Goal: Task Accomplishment & Management: Manage account settings

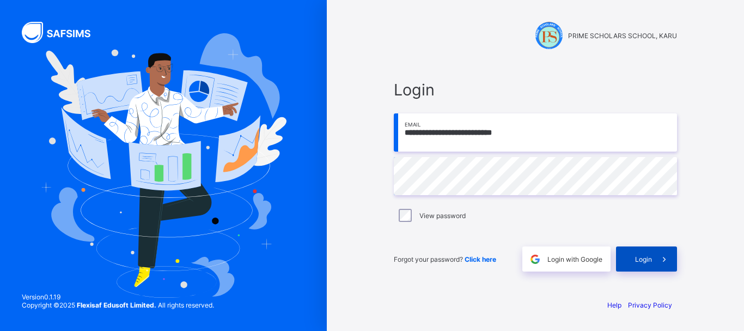
click at [649, 263] on span "Login" at bounding box center [643, 259] width 17 height 8
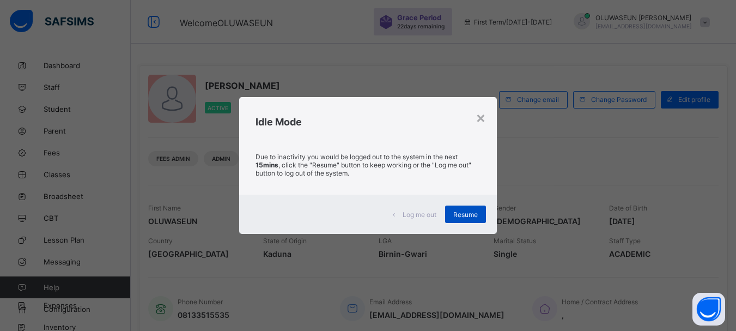
click at [461, 215] on span "Resume" at bounding box center [465, 214] width 25 height 8
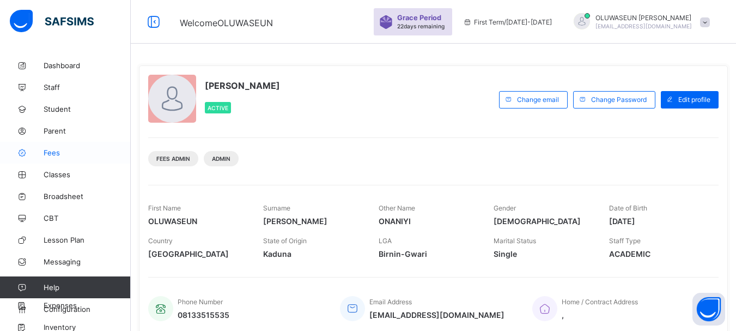
click at [58, 158] on link "Fees" at bounding box center [65, 153] width 131 height 22
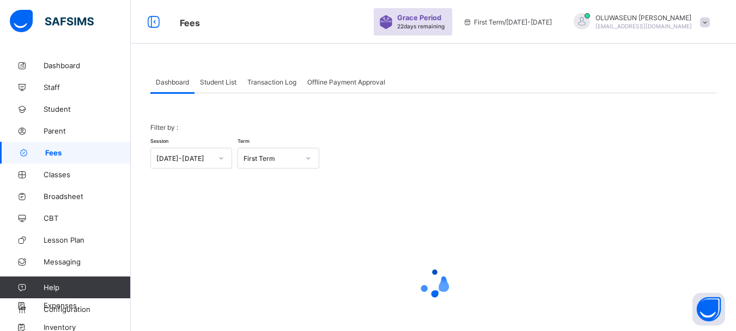
click at [227, 86] on span "Student List" at bounding box center [218, 82] width 37 height 8
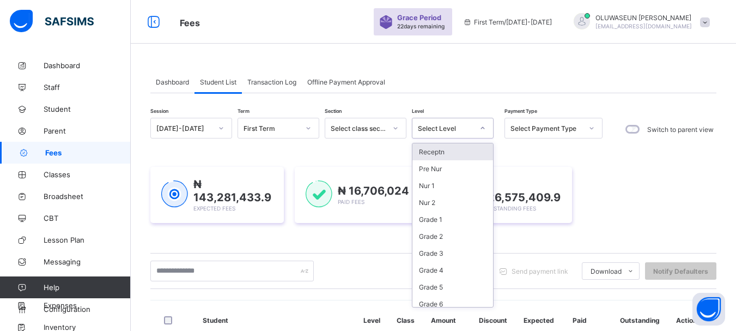
click at [482, 130] on icon at bounding box center [483, 128] width 7 height 11
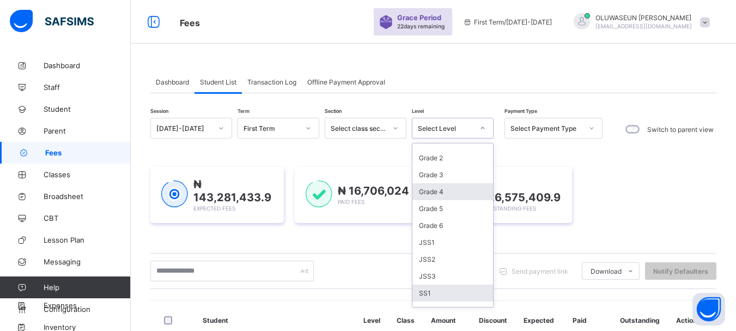
scroll to position [95, 0]
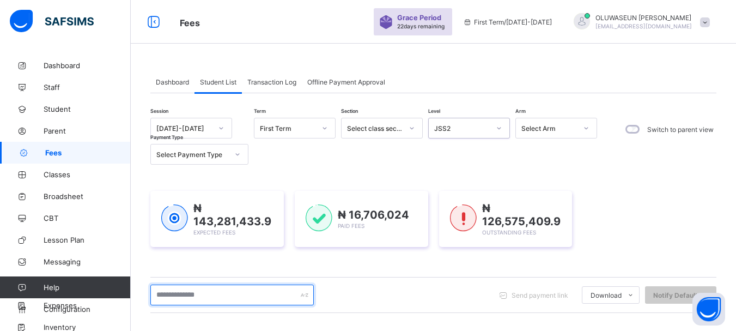
click at [220, 294] on input "text" at bounding box center [231, 294] width 163 height 21
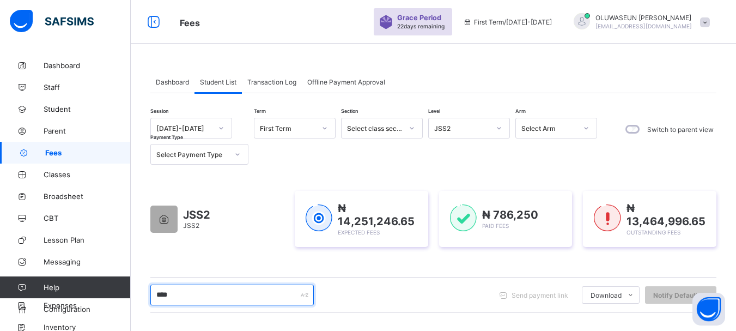
type input "****"
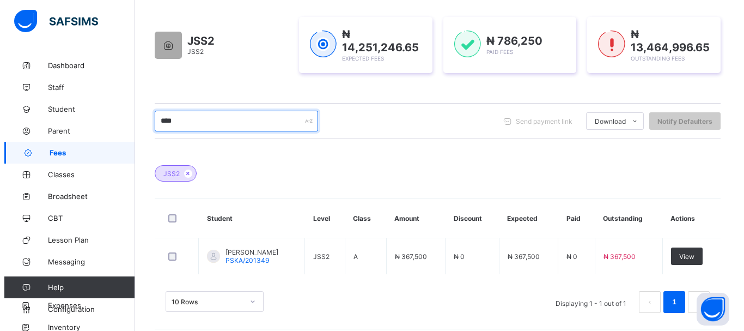
scroll to position [176, 0]
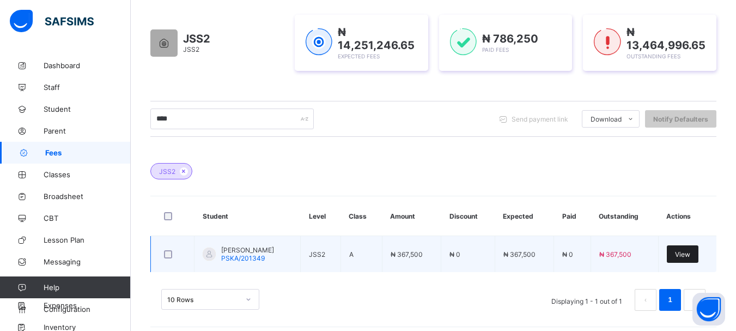
click at [689, 254] on span "View" at bounding box center [682, 254] width 15 height 8
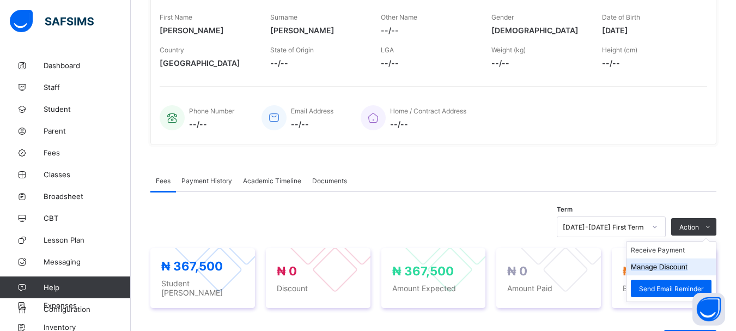
click at [655, 269] on button "Manage Discount" at bounding box center [659, 267] width 57 height 8
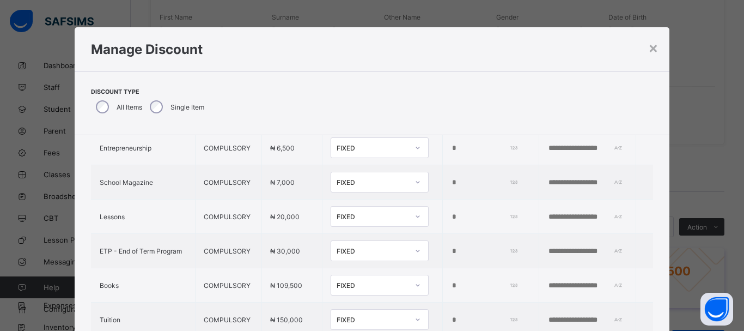
scroll to position [447, 0]
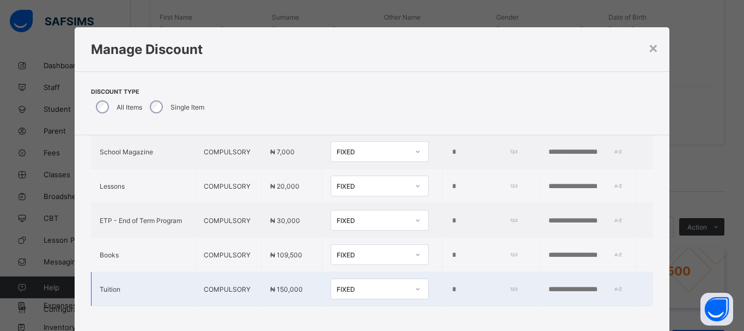
click at [415, 283] on icon at bounding box center [418, 288] width 7 height 11
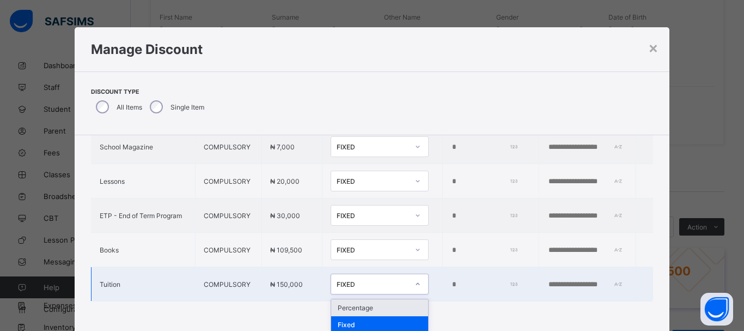
click at [365, 302] on div "Percentage" at bounding box center [379, 307] width 97 height 17
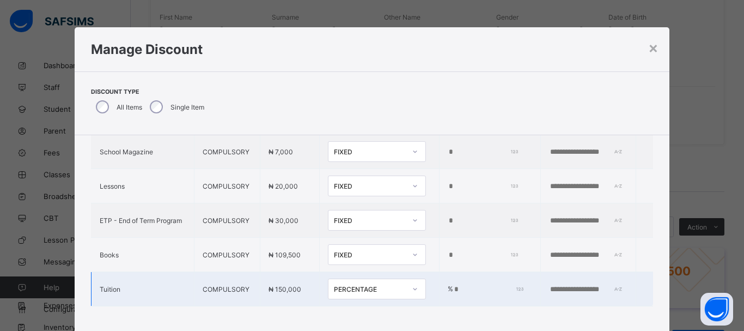
click at [453, 285] on input "*" at bounding box center [487, 289] width 69 height 9
type input "**"
click at [572, 285] on input "text" at bounding box center [586, 289] width 75 height 9
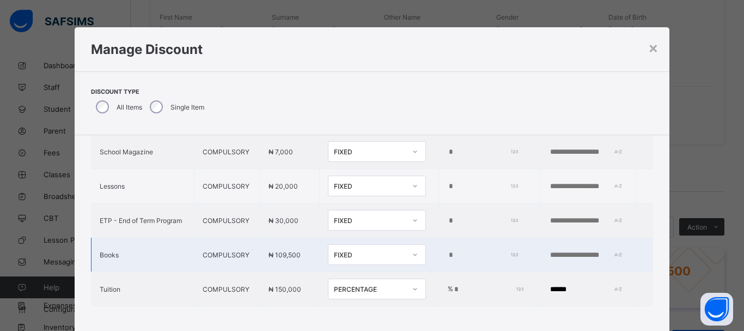
type input "******"
click at [414, 253] on icon at bounding box center [416, 254] width 4 height 2
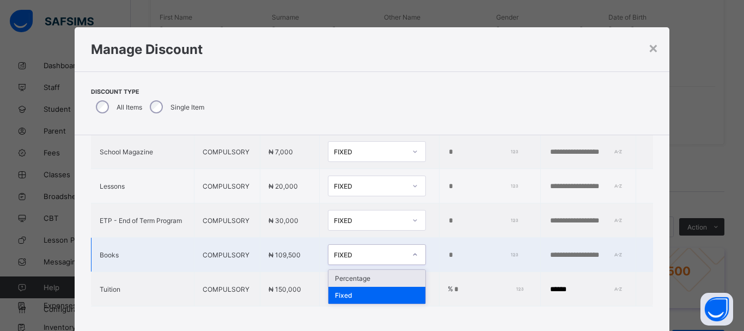
click at [345, 273] on div "Percentage" at bounding box center [377, 278] width 97 height 17
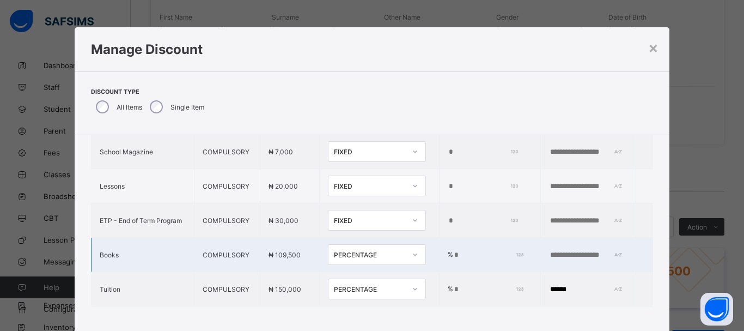
click at [453, 251] on input "*" at bounding box center [487, 255] width 69 height 9
type input "*"
type input "*****"
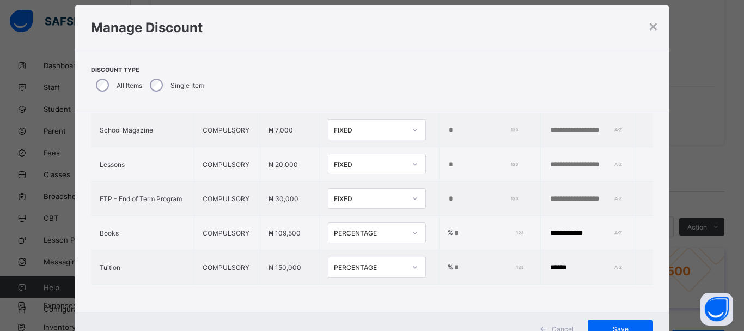
scroll to position [26, 0]
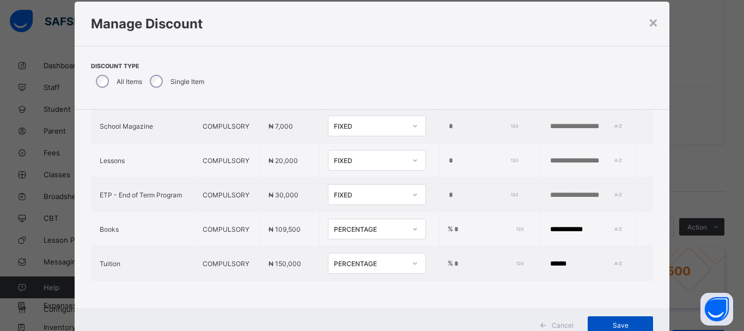
type input "**********"
click at [602, 322] on span "Save" at bounding box center [620, 325] width 49 height 8
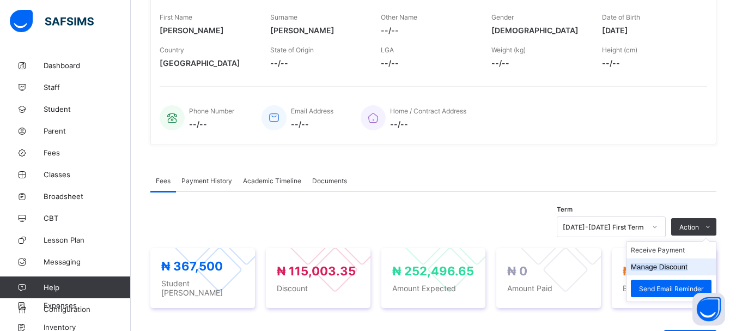
click at [677, 265] on button "Manage Discount" at bounding box center [659, 267] width 57 height 8
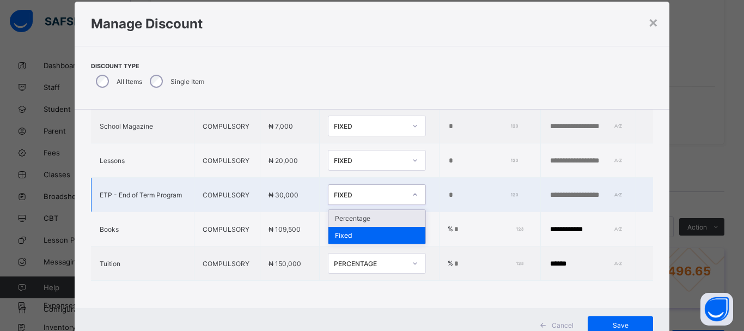
click at [414, 193] on icon at bounding box center [416, 194] width 4 height 2
click at [346, 213] on div "Percentage" at bounding box center [377, 218] width 97 height 17
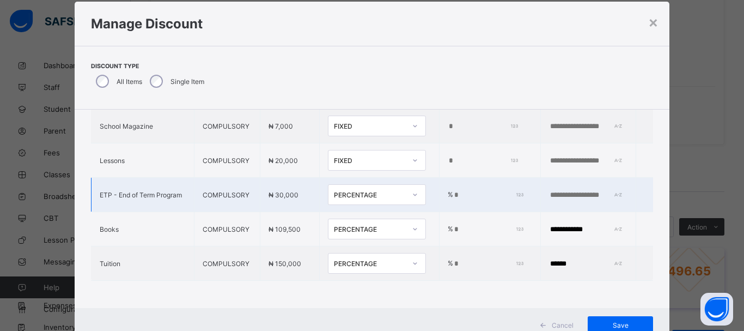
click at [453, 191] on input "*" at bounding box center [487, 195] width 69 height 9
type input "***"
click at [549, 191] on input "text" at bounding box center [586, 195] width 75 height 9
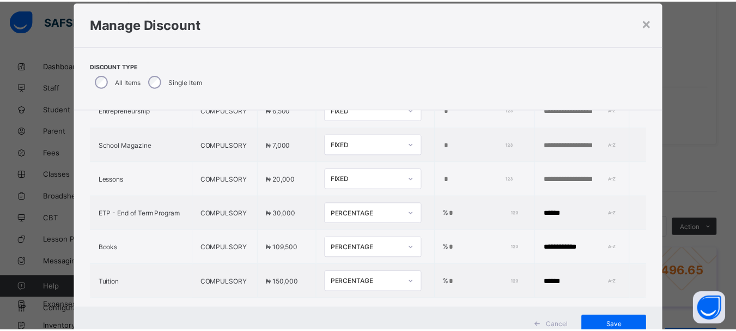
scroll to position [447, 0]
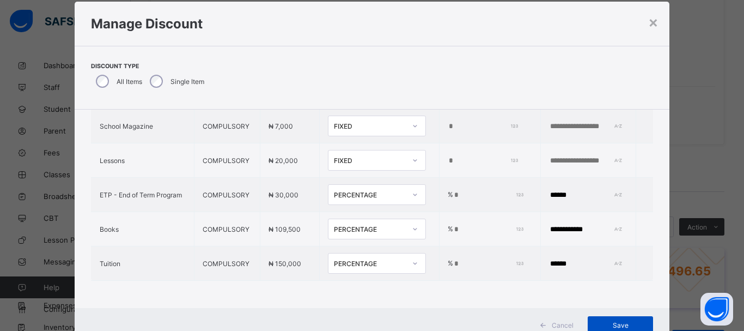
type input "******"
click at [622, 319] on div "Save" at bounding box center [620, 324] width 65 height 17
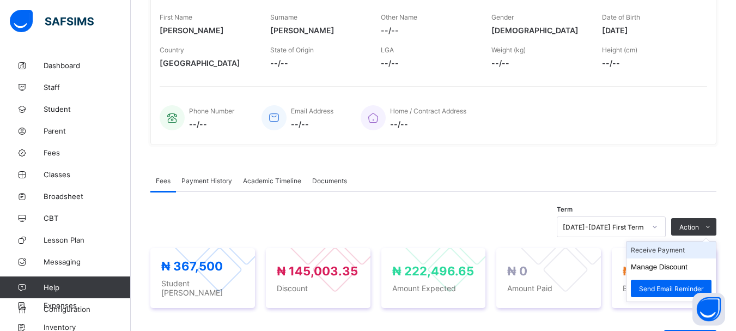
click at [680, 251] on li "Receive Payment" at bounding box center [671, 249] width 89 height 17
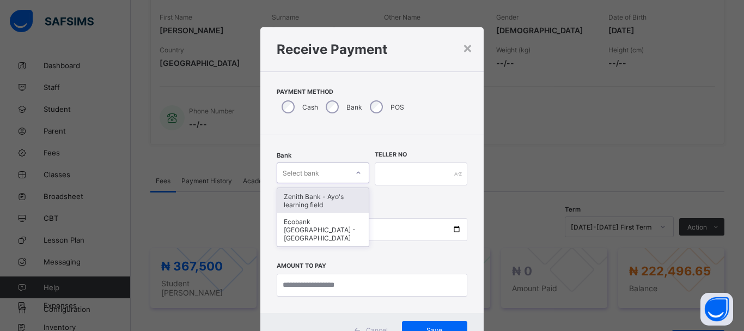
click at [345, 177] on div "Select bank" at bounding box center [312, 172] width 71 height 15
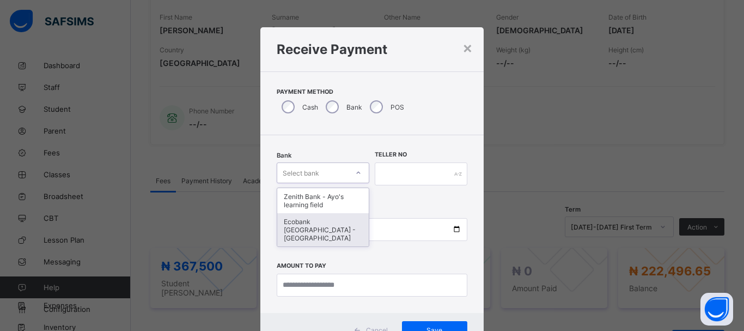
click at [316, 228] on div "Ecobank [GEOGRAPHIC_DATA] - [GEOGRAPHIC_DATA]" at bounding box center [323, 229] width 92 height 33
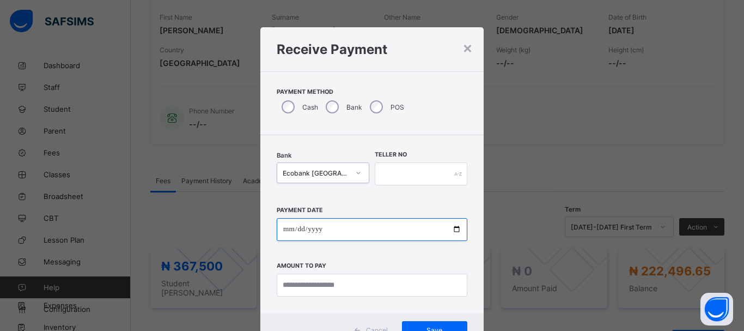
click at [283, 229] on input "date" at bounding box center [372, 229] width 191 height 23
type input "**********"
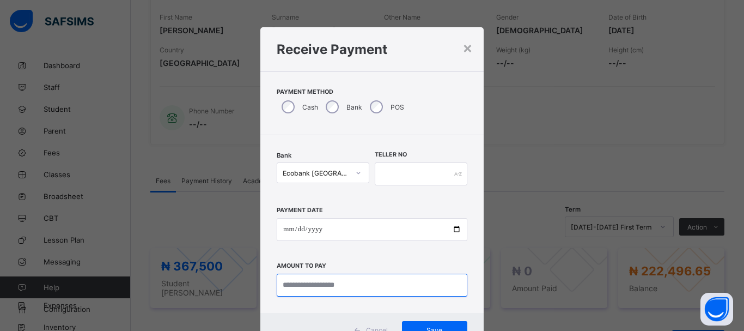
click at [318, 281] on input "currency" at bounding box center [372, 285] width 191 height 23
type input "*********"
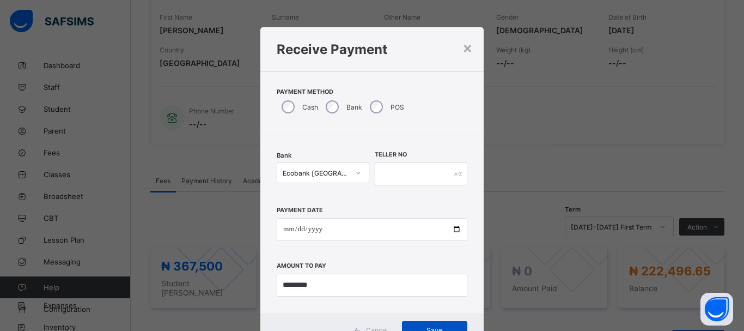
click at [420, 323] on div "Save" at bounding box center [434, 329] width 65 height 17
click at [412, 181] on input "text" at bounding box center [421, 173] width 93 height 23
type input "*****"
click at [429, 326] on span "Save" at bounding box center [434, 330] width 49 height 8
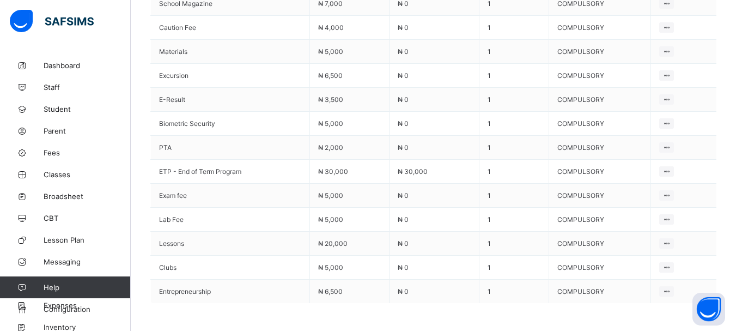
scroll to position [350, 0]
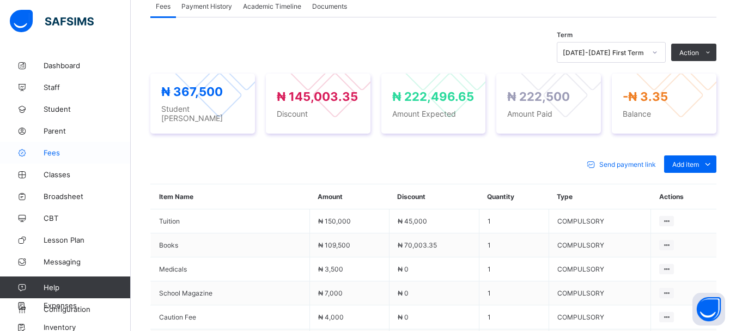
click at [59, 154] on span "Fees" at bounding box center [87, 152] width 87 height 9
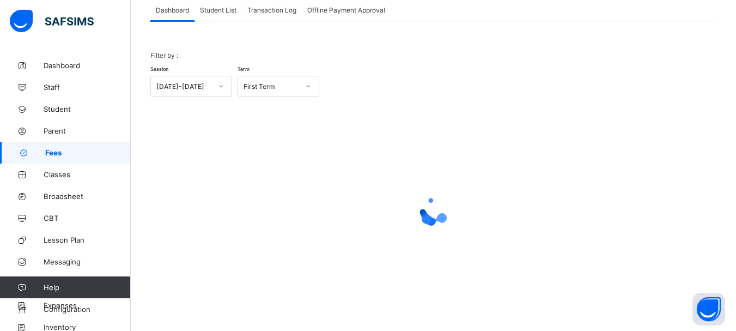
scroll to position [72, 0]
click at [222, 9] on span "Student List" at bounding box center [218, 10] width 37 height 8
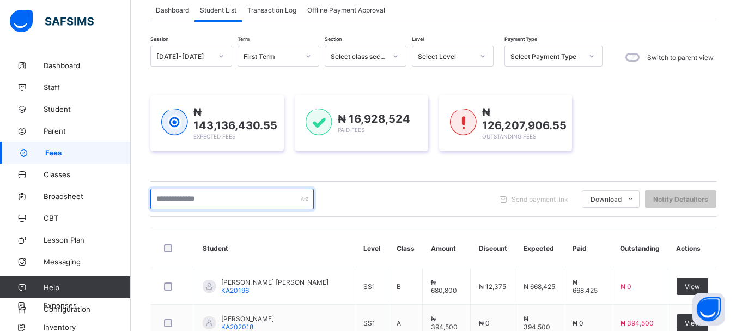
click at [215, 197] on input "text" at bounding box center [231, 199] width 163 height 21
click at [174, 199] on input "text" at bounding box center [231, 199] width 163 height 21
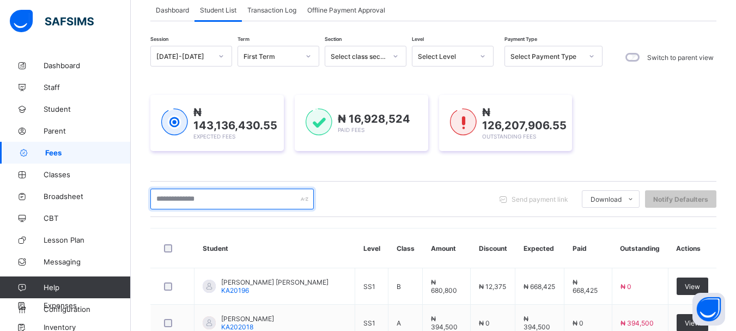
click at [174, 199] on input "text" at bounding box center [231, 199] width 163 height 21
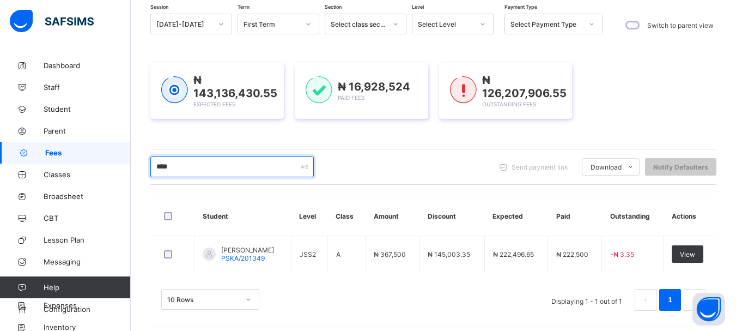
scroll to position [111, 0]
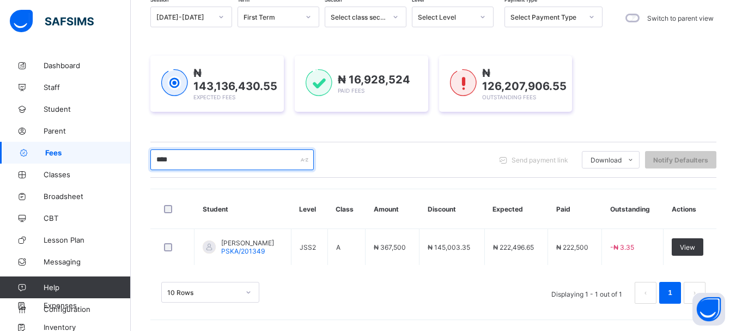
click at [182, 163] on input "****" at bounding box center [231, 159] width 163 height 21
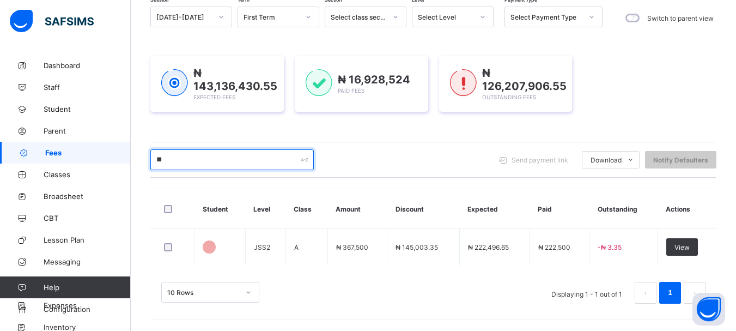
type input "*"
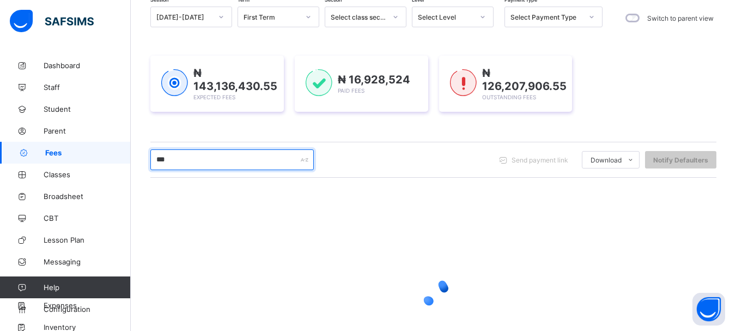
click at [182, 163] on input "***" at bounding box center [231, 159] width 163 height 21
click at [186, 157] on input "***" at bounding box center [231, 159] width 163 height 21
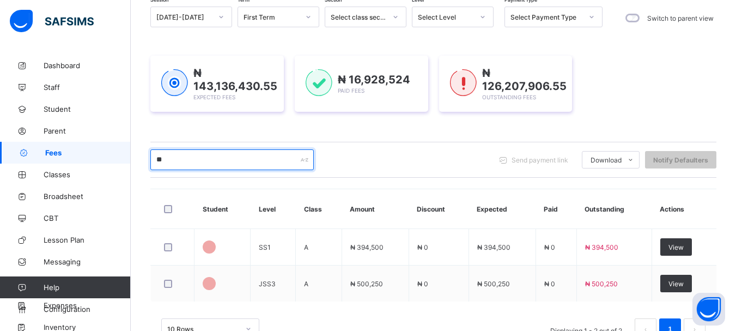
type input "*"
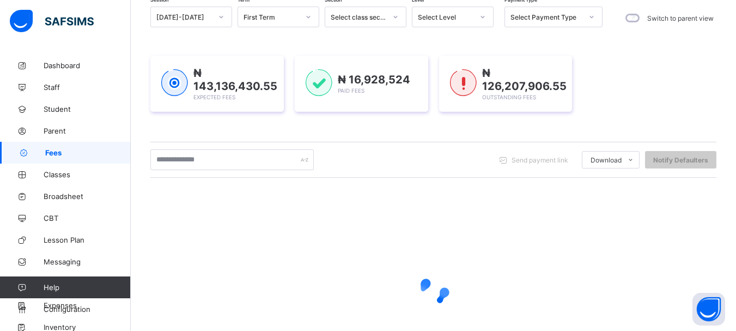
click at [484, 19] on icon at bounding box center [483, 16] width 7 height 11
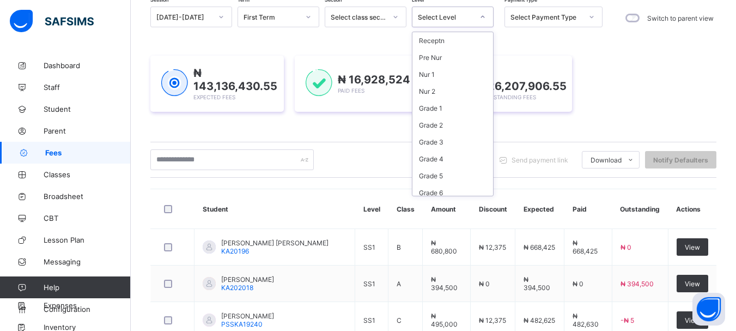
scroll to position [107, 0]
click at [431, 155] on div "SS1" at bounding box center [453, 153] width 81 height 17
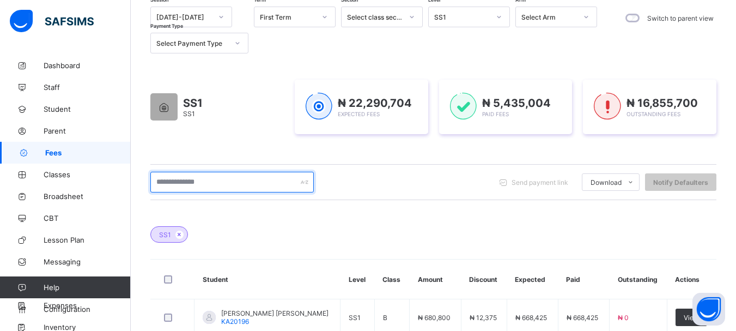
click at [202, 183] on input "text" at bounding box center [231, 182] width 163 height 21
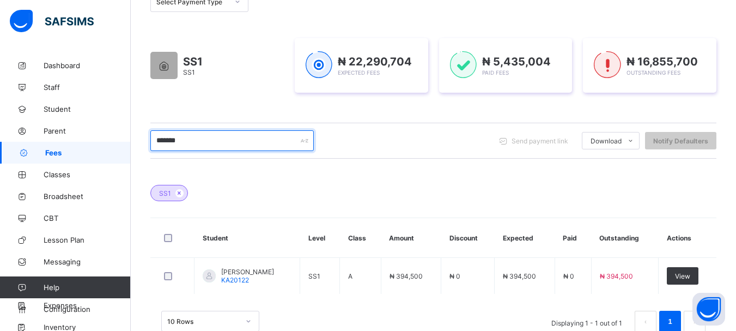
scroll to position [151, 0]
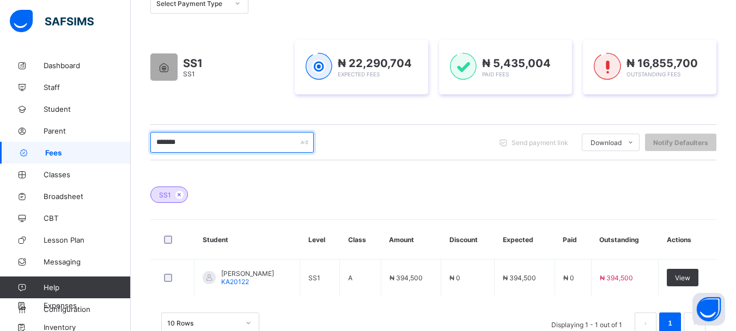
click at [195, 145] on input "*******" at bounding box center [231, 142] width 163 height 21
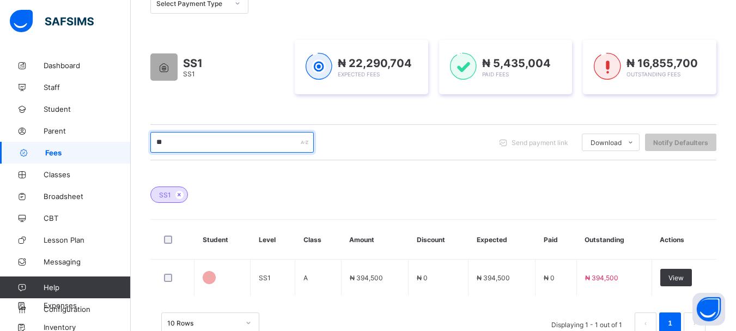
type input "*"
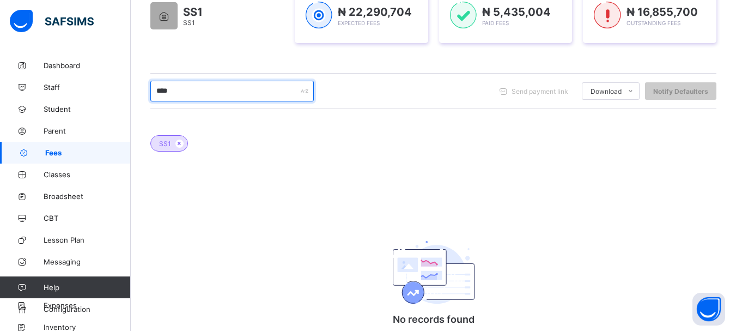
scroll to position [203, 0]
click at [177, 89] on input "****" at bounding box center [231, 90] width 163 height 21
type input "*"
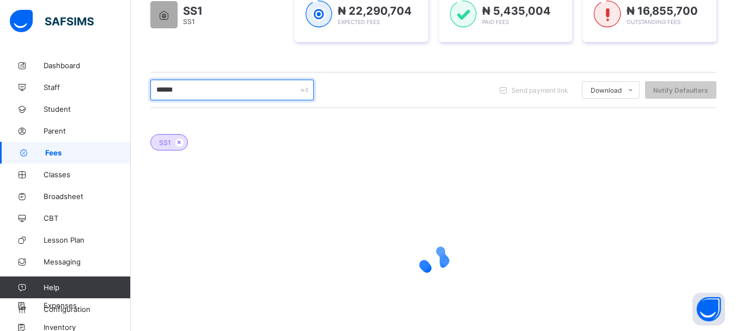
scroll to position [181, 0]
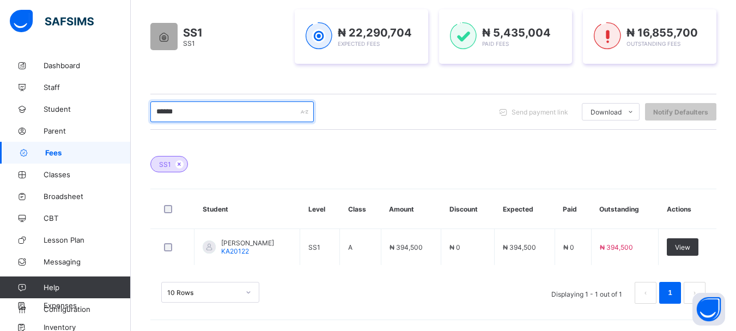
click at [178, 114] on input "******" at bounding box center [231, 111] width 163 height 21
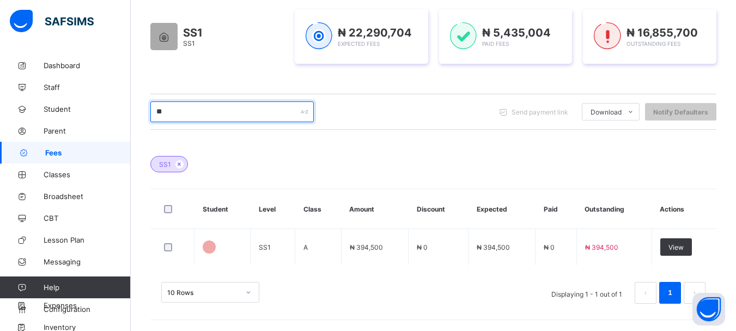
type input "*"
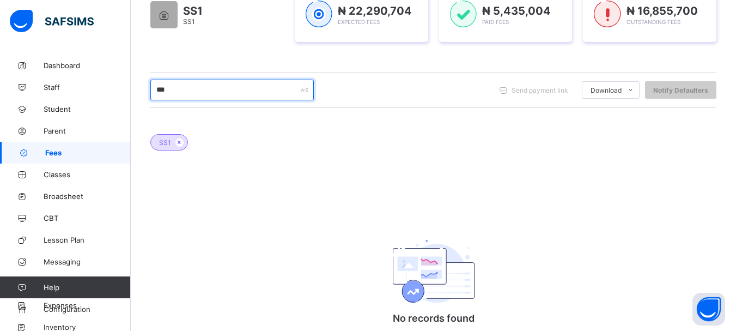
type input "****"
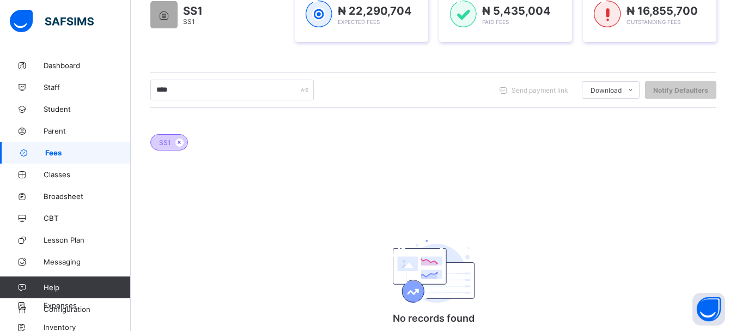
click at [166, 146] on span "SS1" at bounding box center [165, 142] width 12 height 8
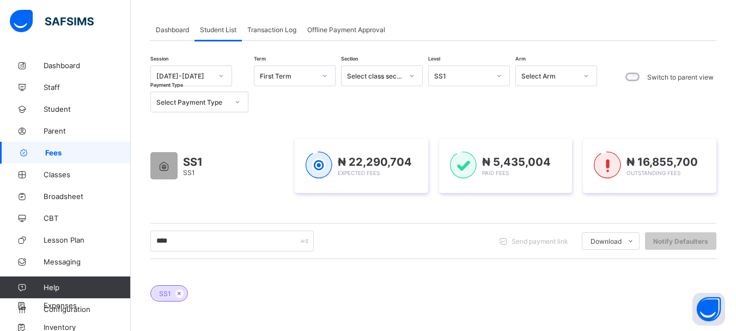
scroll to position [51, 0]
click at [498, 78] on icon at bounding box center [499, 76] width 7 height 11
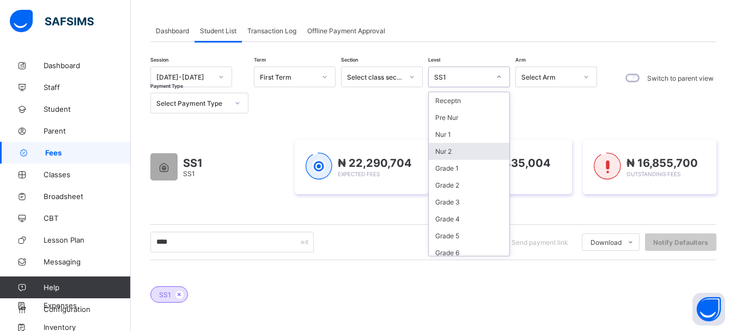
click at [448, 148] on div "Nur 2" at bounding box center [469, 151] width 81 height 17
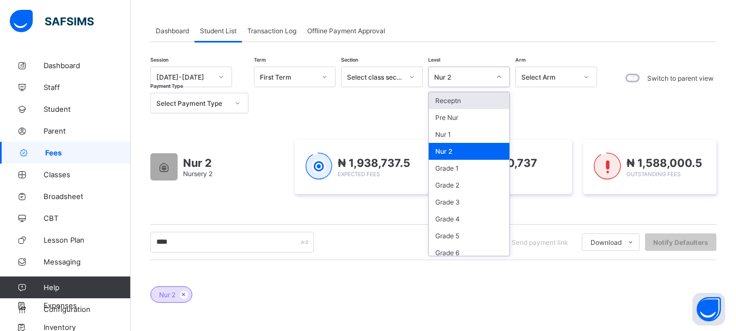
click at [500, 77] on icon at bounding box center [499, 76] width 7 height 11
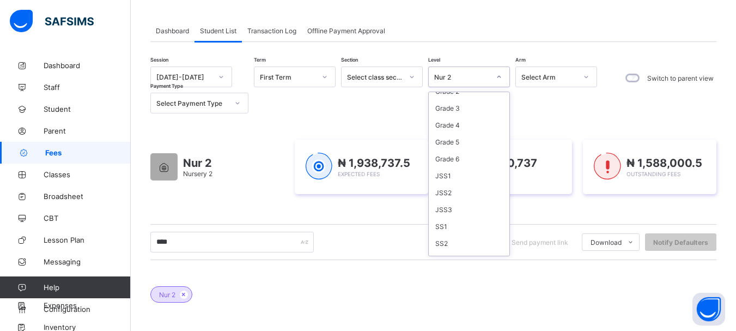
scroll to position [95, 0]
click at [442, 223] on div "SS1" at bounding box center [469, 224] width 81 height 17
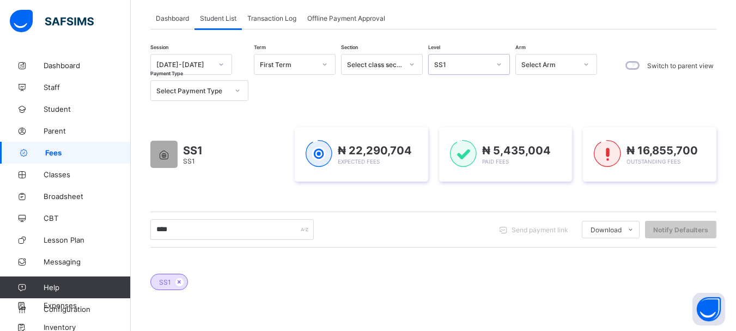
scroll to position [47, 0]
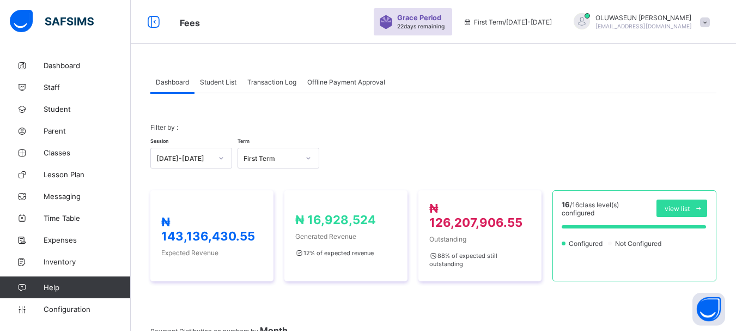
click at [227, 81] on span "Student List" at bounding box center [218, 82] width 37 height 8
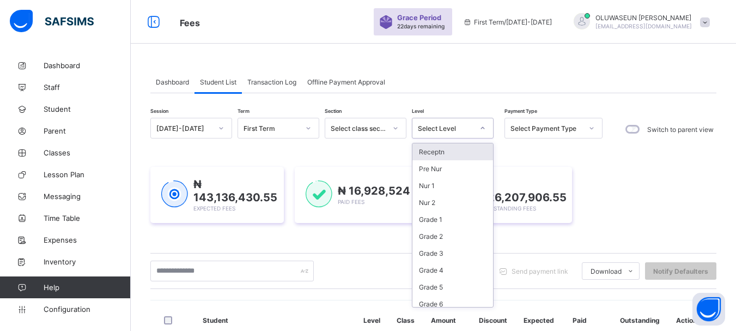
click at [483, 131] on icon at bounding box center [483, 128] width 7 height 11
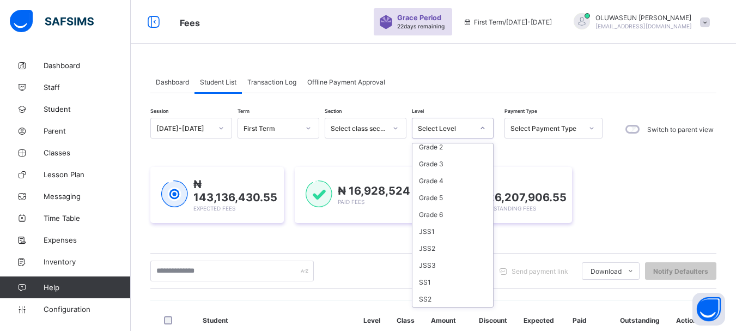
scroll to position [93, 0]
click at [421, 281] on div "SS1" at bounding box center [453, 278] width 81 height 17
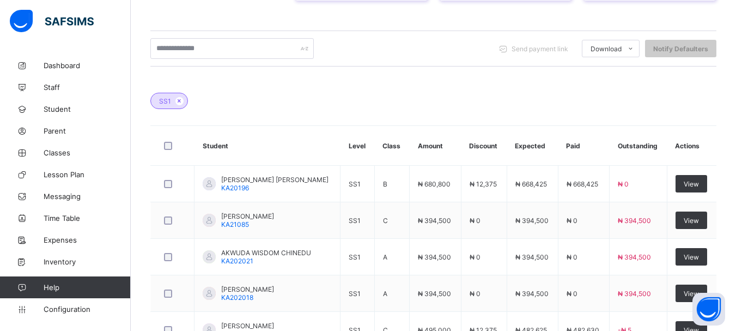
scroll to position [510, 0]
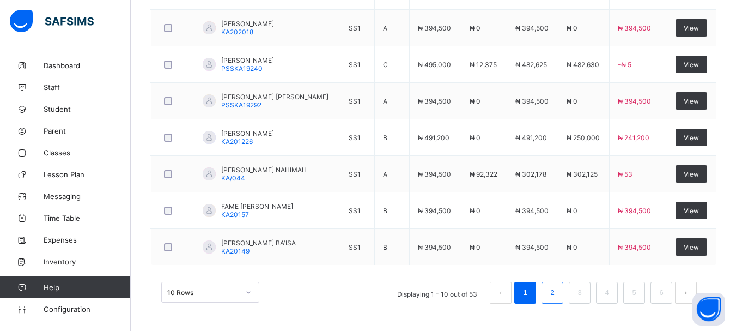
click at [558, 294] on link "2" at bounding box center [552, 293] width 10 height 14
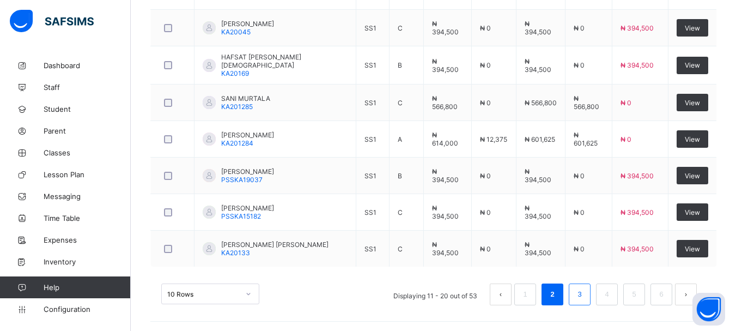
click at [584, 294] on link "3" at bounding box center [579, 294] width 10 height 14
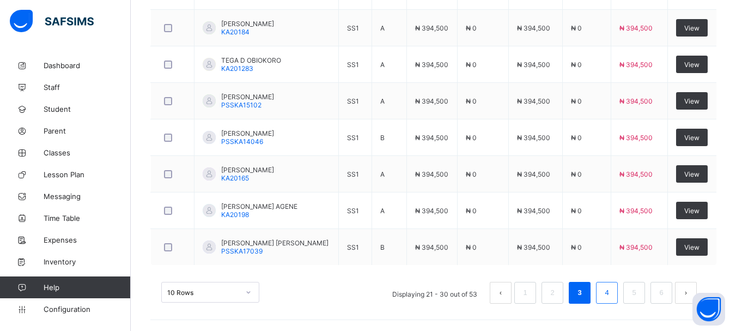
click at [612, 291] on link "4" at bounding box center [607, 293] width 10 height 14
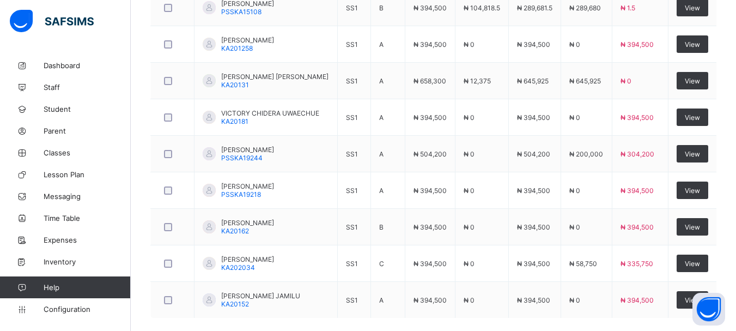
scroll to position [512, 0]
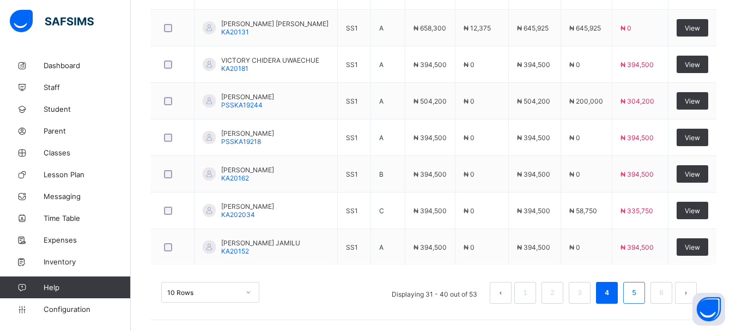
click at [639, 288] on link "5" at bounding box center [634, 293] width 10 height 14
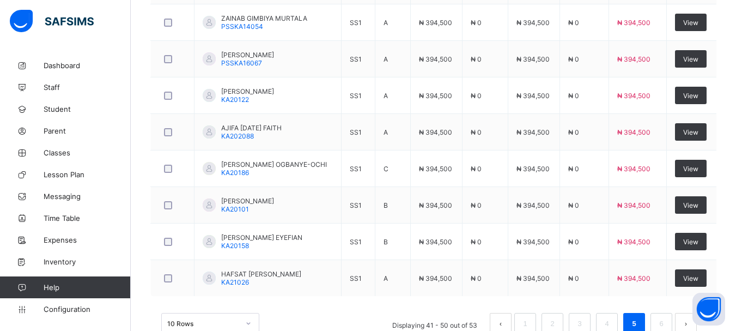
scroll to position [510, 0]
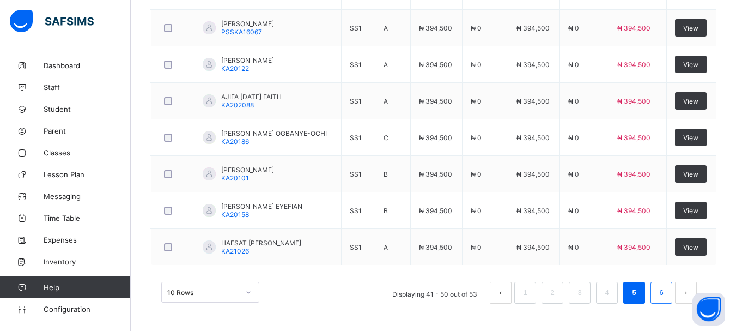
click at [667, 292] on link "6" at bounding box center [661, 293] width 10 height 14
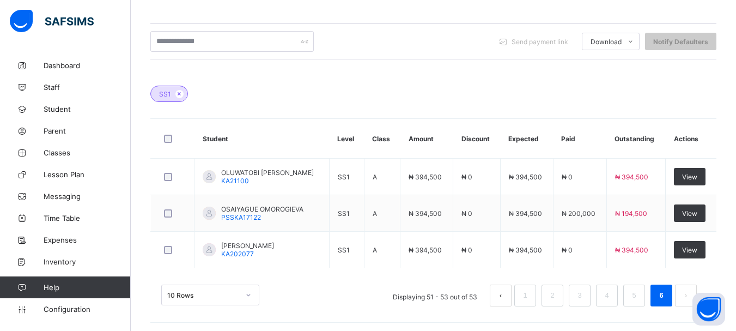
scroll to position [255, 0]
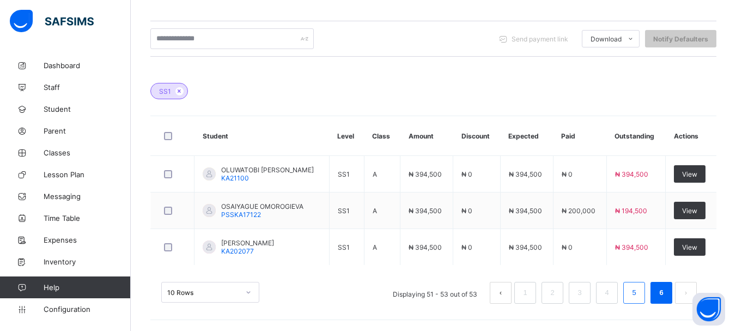
click at [639, 292] on link "5" at bounding box center [634, 293] width 10 height 14
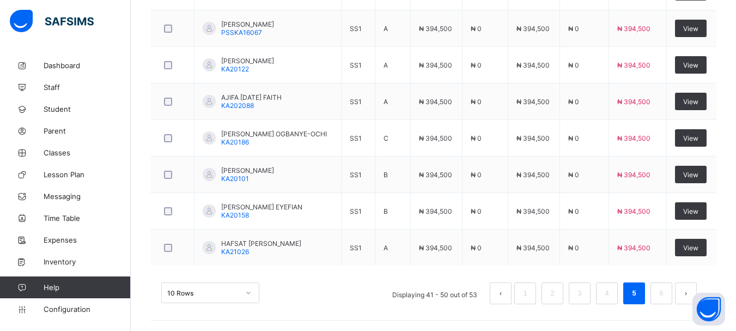
scroll to position [510, 0]
click at [612, 294] on link "4" at bounding box center [607, 293] width 10 height 14
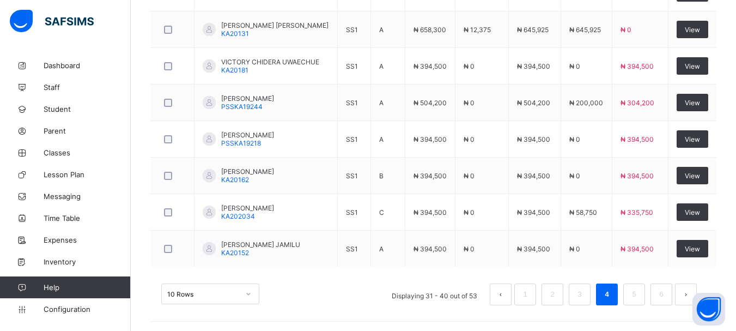
scroll to position [512, 0]
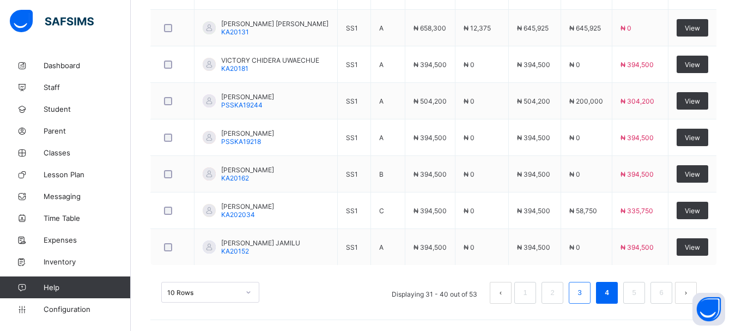
click at [585, 298] on link "3" at bounding box center [579, 293] width 10 height 14
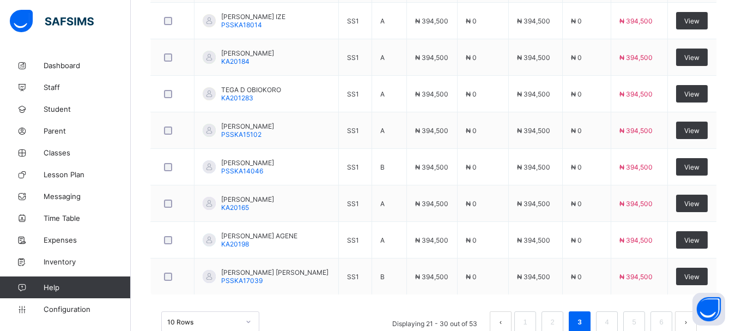
scroll to position [510, 0]
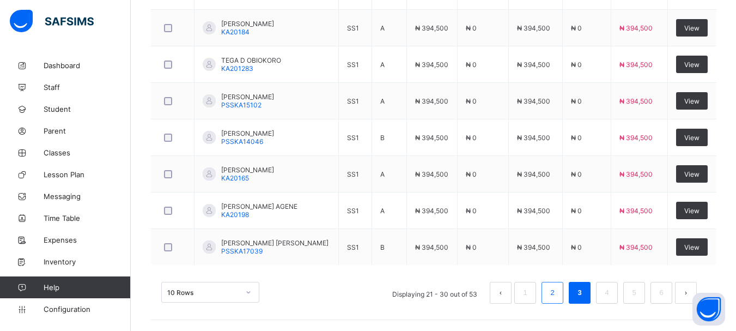
click at [558, 293] on link "2" at bounding box center [552, 293] width 10 height 14
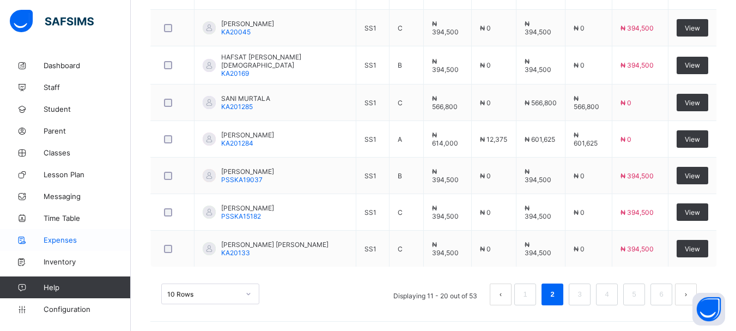
click at [54, 243] on span "Expenses" at bounding box center [87, 239] width 87 height 9
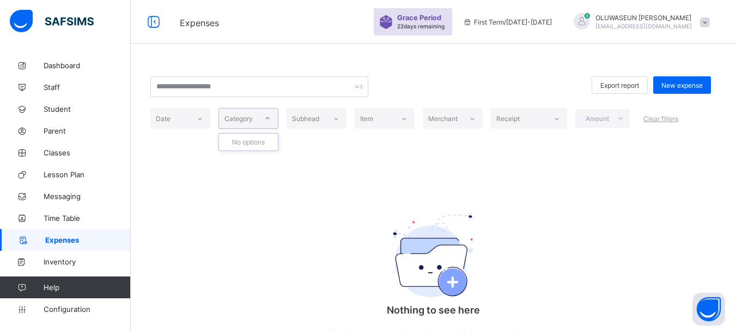
click at [266, 118] on icon at bounding box center [268, 118] width 4 height 2
click at [340, 120] on div at bounding box center [336, 118] width 19 height 17
click at [403, 123] on icon at bounding box center [404, 118] width 7 height 11
click at [470, 117] on icon at bounding box center [472, 118] width 7 height 11
click at [555, 119] on icon at bounding box center [557, 118] width 7 height 11
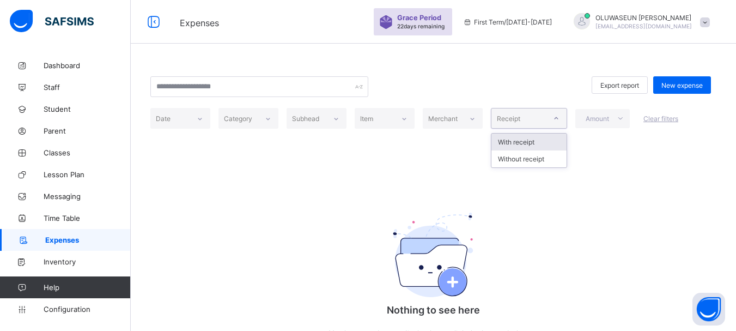
click at [541, 144] on div "With receipt" at bounding box center [529, 142] width 75 height 17
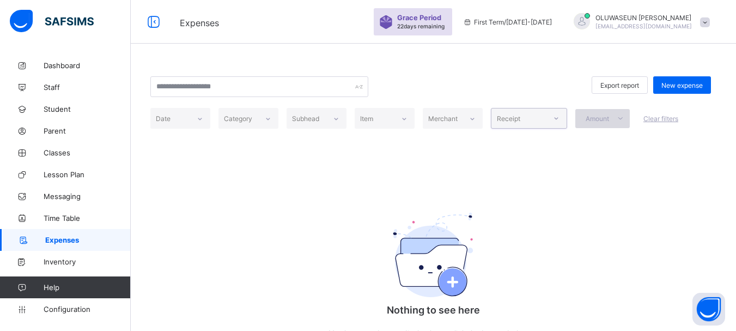
click at [617, 117] on icon at bounding box center [620, 118] width 9 height 8
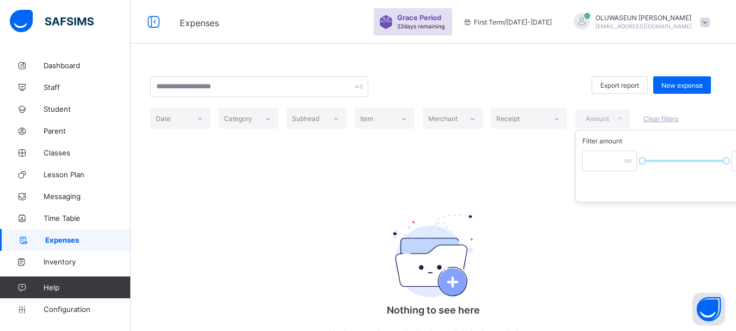
click at [504, 176] on div "Export report New expense Date Category Subhead Item Merchant Receipt Amount Fi…" at bounding box center [433, 228] width 605 height 349
click at [334, 186] on div "Nothing to see here You have no data to display here, click the button below to…" at bounding box center [434, 288] width 218 height 210
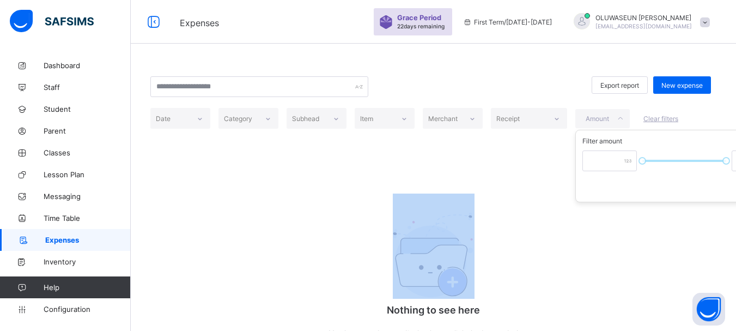
click at [334, 186] on div "Nothing to see here You have no data to display here, click the button below to…" at bounding box center [434, 288] width 218 height 210
click at [405, 140] on div "Export report New expense Date Category Subhead Item Merchant Receipt Amount Fi…" at bounding box center [433, 228] width 605 height 349
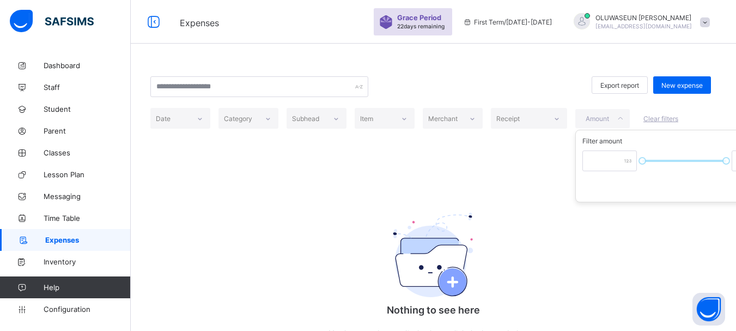
click at [634, 252] on div "Export report New expense Date Category Subhead Item Merchant Receipt Amount Fi…" at bounding box center [433, 228] width 605 height 349
click at [680, 226] on div "Export report New expense Date Category Subhead Item Merchant Receipt Amount Fi…" at bounding box center [433, 228] width 605 height 349
click at [621, 122] on icon at bounding box center [620, 118] width 9 height 8
click at [65, 71] on link "Dashboard" at bounding box center [65, 65] width 131 height 22
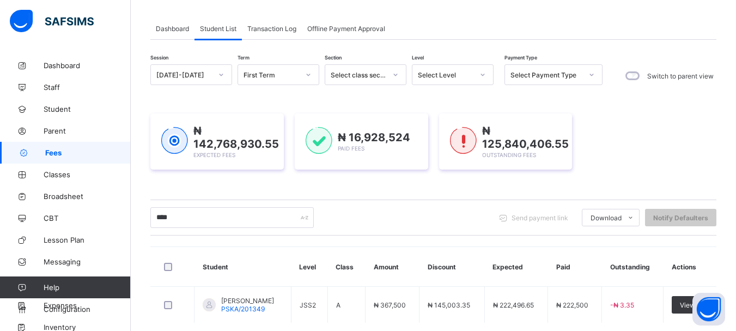
scroll to position [63, 0]
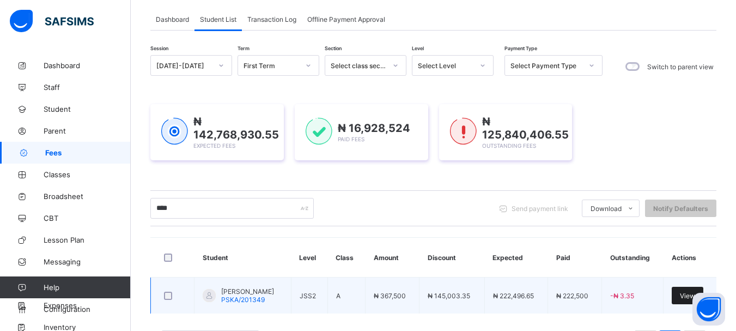
click at [685, 294] on div "View" at bounding box center [688, 295] width 32 height 17
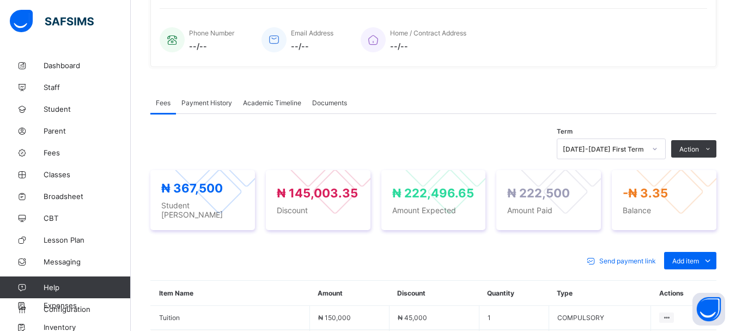
scroll to position [313, 0]
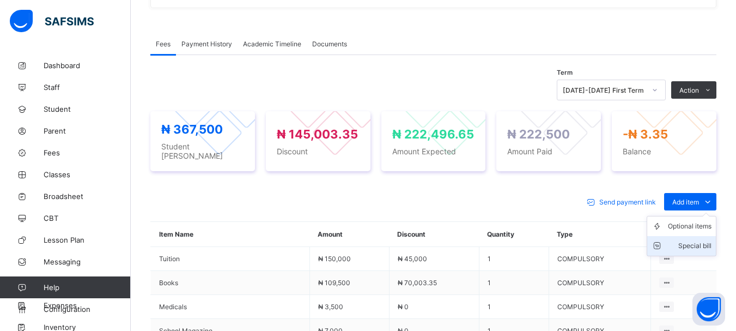
click at [700, 240] on div "Special bill" at bounding box center [690, 245] width 44 height 11
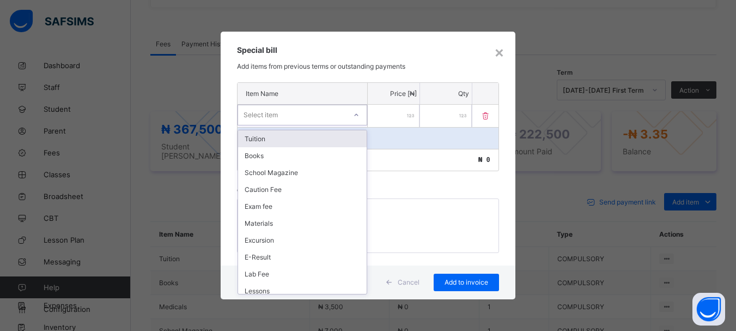
click at [289, 113] on div "Select item" at bounding box center [292, 114] width 108 height 15
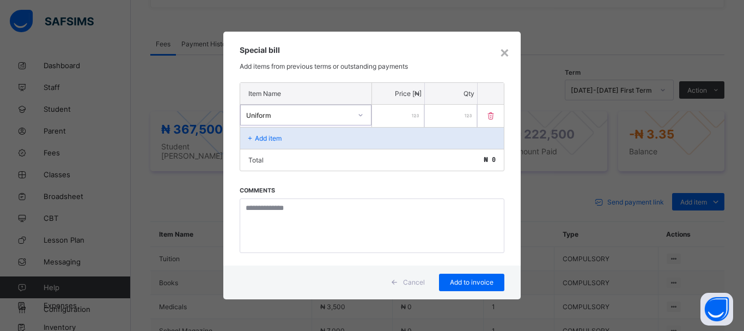
click at [404, 116] on input "number" at bounding box center [398, 116] width 52 height 22
type input "*****"
click at [457, 283] on span "Add to invoice" at bounding box center [471, 282] width 49 height 8
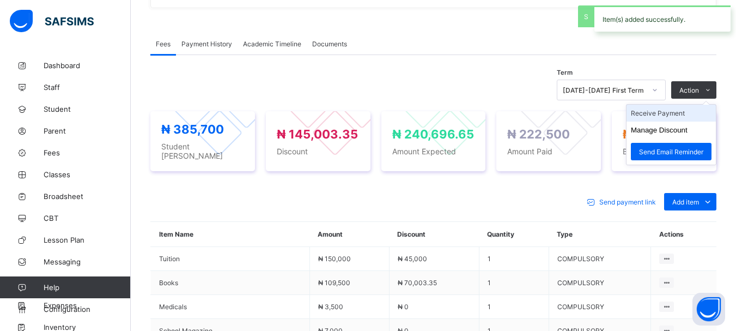
click at [675, 113] on li "Receive Payment" at bounding box center [671, 113] width 89 height 17
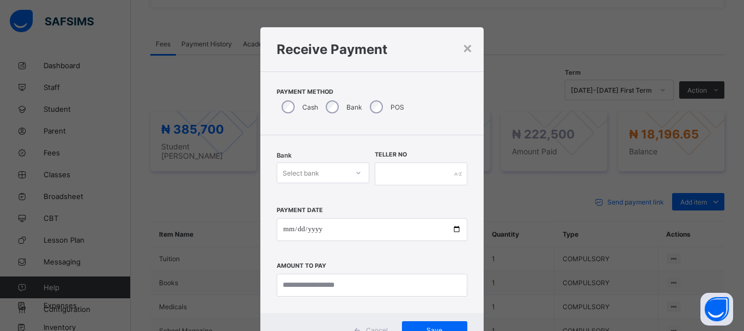
click at [349, 173] on div at bounding box center [358, 172] width 19 height 17
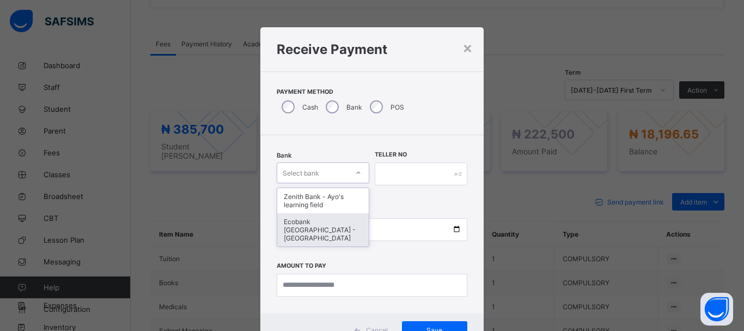
click at [328, 228] on div "Ecobank [GEOGRAPHIC_DATA] - [GEOGRAPHIC_DATA]" at bounding box center [323, 229] width 92 height 33
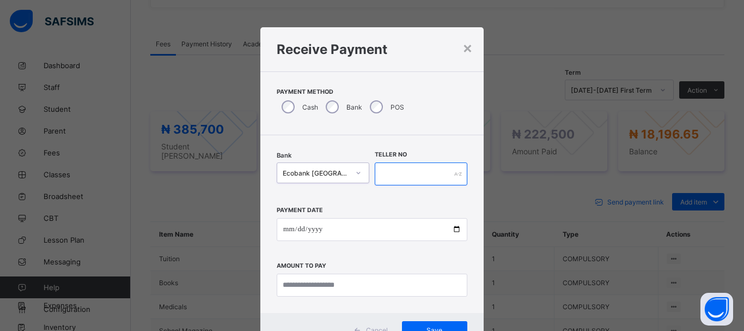
click at [390, 178] on input "text" at bounding box center [421, 173] width 93 height 23
type input "*****"
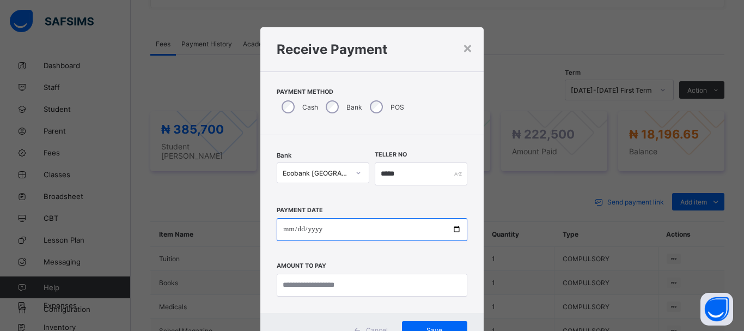
click at [283, 228] on input "date" at bounding box center [372, 229] width 191 height 23
type input "**********"
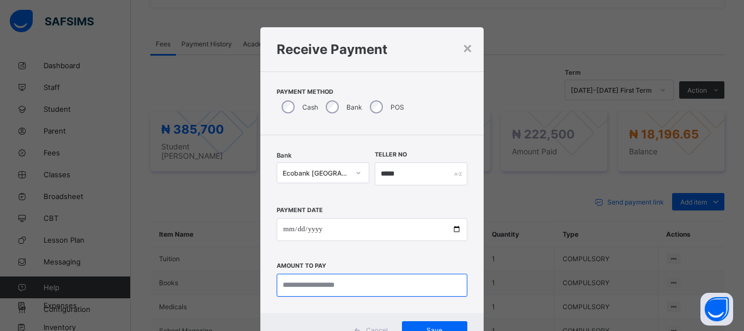
click at [299, 286] on input "currency" at bounding box center [372, 285] width 191 height 23
type input "********"
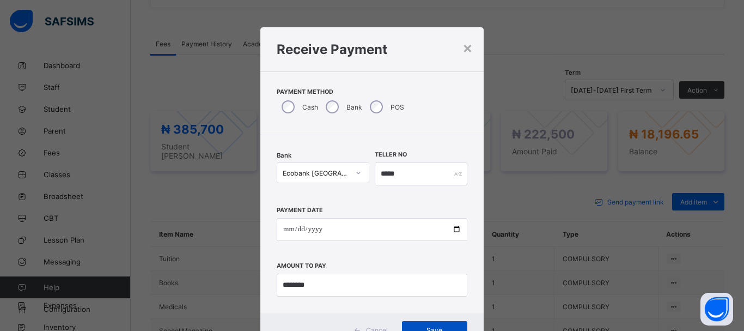
click at [443, 328] on span "Save" at bounding box center [434, 330] width 49 height 8
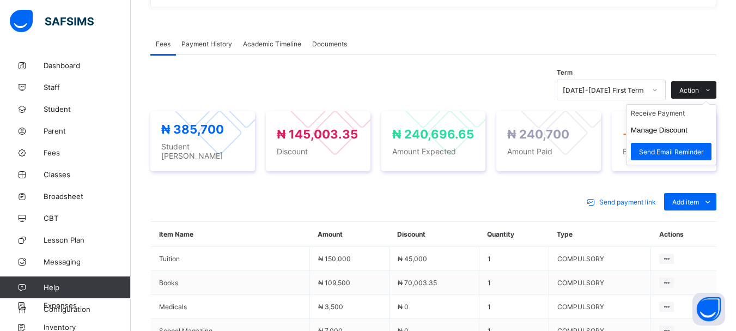
click at [699, 87] on span "Action" at bounding box center [690, 90] width 20 height 8
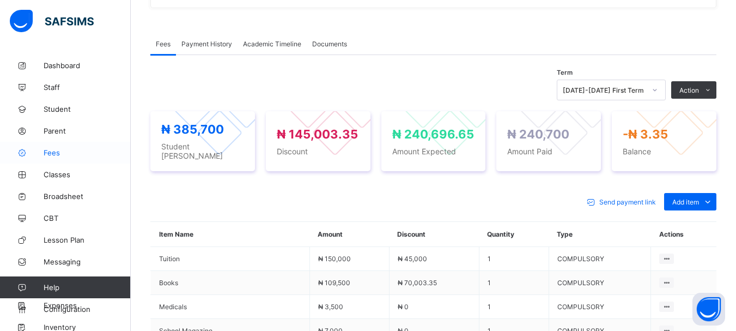
click at [65, 150] on span "Fees" at bounding box center [87, 152] width 87 height 9
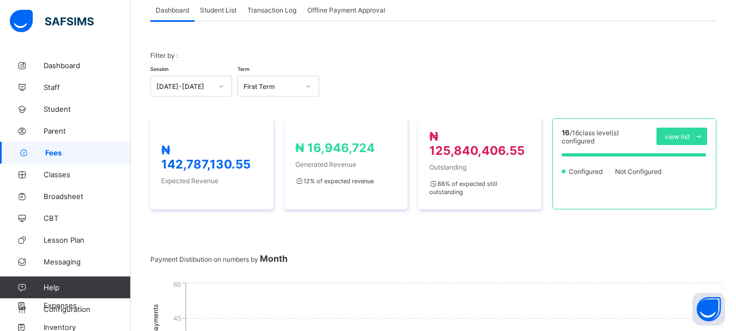
scroll to position [313, 0]
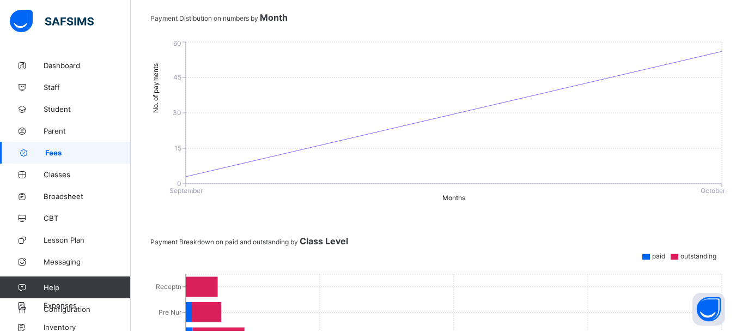
click at [62, 150] on span "Fees" at bounding box center [88, 152] width 86 height 9
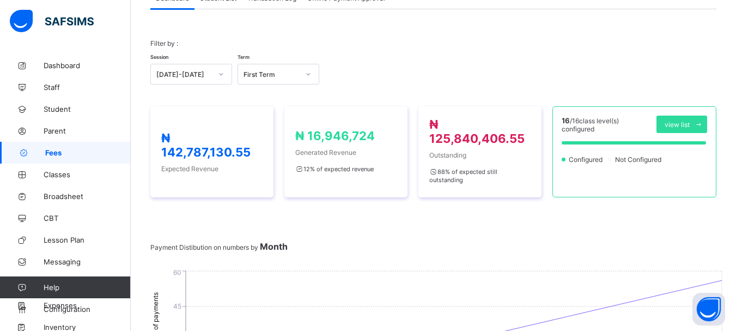
scroll to position [78, 0]
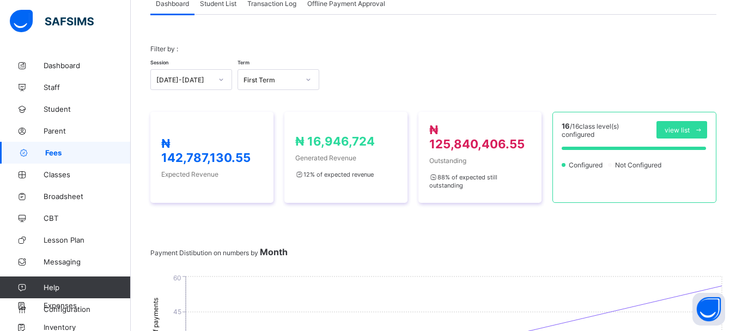
click at [225, 2] on span "Student List" at bounding box center [218, 3] width 37 height 8
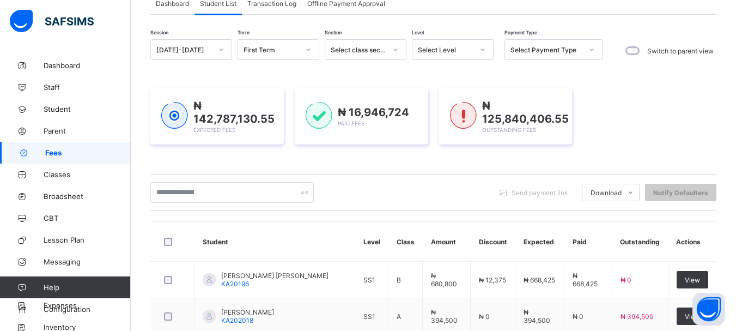
click at [485, 50] on icon at bounding box center [483, 49] width 7 height 11
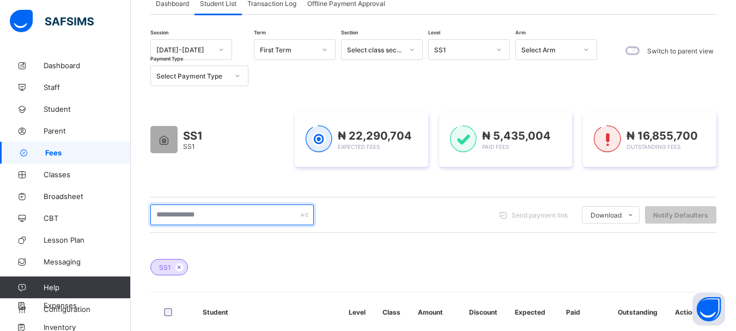
click at [184, 214] on input "text" at bounding box center [231, 214] width 163 height 21
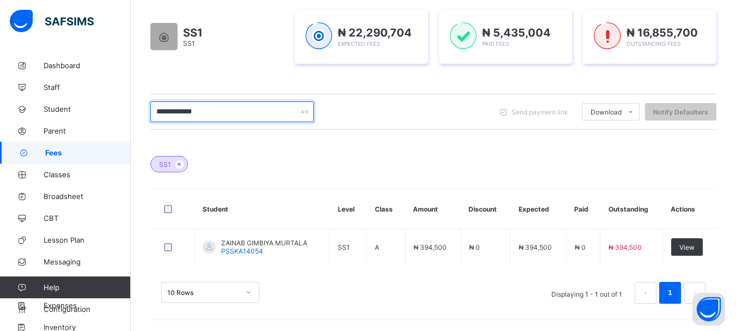
scroll to position [67, 0]
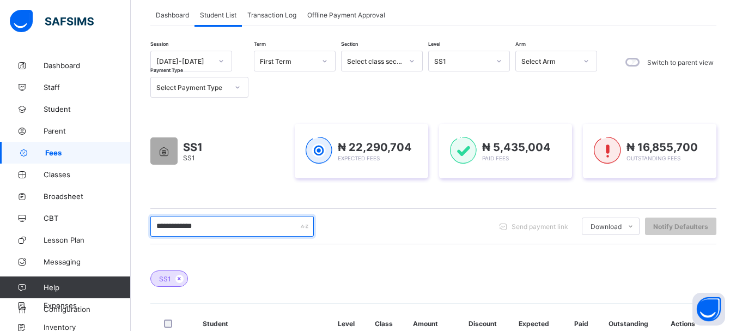
click at [208, 231] on input "**********" at bounding box center [231, 226] width 163 height 21
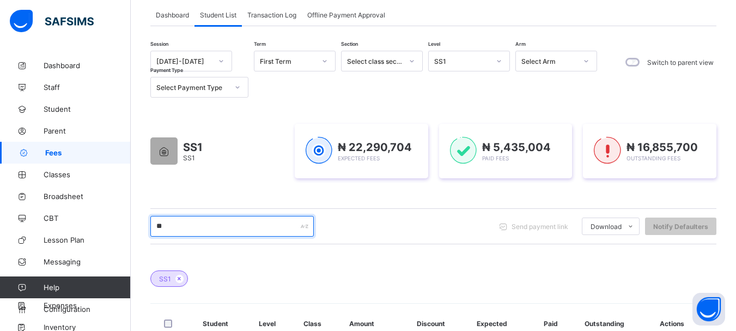
type input "*"
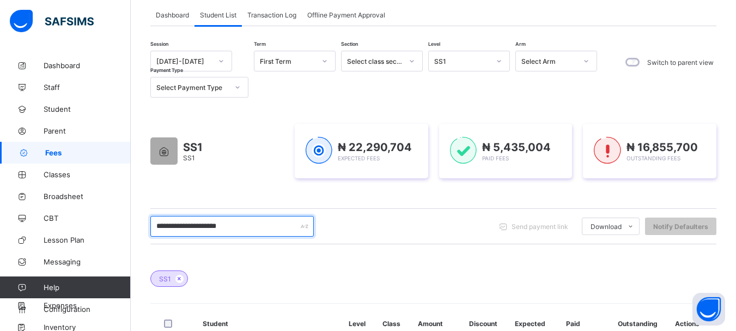
type input "**********"
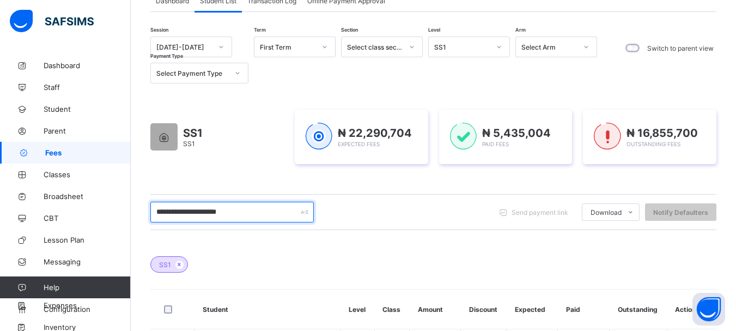
scroll to position [41, 0]
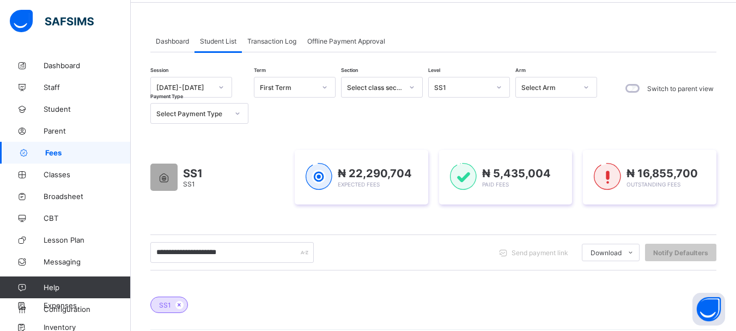
click at [499, 89] on icon at bounding box center [499, 87] width 7 height 11
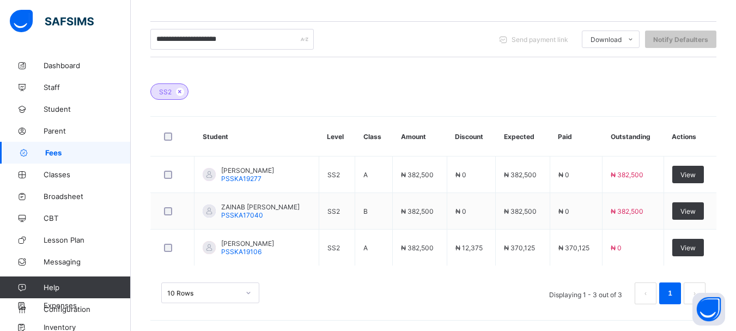
scroll to position [256, 0]
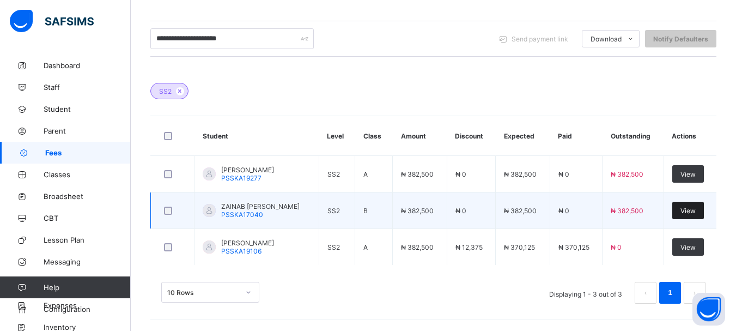
click at [696, 208] on span "View" at bounding box center [688, 211] width 15 height 8
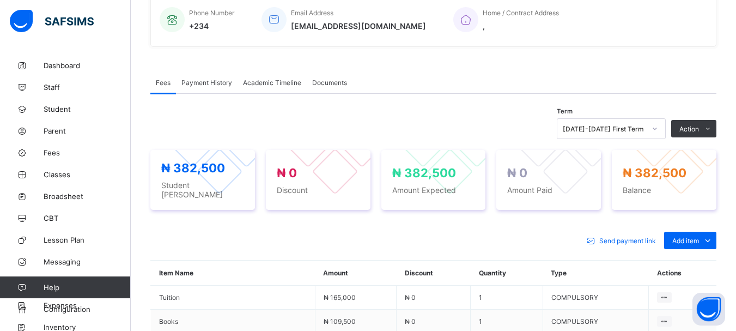
scroll to position [272, 0]
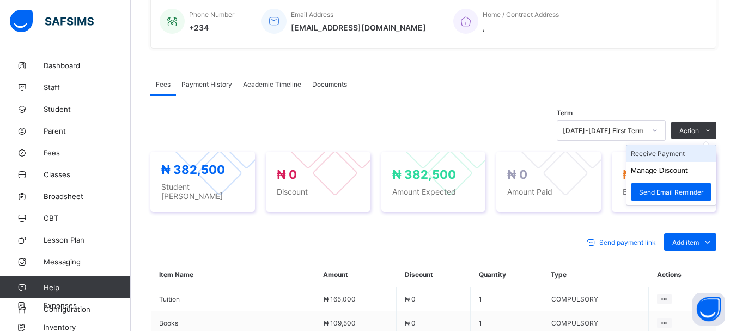
click at [673, 156] on li "Receive Payment" at bounding box center [671, 153] width 89 height 17
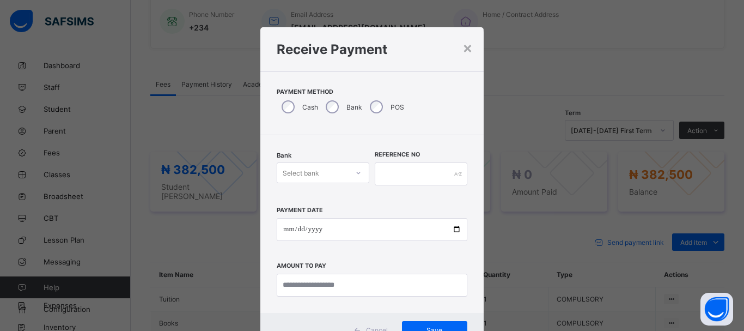
click at [355, 173] on icon at bounding box center [358, 172] width 7 height 11
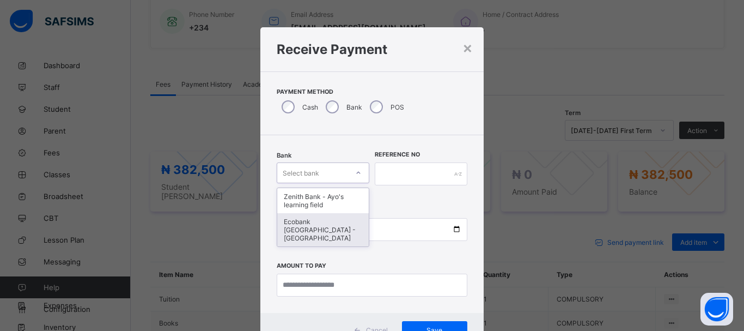
click at [322, 228] on div "Ecobank [GEOGRAPHIC_DATA] - [GEOGRAPHIC_DATA]" at bounding box center [323, 229] width 92 height 33
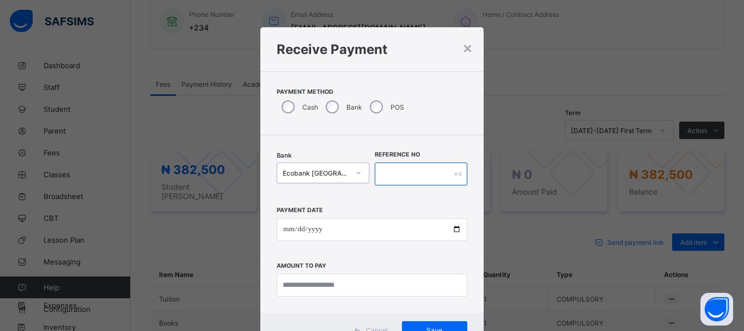
click at [399, 177] on input "text" at bounding box center [421, 173] width 93 height 23
type input "*****"
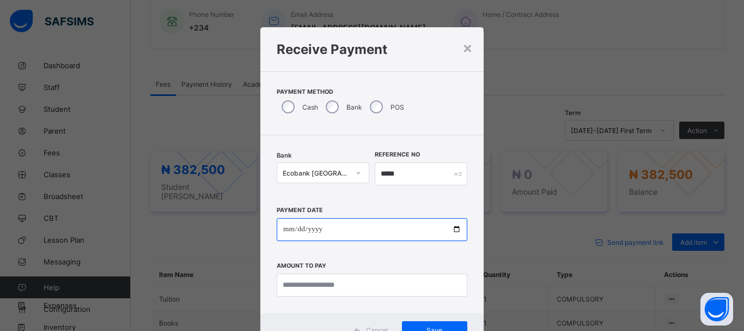
click at [285, 231] on input "date" at bounding box center [372, 229] width 191 height 23
type input "**********"
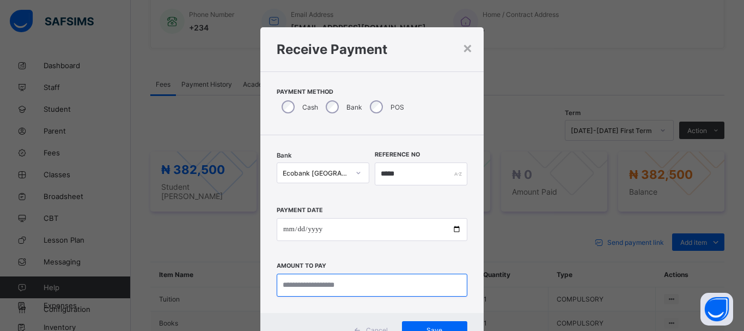
click at [308, 293] on input "currency" at bounding box center [372, 285] width 191 height 23
type input "*********"
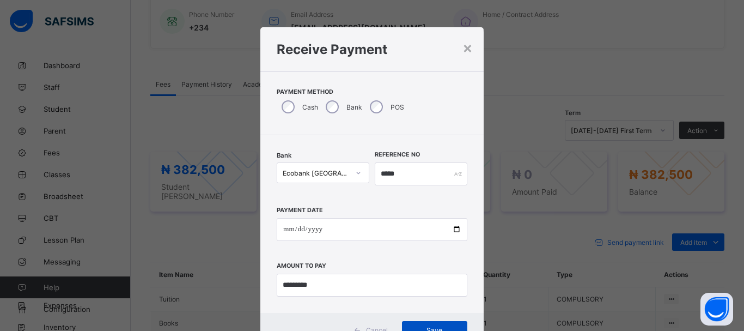
click at [444, 324] on div "Save" at bounding box center [434, 329] width 65 height 17
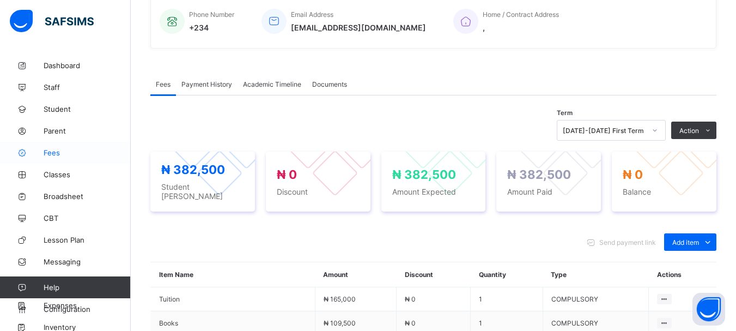
click at [56, 151] on span "Fees" at bounding box center [87, 152] width 87 height 9
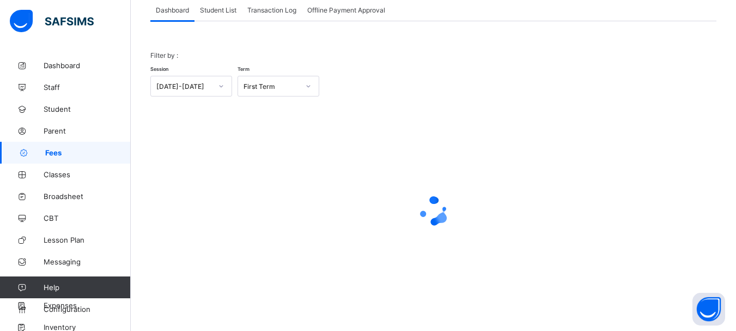
scroll to position [72, 0]
click at [229, 12] on span "Student List" at bounding box center [218, 10] width 37 height 8
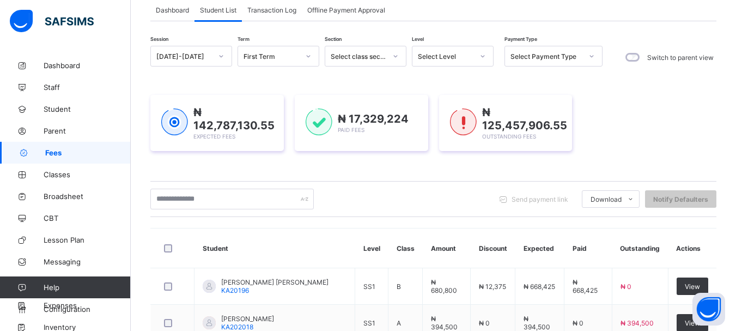
click at [483, 57] on icon at bounding box center [483, 56] width 4 height 2
click at [481, 57] on icon at bounding box center [483, 56] width 7 height 11
click at [484, 57] on icon at bounding box center [483, 56] width 7 height 11
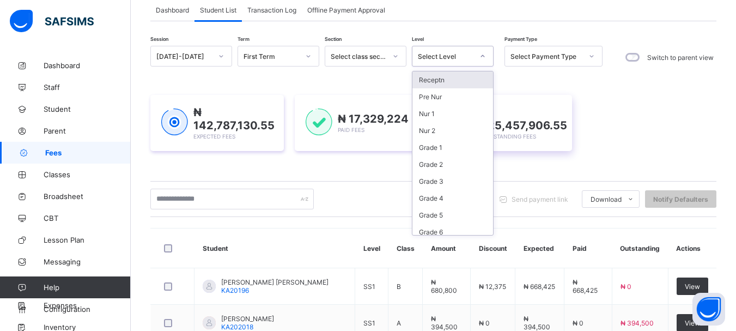
click at [483, 56] on icon at bounding box center [483, 56] width 7 height 11
click at [453, 102] on div "₦ 125,457,906.55 Outstanding Fees" at bounding box center [506, 123] width 134 height 56
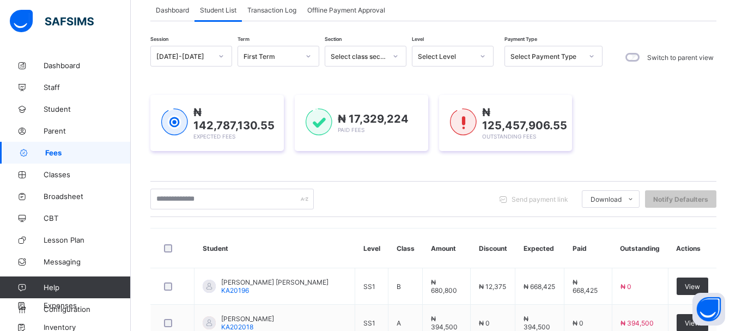
click at [484, 57] on icon at bounding box center [483, 56] width 7 height 11
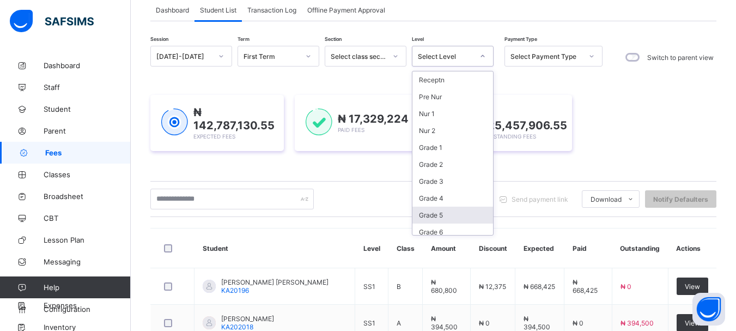
click at [439, 215] on div "Grade 5" at bounding box center [453, 215] width 81 height 17
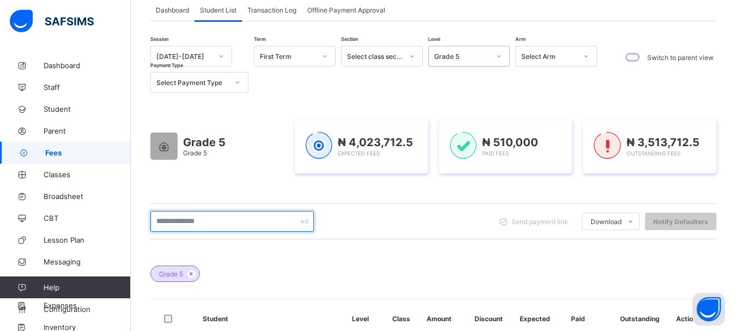
click at [231, 219] on input "text" at bounding box center [231, 221] width 163 height 21
type input "******"
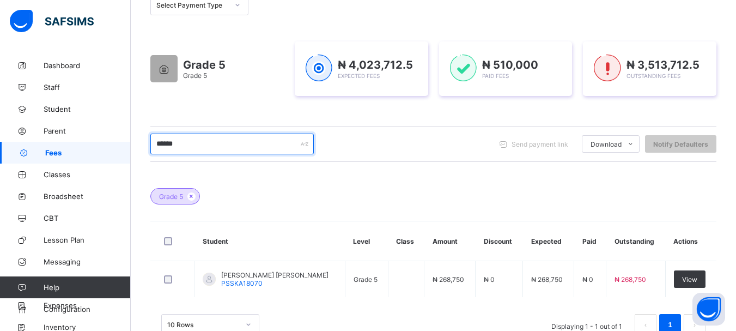
scroll to position [153, 0]
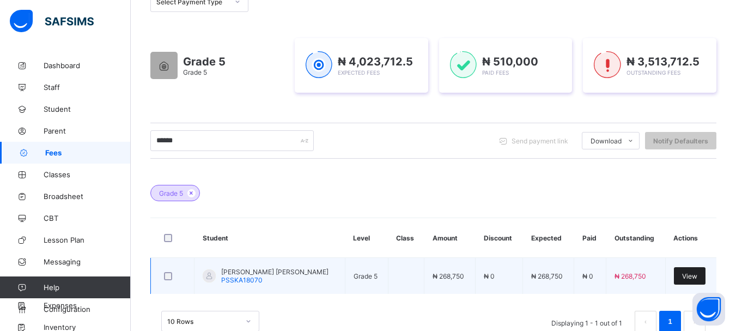
click at [693, 272] on span "View" at bounding box center [689, 276] width 15 height 8
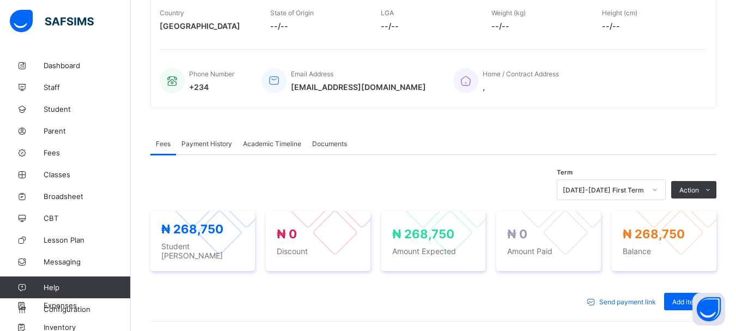
scroll to position [215, 0]
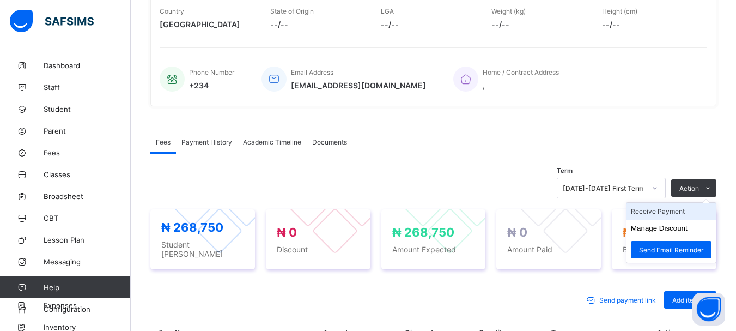
click at [674, 211] on li "Receive Payment" at bounding box center [671, 211] width 89 height 17
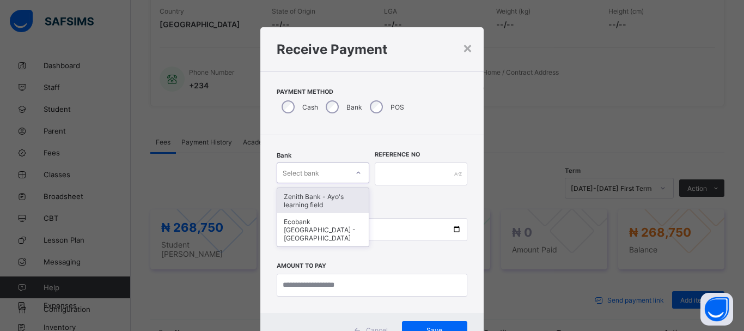
click at [355, 171] on icon at bounding box center [358, 172] width 7 height 11
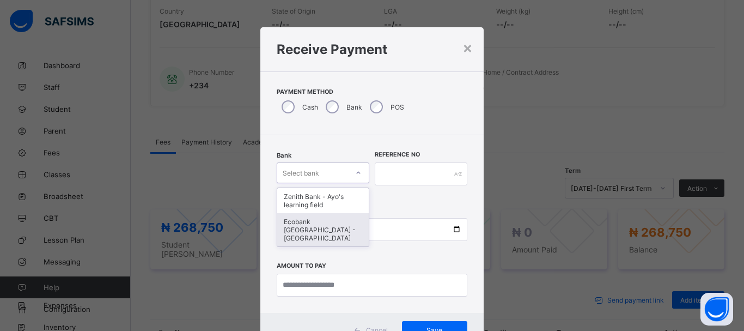
click at [323, 222] on div "Ecobank [GEOGRAPHIC_DATA] - [GEOGRAPHIC_DATA]" at bounding box center [323, 229] width 92 height 33
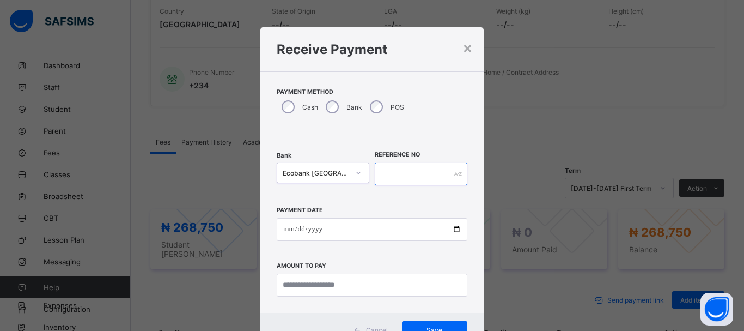
click at [388, 175] on input "text" at bounding box center [421, 173] width 93 height 23
type input "*****"
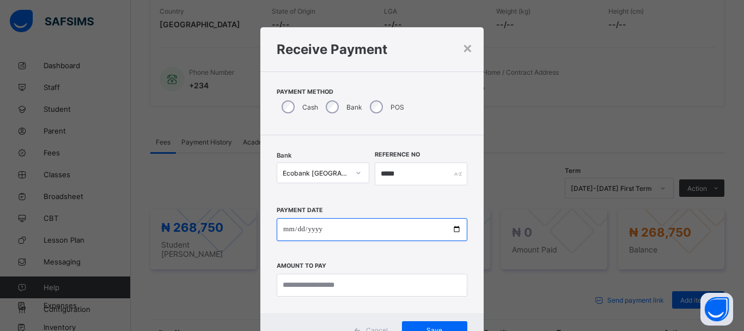
click at [283, 231] on input "date" at bounding box center [372, 229] width 191 height 23
type input "**********"
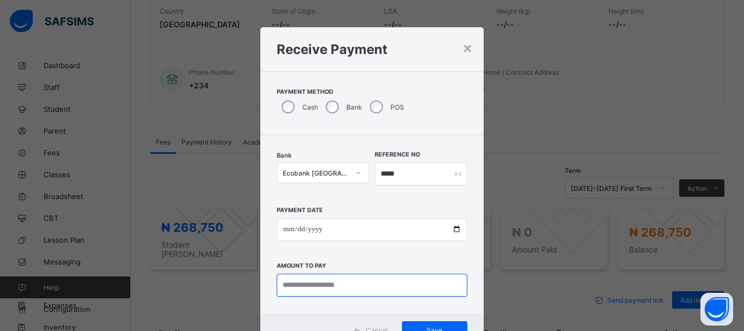
click at [302, 284] on input "currency" at bounding box center [372, 285] width 191 height 23
type input "********"
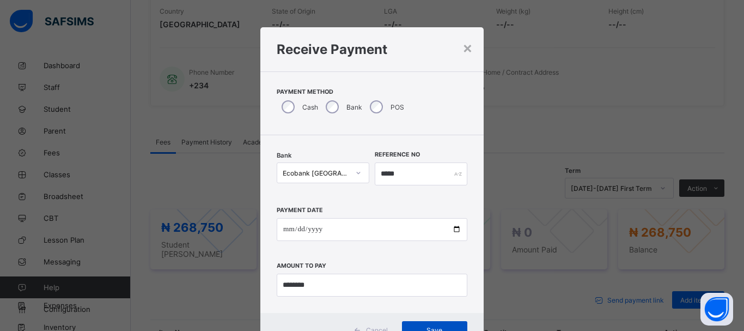
click at [414, 326] on span "Save" at bounding box center [434, 330] width 49 height 8
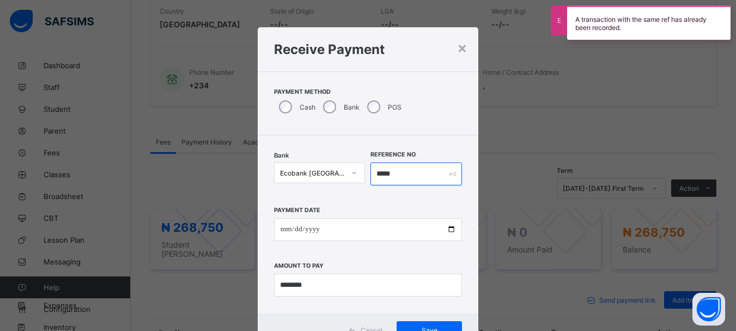
click at [402, 174] on input "*****" at bounding box center [417, 173] width 92 height 23
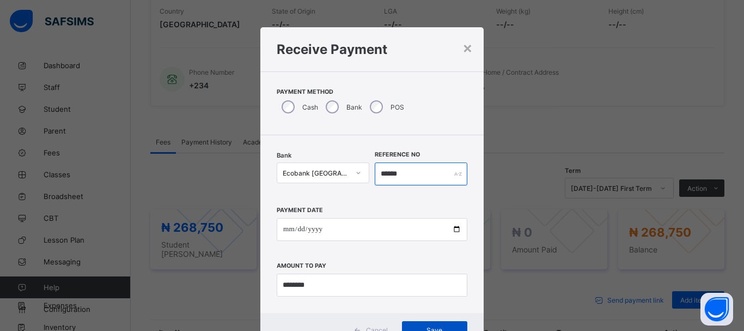
type input "******"
click at [429, 326] on span "Save" at bounding box center [434, 330] width 49 height 8
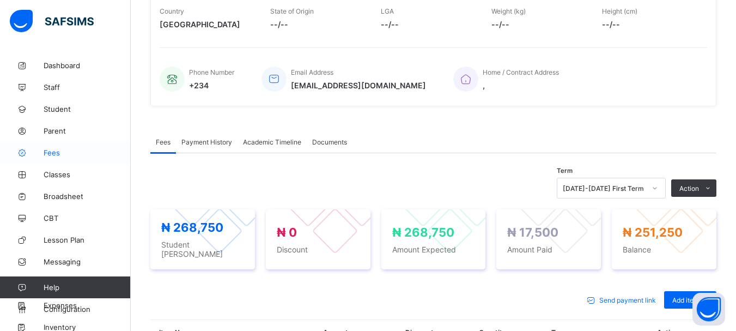
click at [61, 154] on span "Fees" at bounding box center [87, 152] width 87 height 9
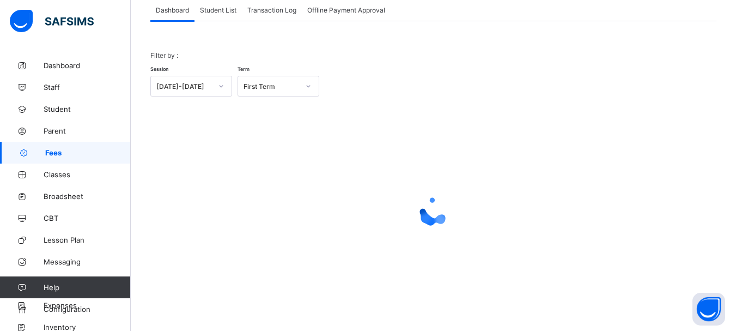
scroll to position [72, 0]
click at [215, 13] on span "Student List" at bounding box center [218, 10] width 37 height 8
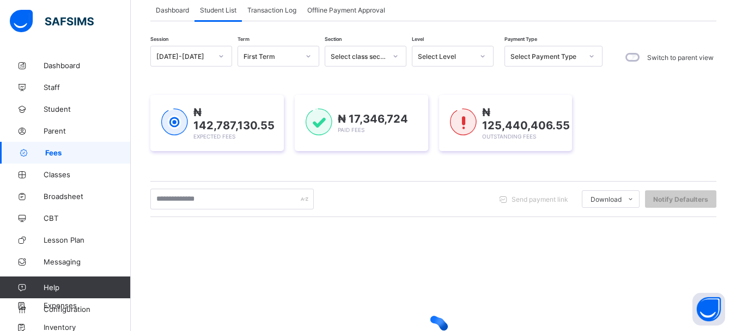
click at [480, 56] on icon at bounding box center [483, 56] width 7 height 11
click at [481, 57] on icon at bounding box center [483, 56] width 7 height 11
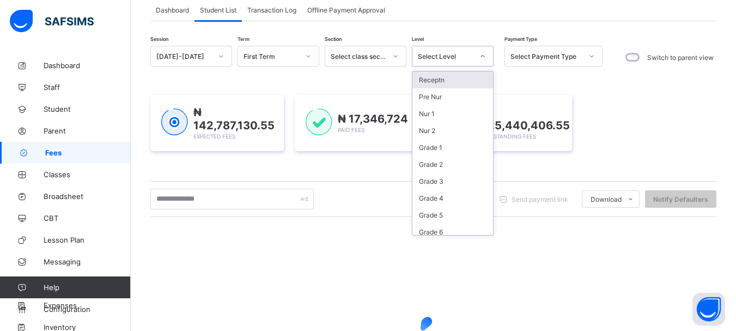
click at [483, 57] on icon at bounding box center [483, 56] width 4 height 2
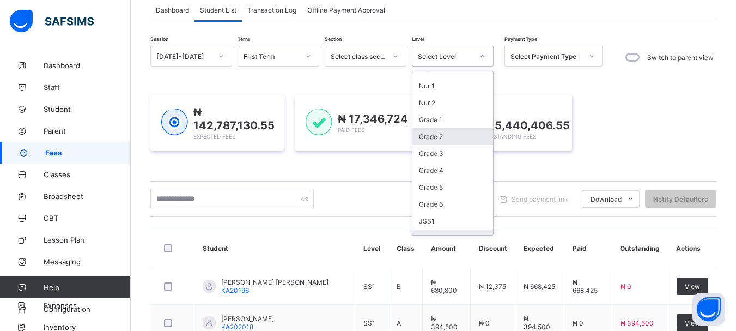
scroll to position [45, 0]
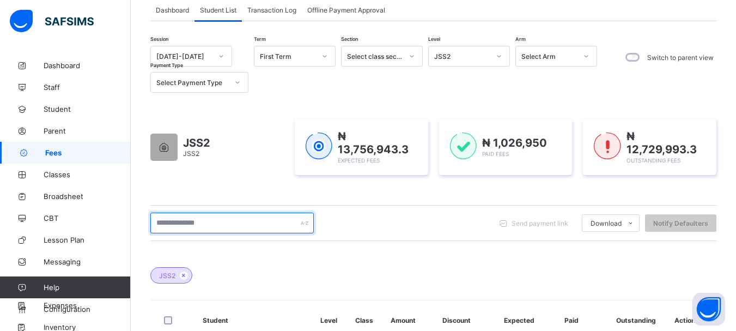
click at [185, 221] on input "text" at bounding box center [231, 223] width 163 height 21
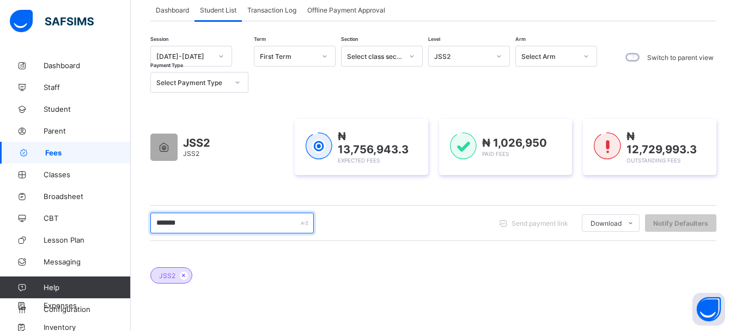
type input "*******"
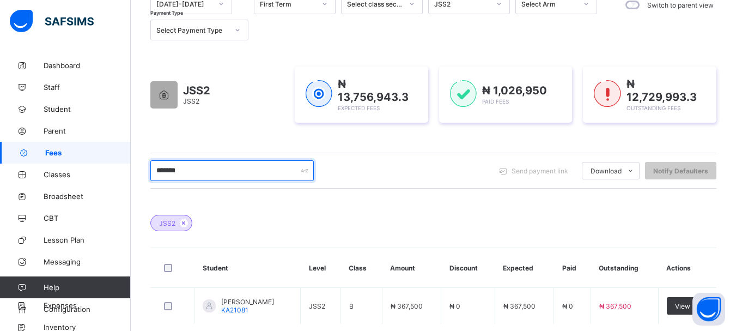
scroll to position [135, 0]
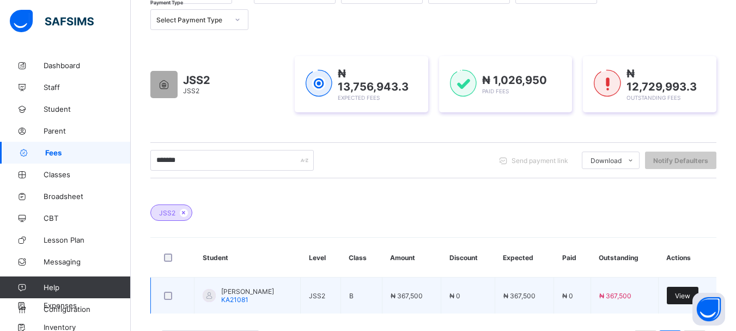
click at [691, 288] on div "View" at bounding box center [683, 295] width 32 height 17
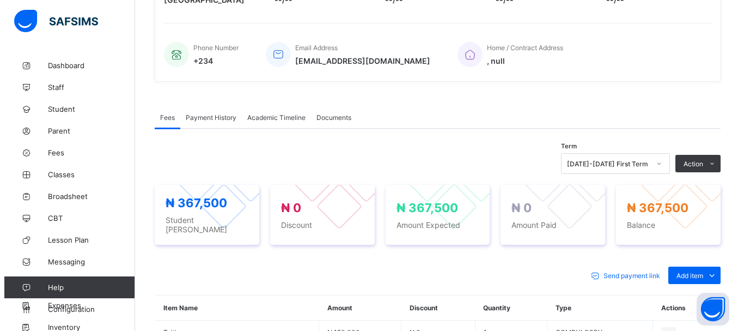
scroll to position [241, 0]
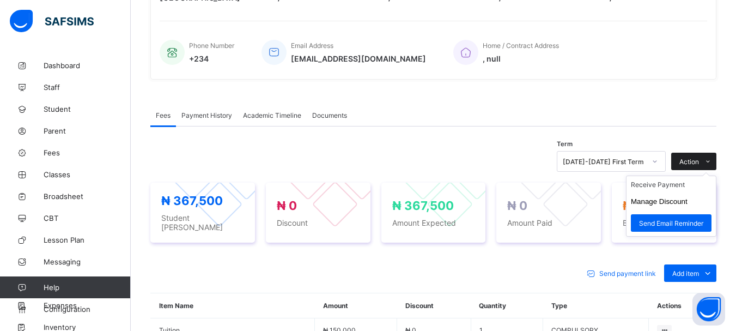
click at [699, 160] on span "Action" at bounding box center [690, 162] width 20 height 8
click at [676, 201] on button "Manage Discount" at bounding box center [659, 201] width 57 height 8
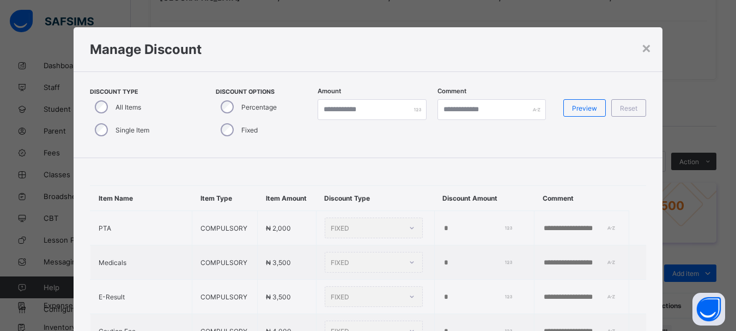
type input "*"
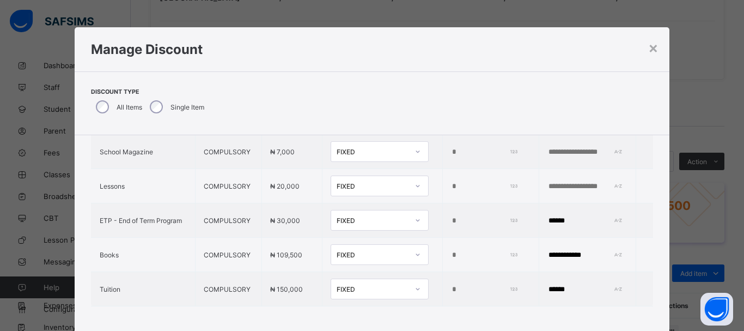
scroll to position [447, 0]
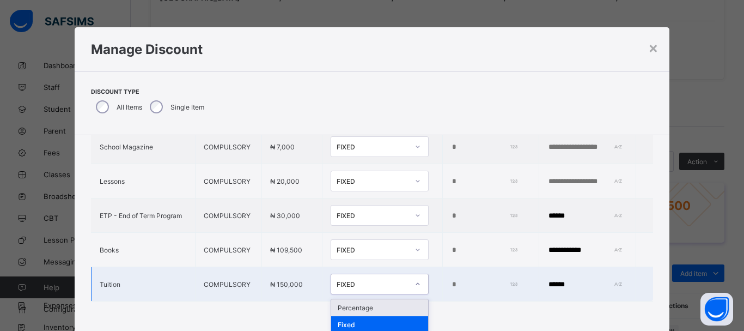
click at [415, 281] on icon at bounding box center [418, 283] width 7 height 11
click at [358, 310] on div "Percentage" at bounding box center [379, 307] width 97 height 17
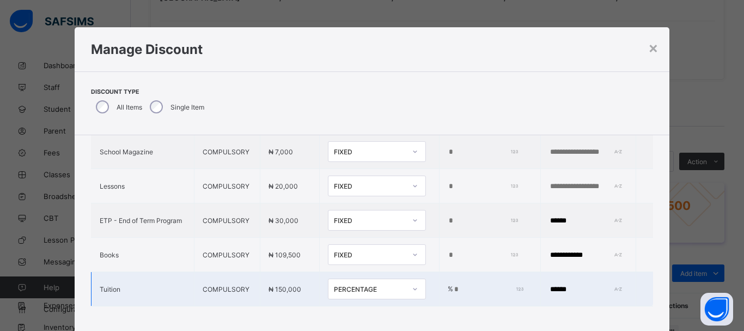
click at [453, 285] on input "*" at bounding box center [487, 289] width 69 height 9
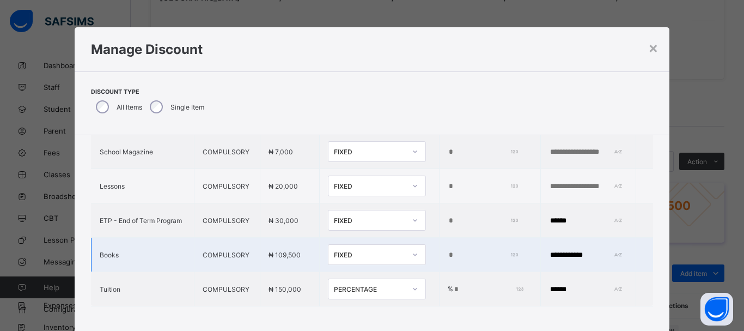
type input "****"
click at [574, 251] on input "**********" at bounding box center [586, 255] width 75 height 9
type input "*"
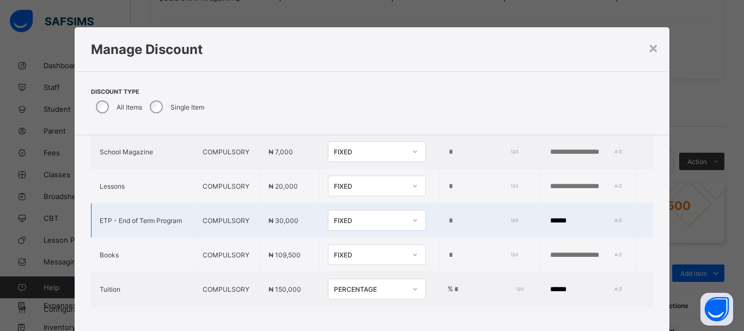
click at [558, 216] on input "******" at bounding box center [586, 220] width 75 height 9
type input "*"
click at [651, 51] on div "×" at bounding box center [654, 47] width 10 height 19
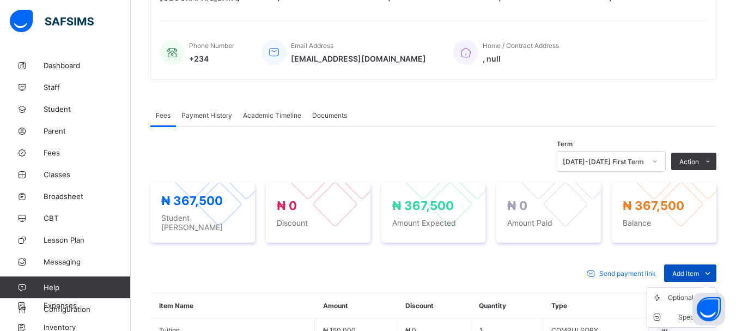
click at [699, 269] on span "Add item" at bounding box center [686, 273] width 27 height 8
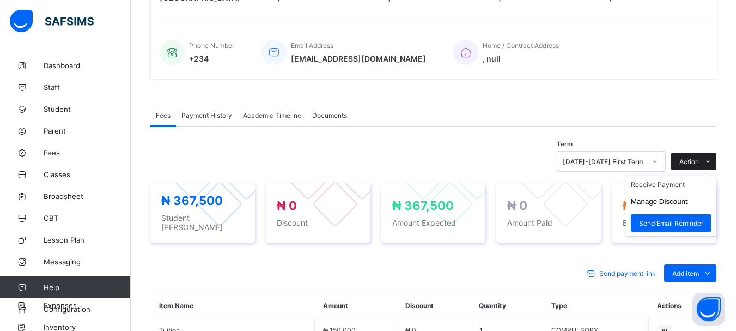
click at [702, 155] on div "Action" at bounding box center [693, 161] width 45 height 17
click at [680, 196] on li "Manage Discount" at bounding box center [671, 201] width 89 height 17
click at [679, 199] on button "Manage Discount" at bounding box center [659, 201] width 57 height 8
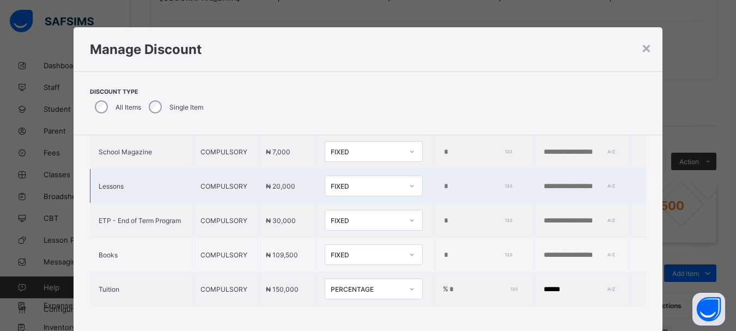
type input "*"
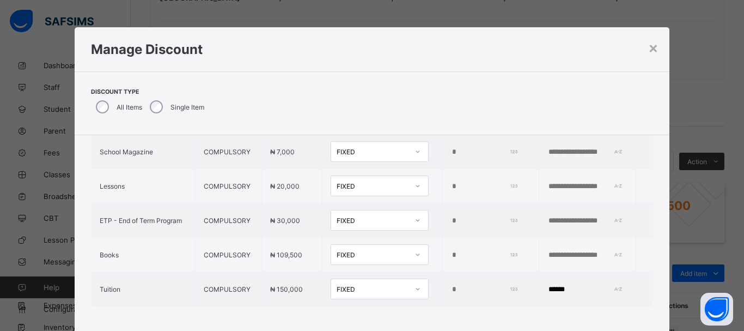
click at [415, 283] on icon at bounding box center [418, 288] width 7 height 11
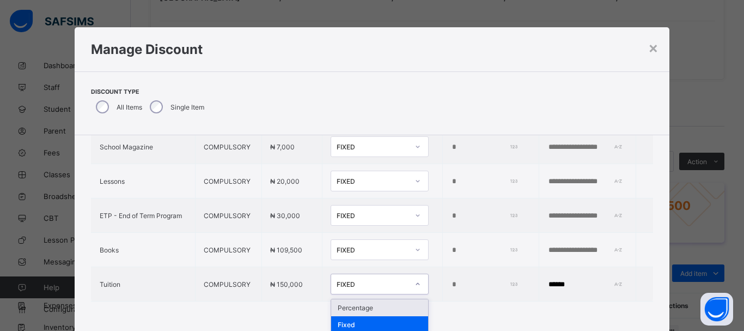
click at [376, 304] on div "Percentage" at bounding box center [379, 307] width 97 height 17
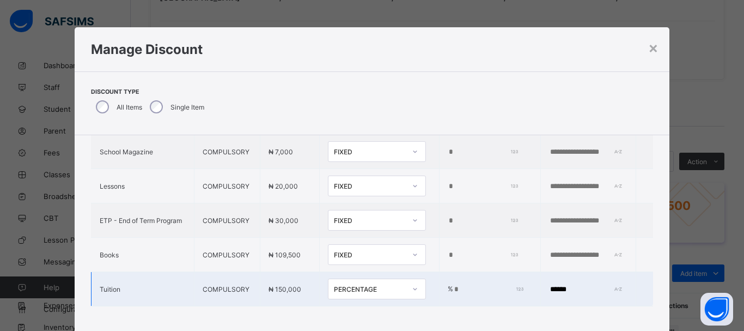
click at [453, 285] on input "*" at bounding box center [487, 289] width 69 height 9
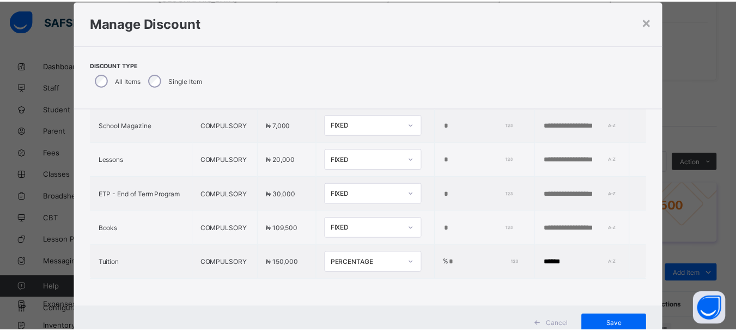
scroll to position [38, 0]
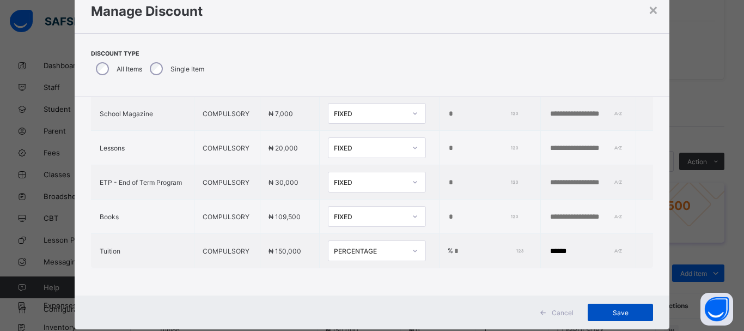
type input "****"
click at [620, 313] on span "Save" at bounding box center [620, 312] width 49 height 8
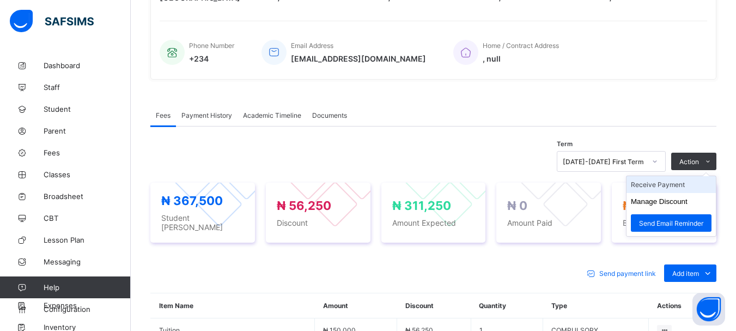
click at [680, 183] on li "Receive Payment" at bounding box center [671, 184] width 89 height 17
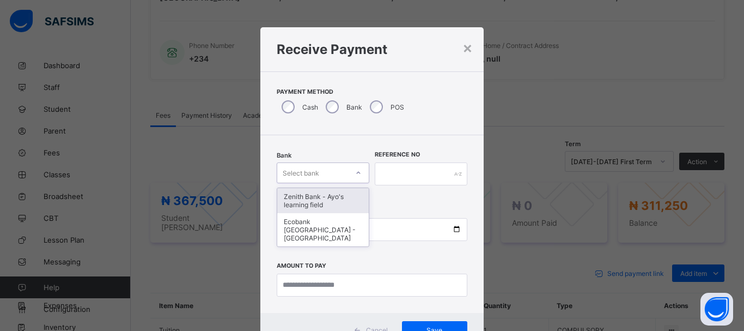
click at [356, 175] on icon at bounding box center [358, 172] width 7 height 11
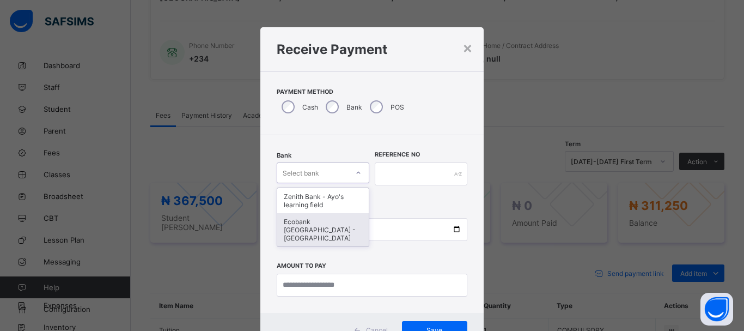
click at [325, 223] on div "Ecobank Nigeria - Ayos learning field" at bounding box center [323, 229] width 92 height 33
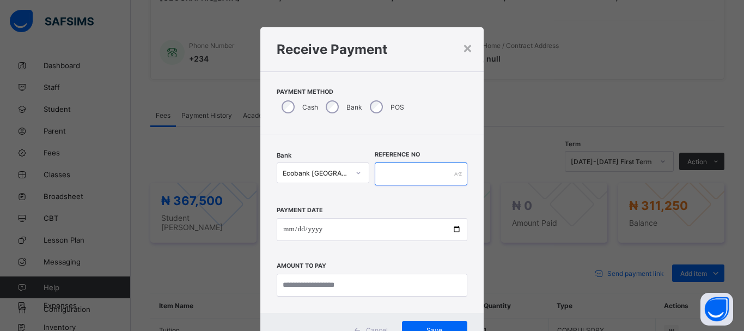
click at [391, 179] on input "text" at bounding box center [421, 173] width 93 height 23
type input "*****"
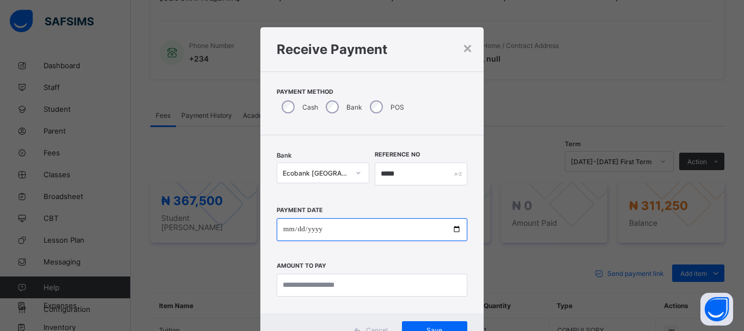
click at [286, 227] on input "date" at bounding box center [372, 229] width 191 height 23
type input "**********"
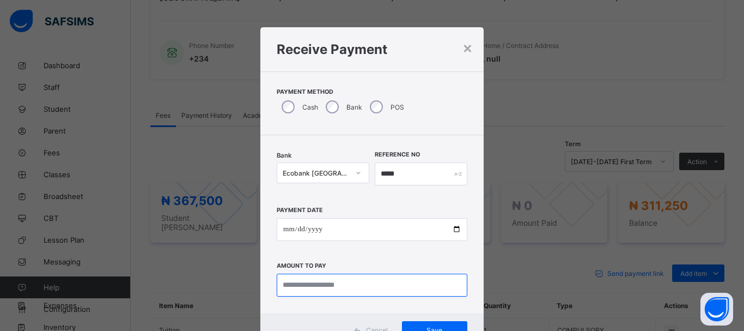
click at [287, 287] on input "currency" at bounding box center [372, 285] width 191 height 23
type input "*********"
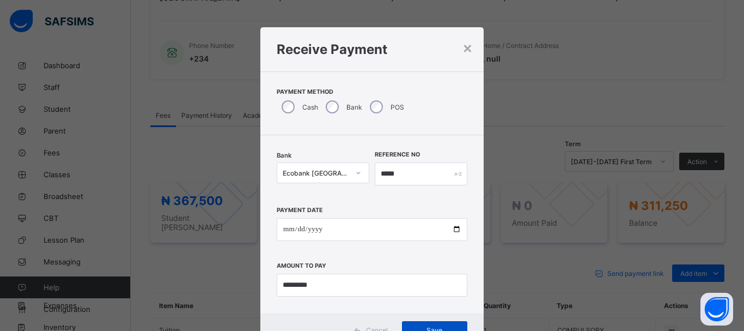
click at [417, 325] on div "Save" at bounding box center [434, 329] width 65 height 17
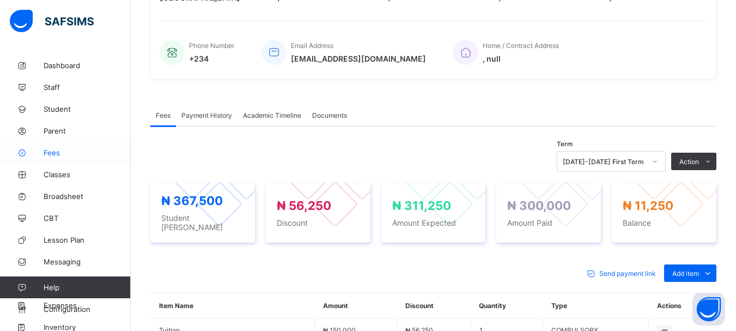
click at [56, 147] on link "Fees" at bounding box center [65, 153] width 131 height 22
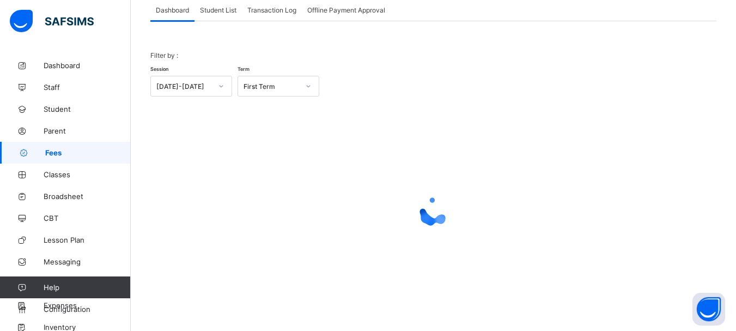
scroll to position [72, 0]
click at [215, 14] on div "Student List" at bounding box center [218, 10] width 47 height 22
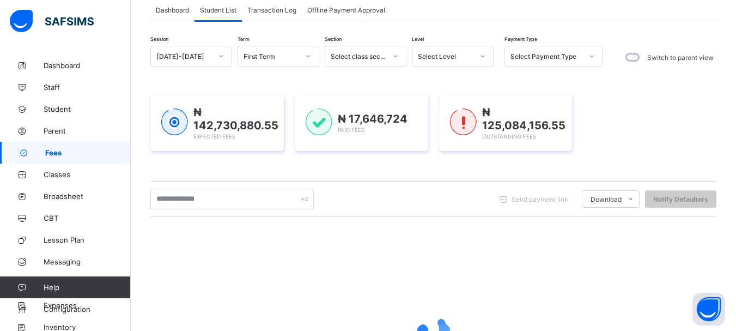
click at [484, 57] on icon at bounding box center [483, 56] width 7 height 11
click at [482, 57] on icon at bounding box center [483, 56] width 4 height 2
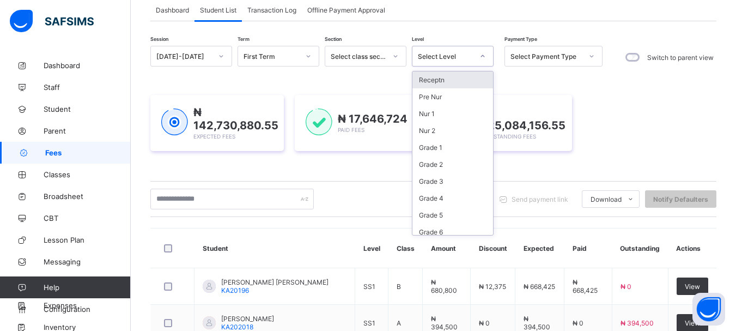
scroll to position [107, 0]
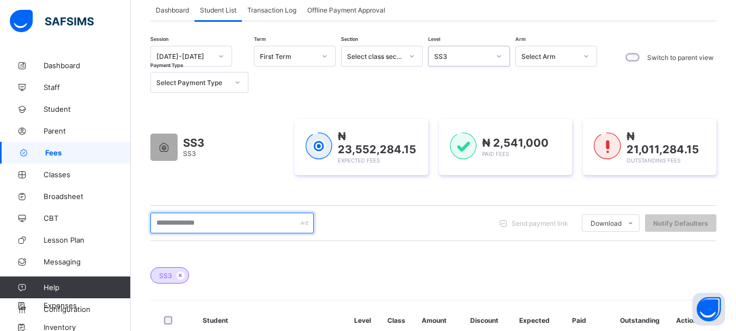
click at [209, 217] on input "text" at bounding box center [231, 223] width 163 height 21
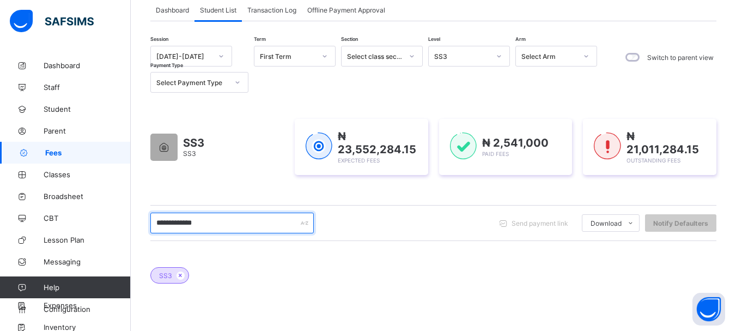
type input "**********"
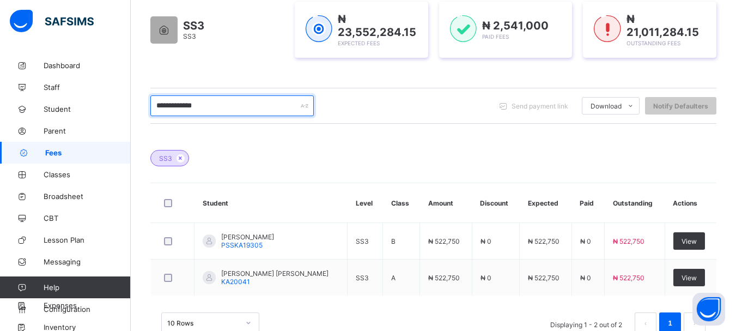
scroll to position [197, 0]
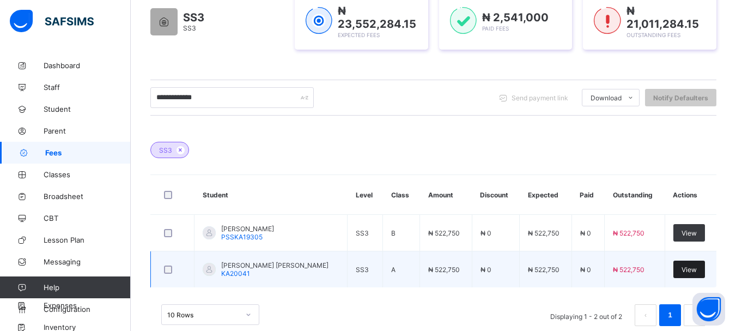
click at [690, 271] on span "View" at bounding box center [689, 269] width 15 height 8
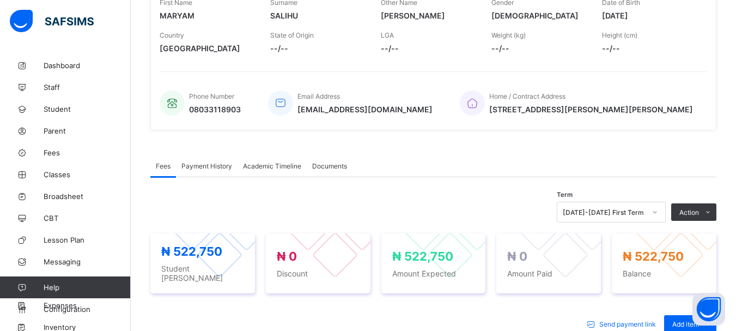
scroll to position [256, 0]
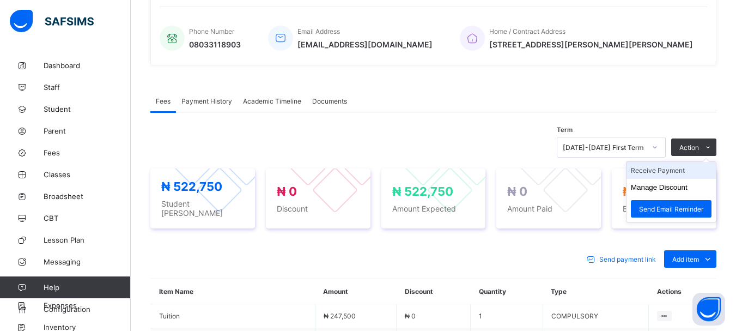
click at [678, 178] on li "Receive Payment" at bounding box center [671, 170] width 89 height 17
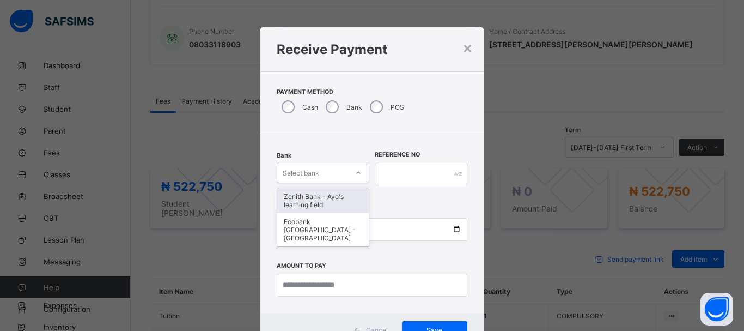
click at [357, 173] on icon at bounding box center [359, 173] width 4 height 2
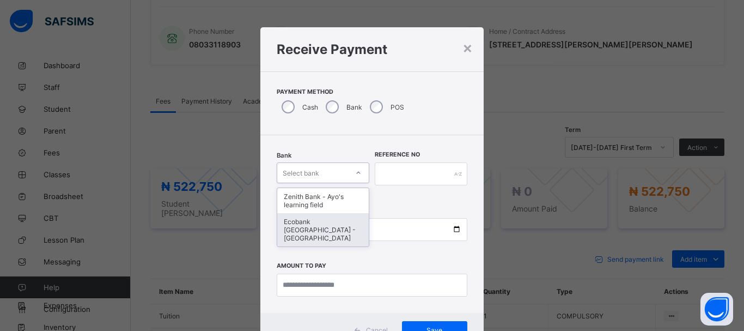
click at [318, 230] on div "Ecobank Nigeria - Ayos learning field" at bounding box center [323, 229] width 92 height 33
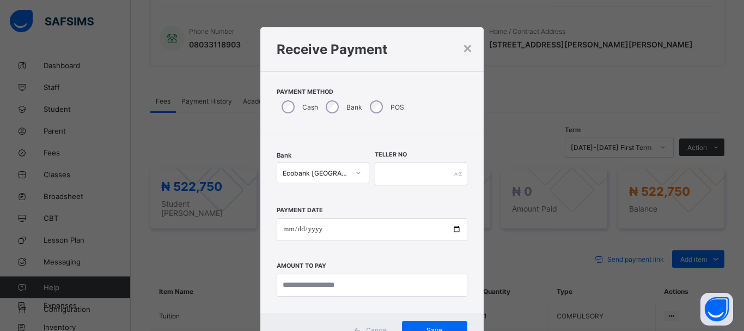
click at [359, 173] on icon at bounding box center [358, 172] width 7 height 11
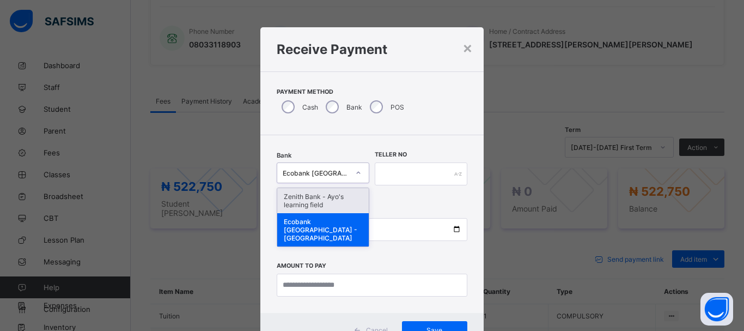
click at [338, 199] on div "Zenith Bank - Ayo's learning field" at bounding box center [323, 200] width 92 height 25
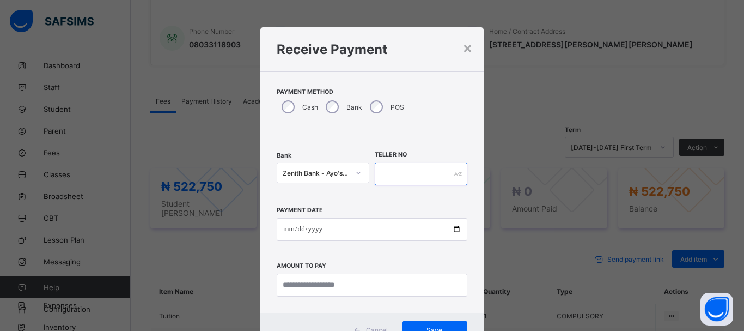
click at [415, 171] on input "text" at bounding box center [421, 173] width 93 height 23
type input "*****"
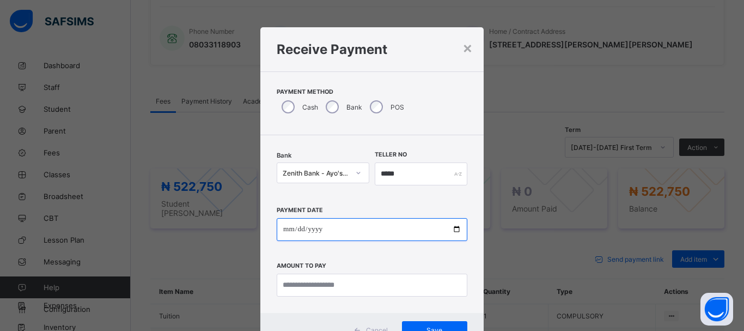
click at [286, 228] on input "date" at bounding box center [372, 229] width 191 height 23
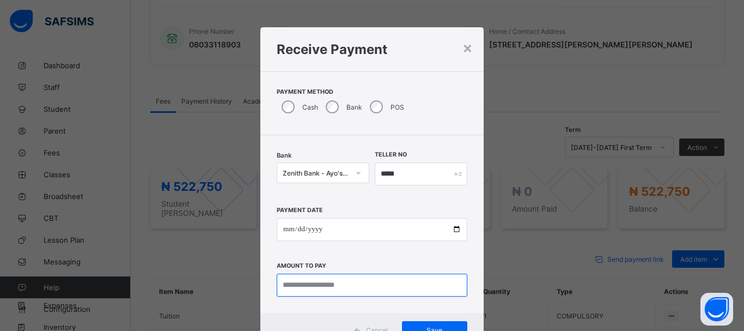
click at [312, 287] on input "currency" at bounding box center [372, 285] width 191 height 23
type input "*********"
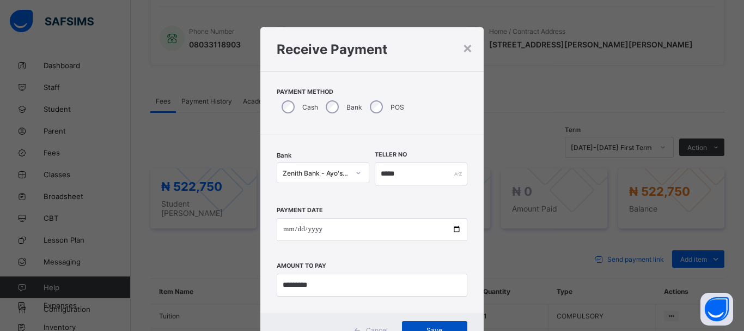
click at [434, 323] on div "Save" at bounding box center [434, 329] width 65 height 17
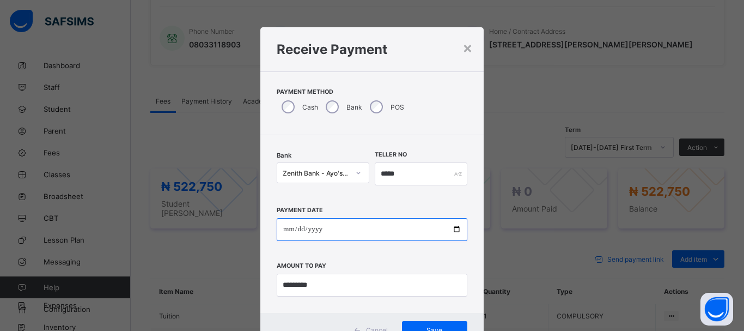
click at [290, 228] on input "date" at bounding box center [372, 229] width 191 height 23
click at [300, 228] on input "**********" at bounding box center [372, 229] width 191 height 23
type input "**********"
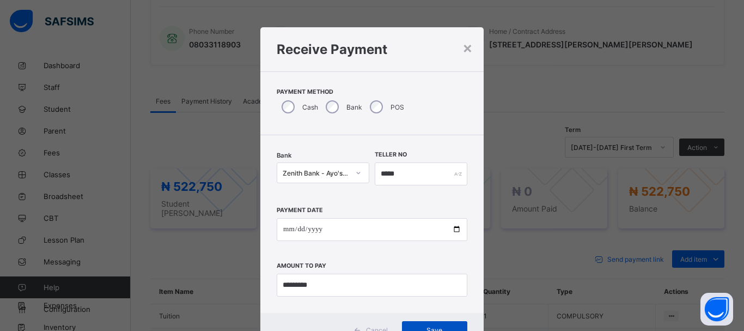
click at [428, 324] on div "Save" at bounding box center [434, 329] width 65 height 17
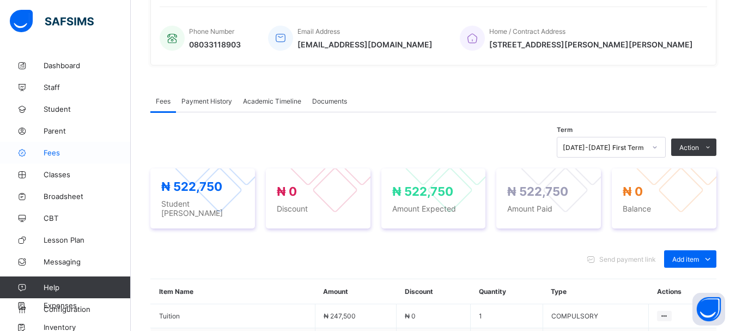
click at [58, 150] on span "Fees" at bounding box center [87, 152] width 87 height 9
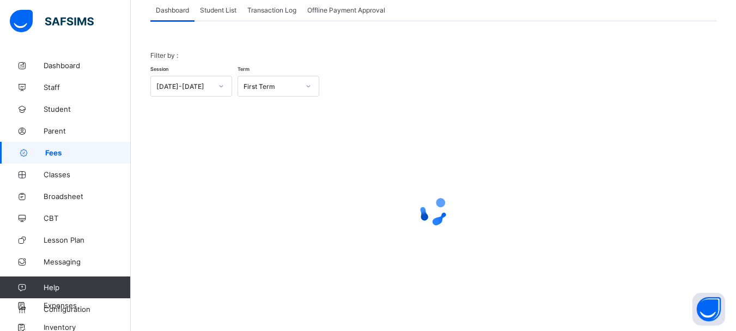
scroll to position [72, 0]
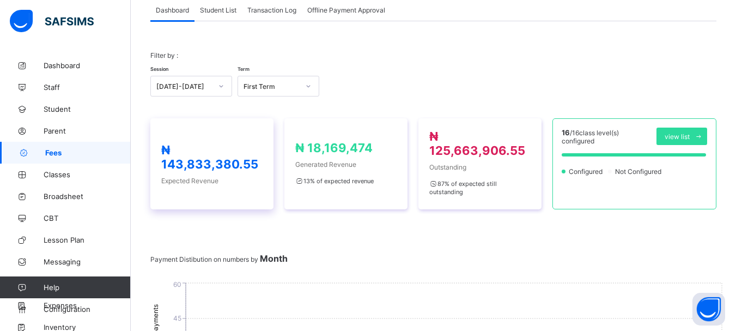
click at [223, 118] on div "₦ 143,833,380.55 Expected Revenue" at bounding box center [211, 163] width 123 height 91
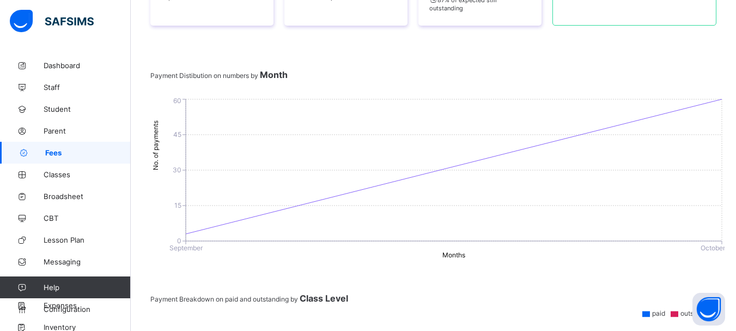
scroll to position [0, 0]
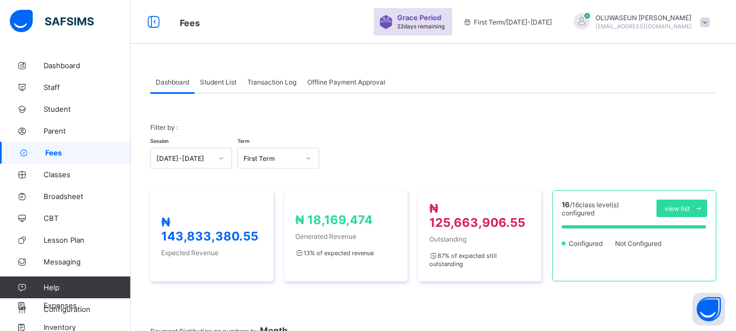
click at [222, 86] on div "Student List" at bounding box center [218, 82] width 47 height 22
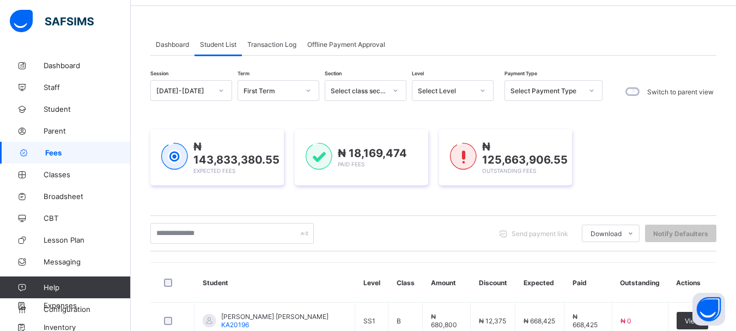
scroll to position [63, 0]
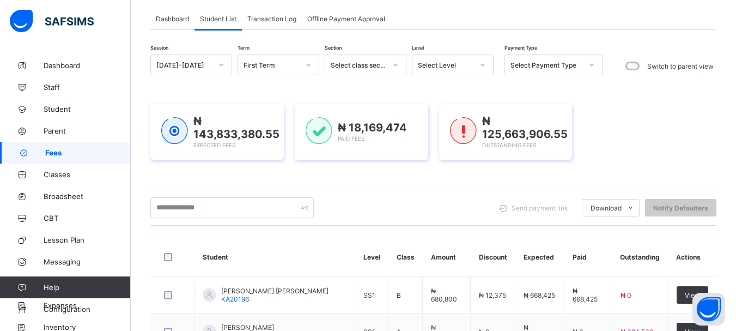
click at [482, 64] on icon at bounding box center [483, 64] width 7 height 11
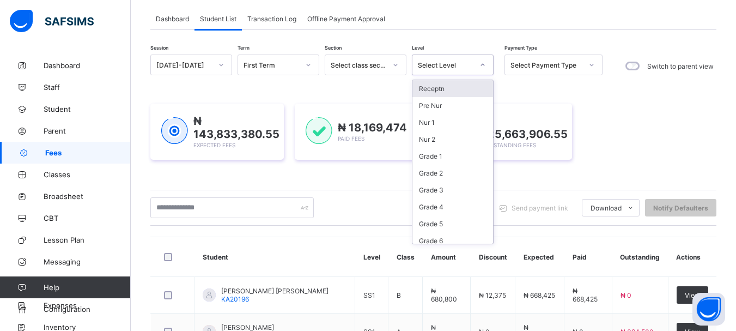
scroll to position [107, 0]
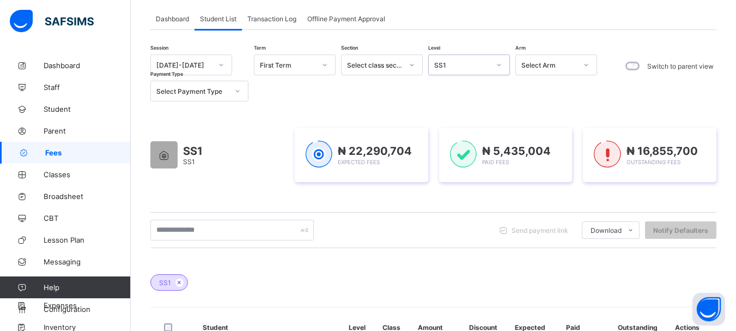
click at [482, 64] on div "SS1" at bounding box center [462, 65] width 56 height 8
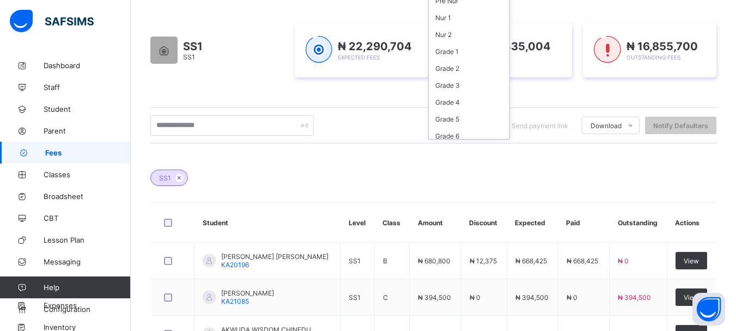
scroll to position [167, 0]
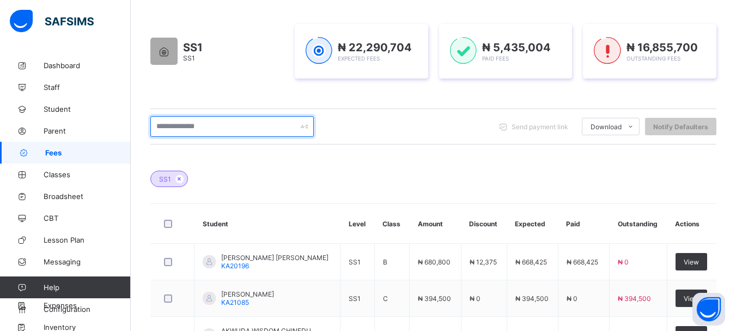
click at [208, 125] on input "text" at bounding box center [231, 126] width 163 height 21
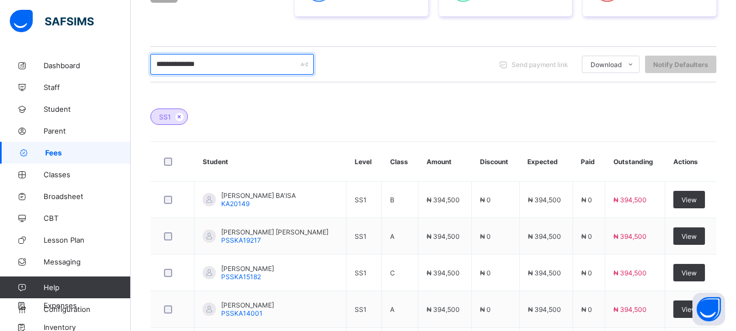
scroll to position [175, 0]
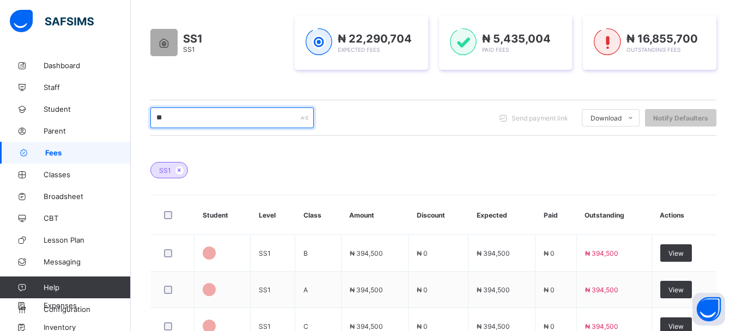
type input "*"
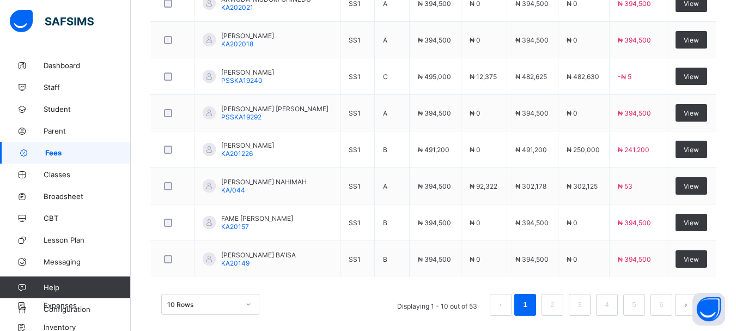
scroll to position [510, 0]
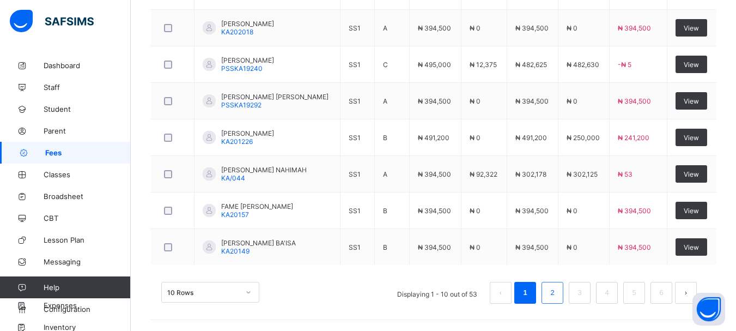
click at [558, 294] on link "2" at bounding box center [552, 293] width 10 height 14
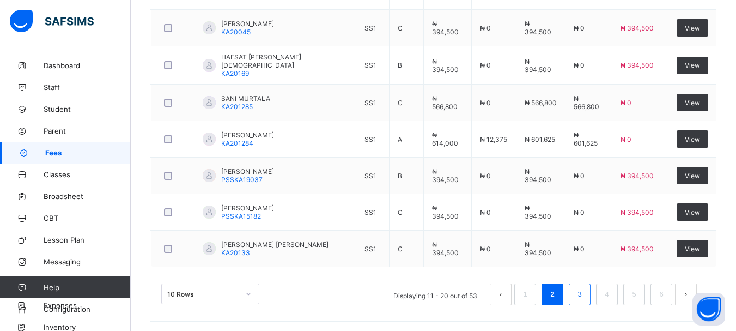
click at [585, 289] on link "3" at bounding box center [579, 294] width 10 height 14
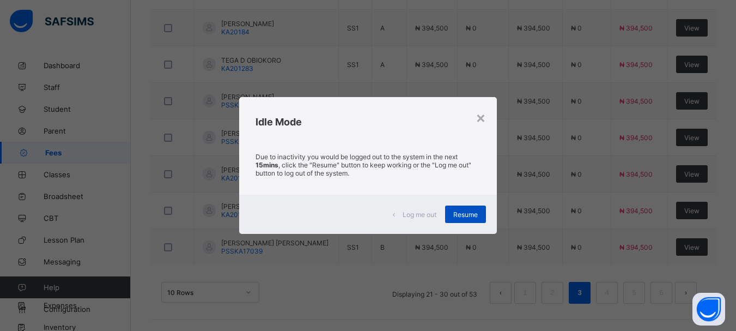
click at [469, 209] on div "Resume" at bounding box center [465, 213] width 41 height 17
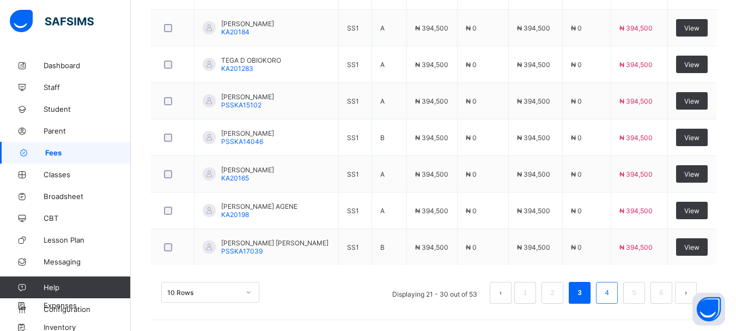
click at [612, 294] on link "4" at bounding box center [607, 293] width 10 height 14
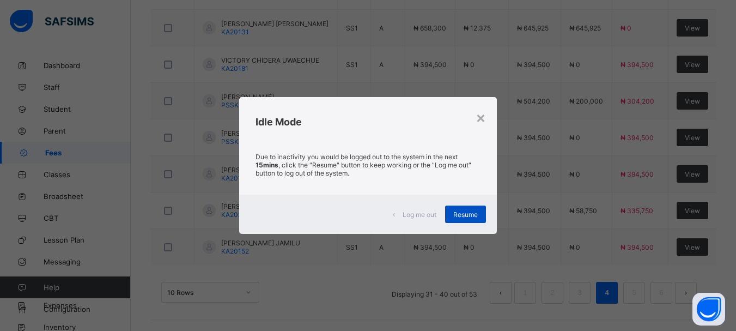
click at [461, 210] on span "Resume" at bounding box center [465, 214] width 25 height 8
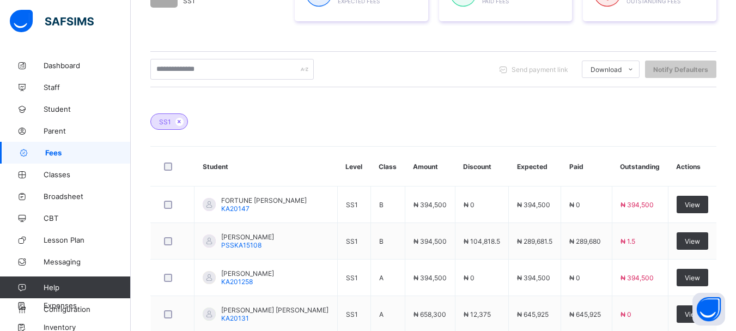
scroll to position [0, 0]
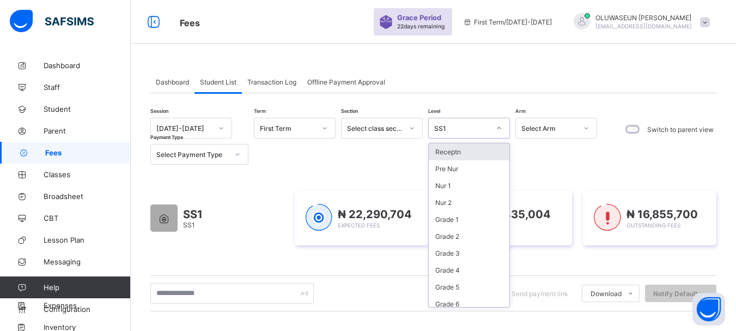
click at [499, 124] on icon at bounding box center [499, 128] width 7 height 11
click at [457, 253] on div "Grade 3" at bounding box center [469, 253] width 81 height 17
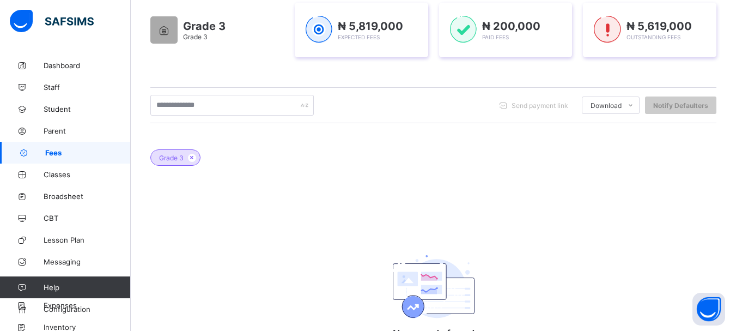
scroll to position [191, 0]
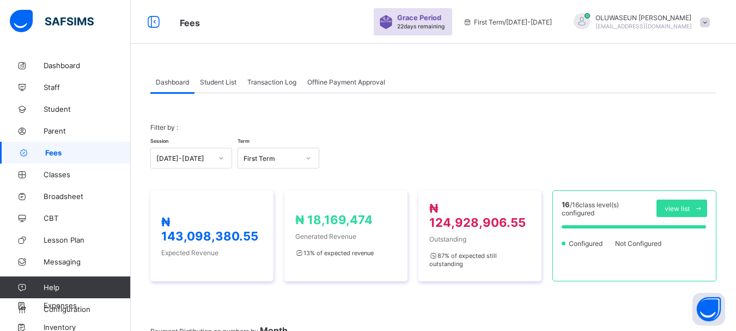
click at [216, 86] on span "Student List" at bounding box center [218, 82] width 37 height 8
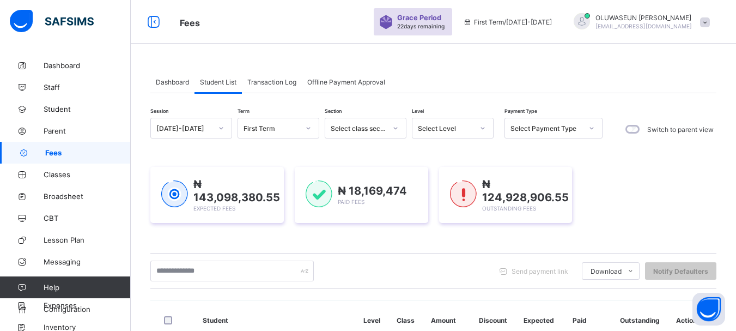
click at [482, 129] on icon at bounding box center [483, 128] width 7 height 11
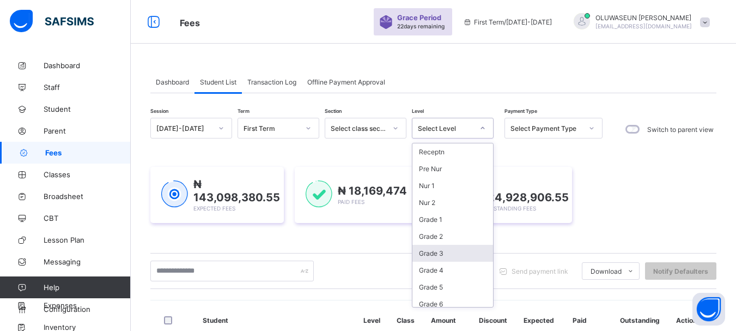
click at [441, 254] on div "Grade 3" at bounding box center [453, 253] width 81 height 17
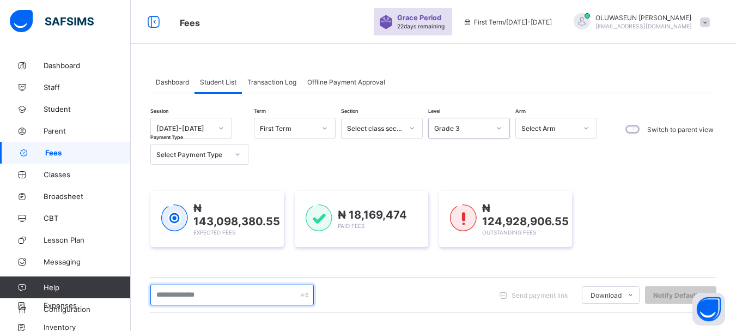
click at [215, 300] on input "text" at bounding box center [231, 294] width 163 height 21
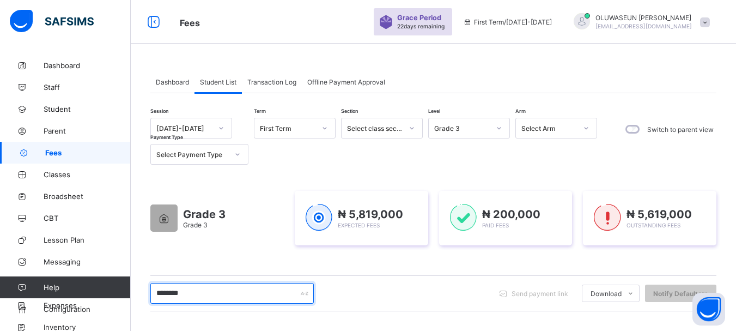
type input "********"
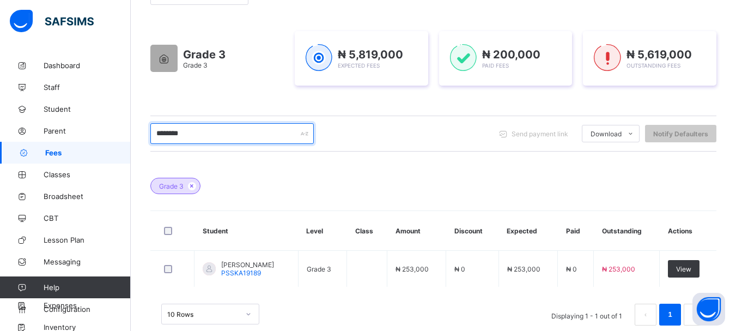
scroll to position [161, 0]
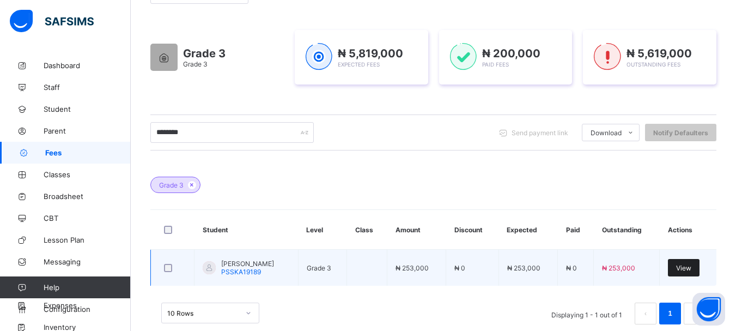
click at [692, 271] on span "View" at bounding box center [683, 268] width 15 height 8
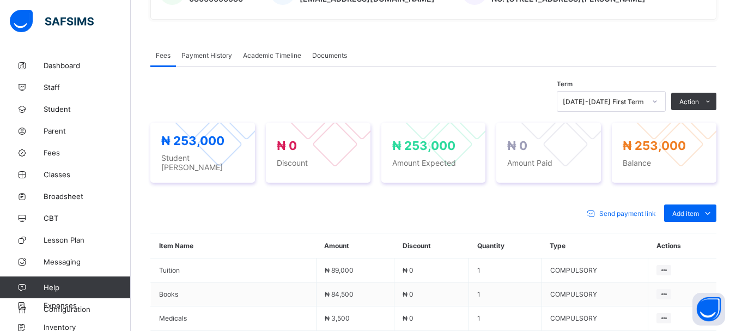
scroll to position [328, 0]
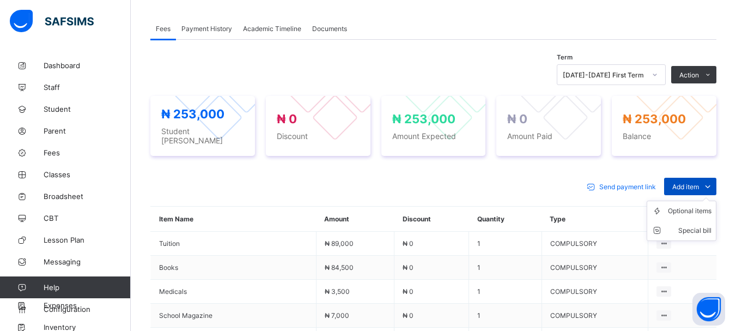
click at [708, 179] on span at bounding box center [707, 186] width 17 height 17
click at [708, 225] on div "Special bill" at bounding box center [690, 230] width 44 height 11
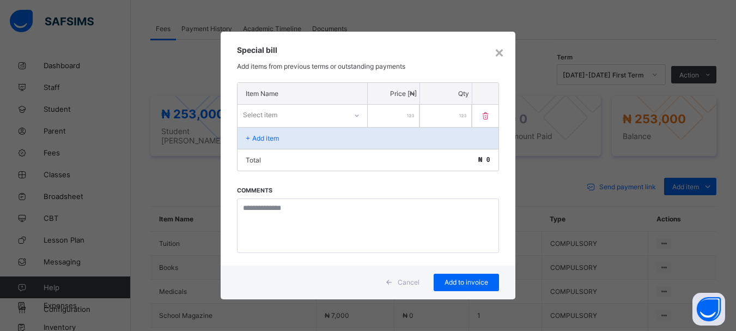
click at [357, 118] on icon at bounding box center [357, 115] width 7 height 11
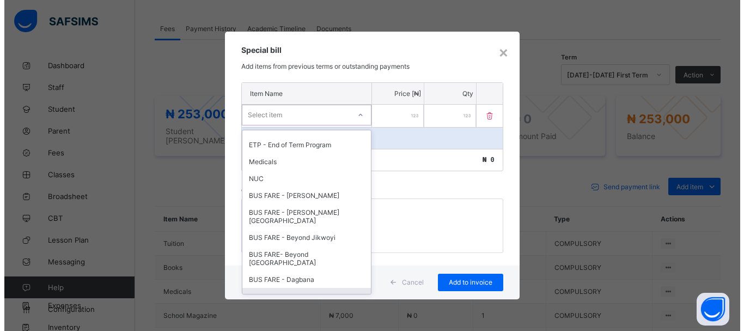
scroll to position [247, 0]
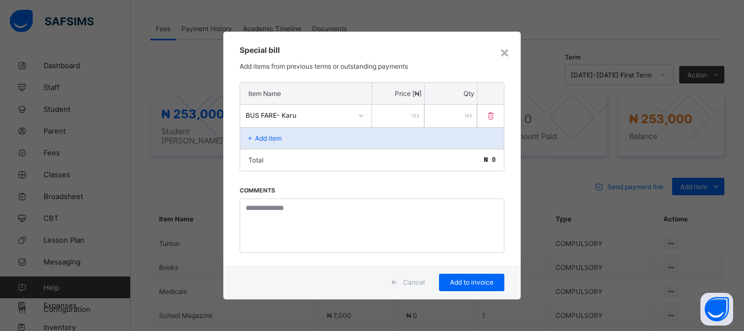
click at [402, 118] on input "number" at bounding box center [398, 116] width 52 height 22
type input "*****"
click at [263, 136] on p "Add item" at bounding box center [268, 138] width 27 height 8
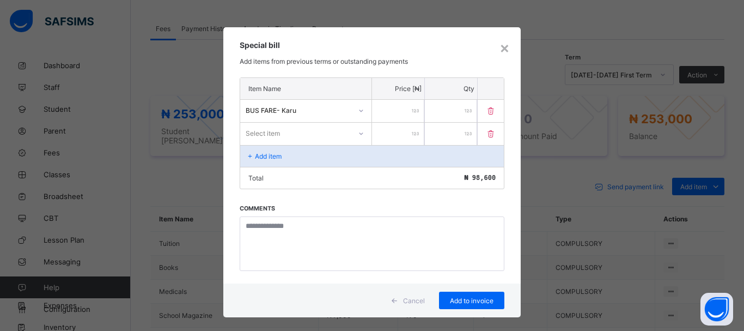
click at [358, 132] on icon at bounding box center [361, 133] width 7 height 11
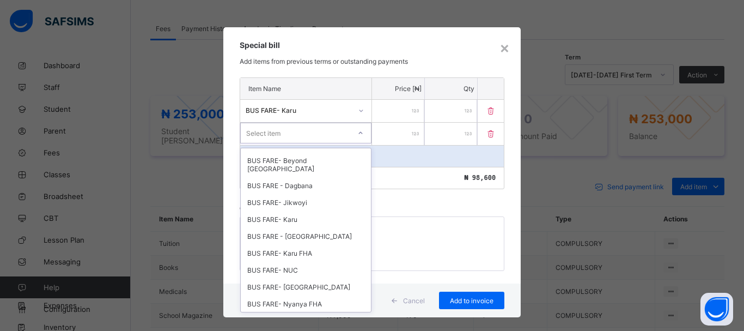
scroll to position [377, 0]
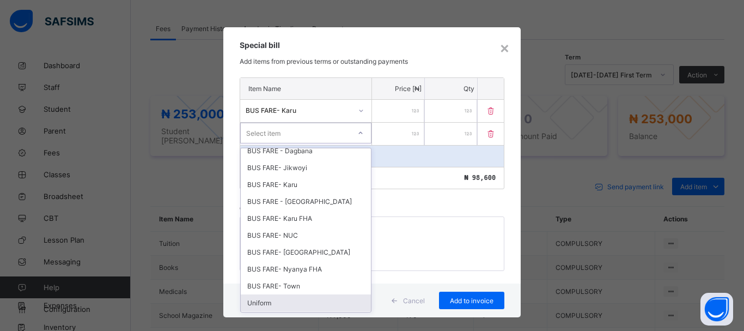
click at [253, 294] on div "Uniform" at bounding box center [306, 302] width 130 height 17
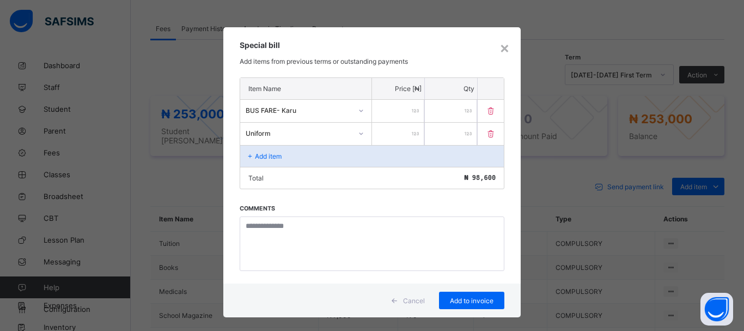
click at [395, 136] on input "number" at bounding box center [398, 134] width 52 height 22
type input "*****"
click at [481, 298] on span "Add to invoice" at bounding box center [471, 300] width 49 height 8
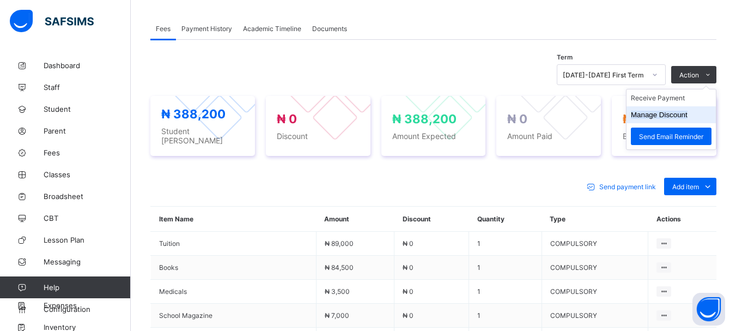
click at [667, 118] on button "Manage Discount" at bounding box center [659, 115] width 57 height 8
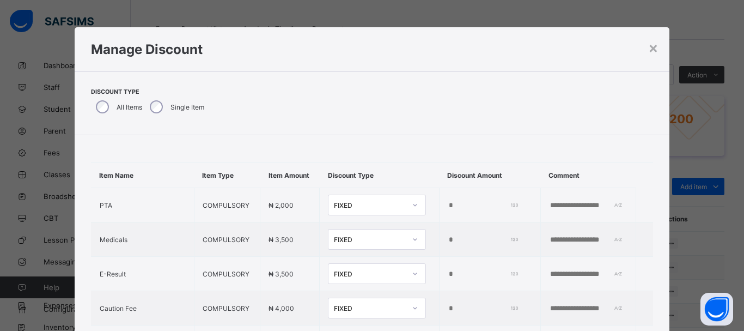
type input "*"
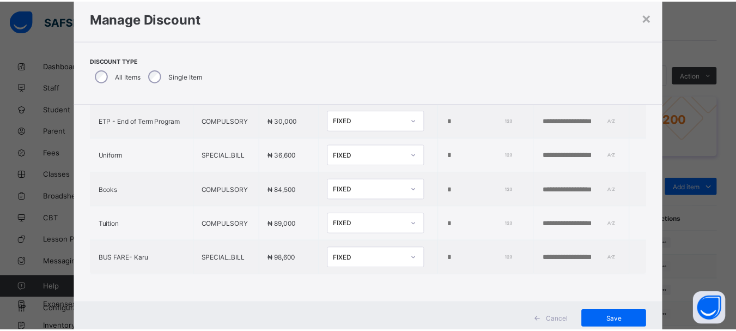
scroll to position [53, 0]
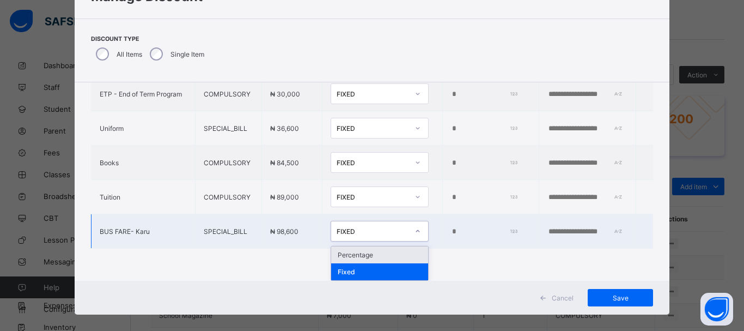
click at [415, 227] on icon at bounding box center [418, 231] width 7 height 11
click at [351, 253] on div "Percentage" at bounding box center [379, 254] width 97 height 17
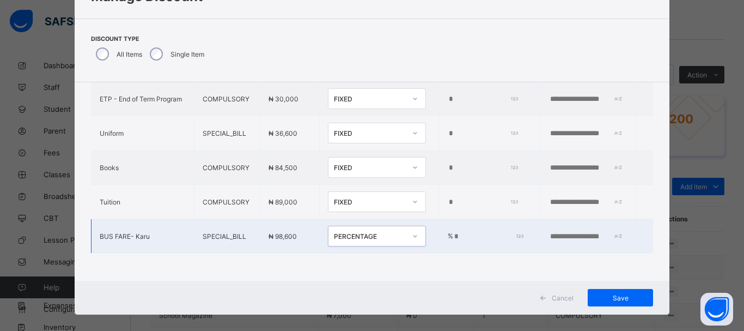
click at [453, 232] on input "*" at bounding box center [487, 236] width 69 height 9
type input "***"
click at [565, 220] on td at bounding box center [589, 236] width 96 height 34
click at [554, 232] on input "text" at bounding box center [586, 236] width 75 height 9
type input "**********"
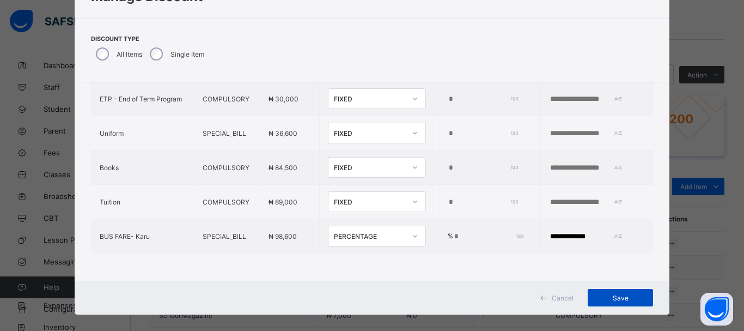
click at [618, 299] on span "Save" at bounding box center [620, 298] width 49 height 8
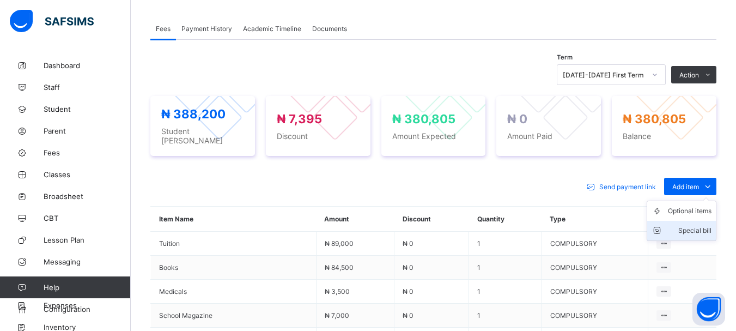
click at [704, 225] on div "Special bill" at bounding box center [690, 230] width 44 height 11
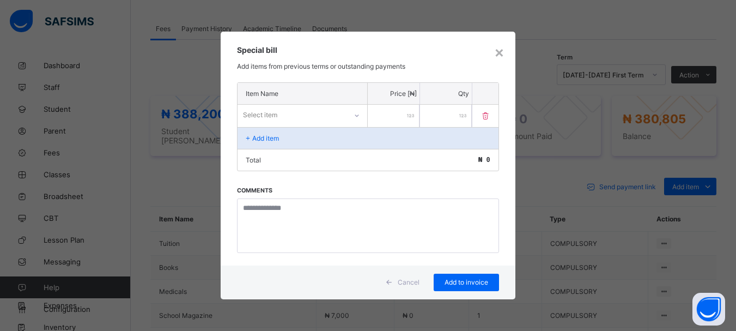
click at [689, 207] on div "× Special bill Add items from previous terms or outstanding payments Item Name …" at bounding box center [368, 165] width 736 height 331
click at [499, 55] on div "×" at bounding box center [499, 52] width 10 height 19
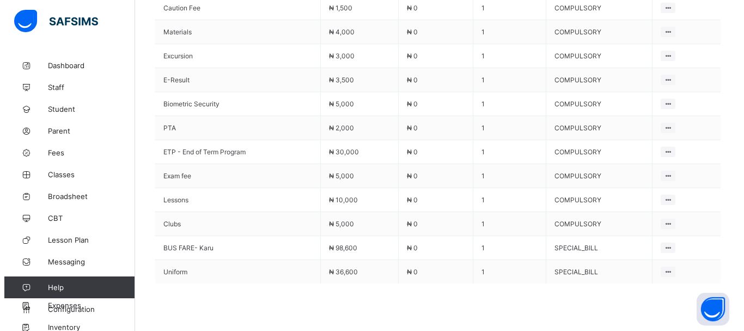
scroll to position [663, 0]
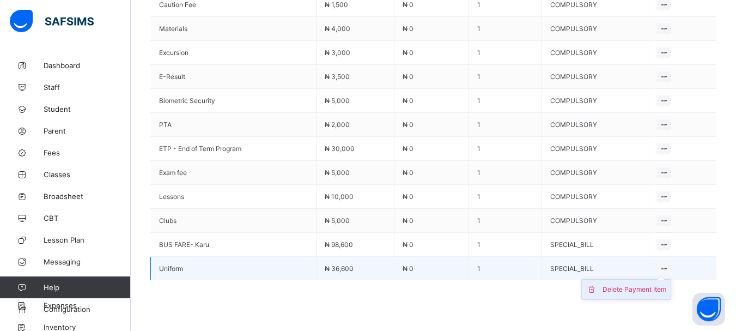
click at [649, 287] on div "Delete Payment Item" at bounding box center [635, 289] width 64 height 11
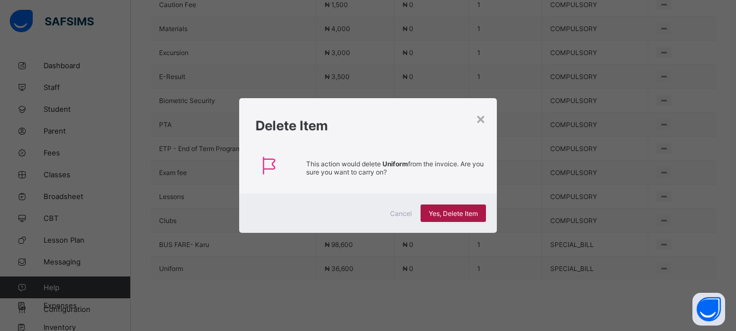
click at [463, 211] on span "Yes, Delete Item" at bounding box center [453, 213] width 49 height 8
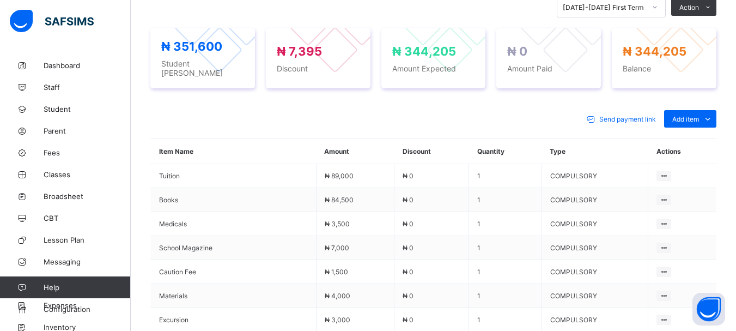
scroll to position [389, 0]
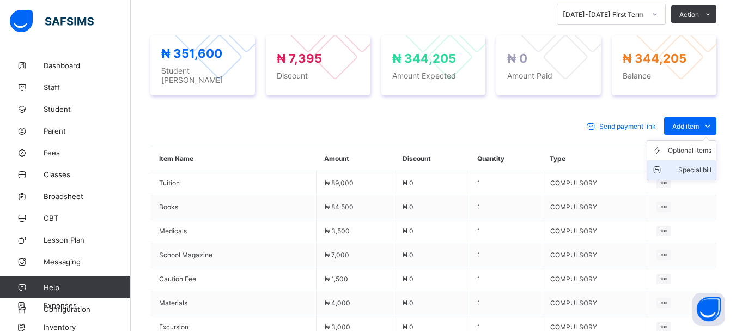
click at [701, 165] on div "Special bill" at bounding box center [690, 170] width 44 height 11
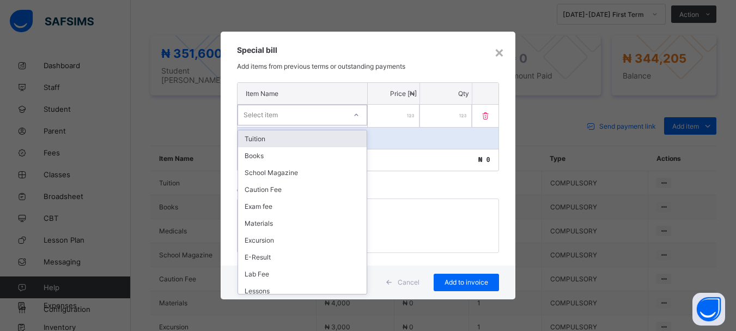
click at [357, 116] on icon at bounding box center [356, 115] width 7 height 11
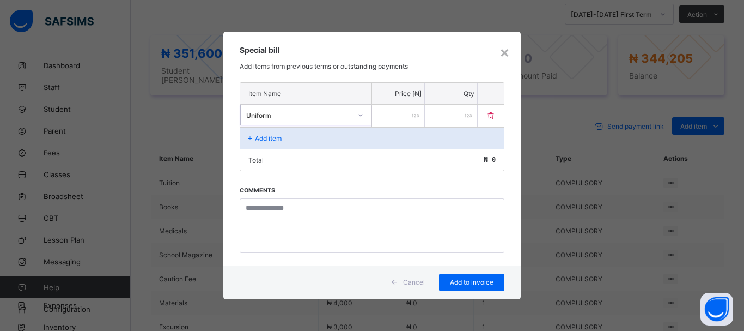
click at [408, 113] on input "number" at bounding box center [398, 116] width 52 height 22
type input "*****"
click at [463, 283] on span "Add to invoice" at bounding box center [471, 282] width 49 height 8
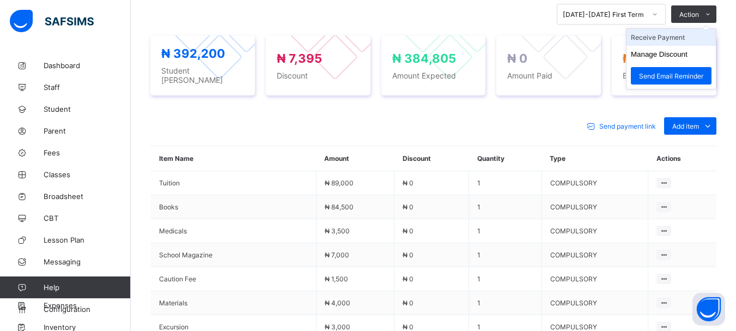
click at [676, 40] on li "Receive Payment" at bounding box center [671, 37] width 89 height 17
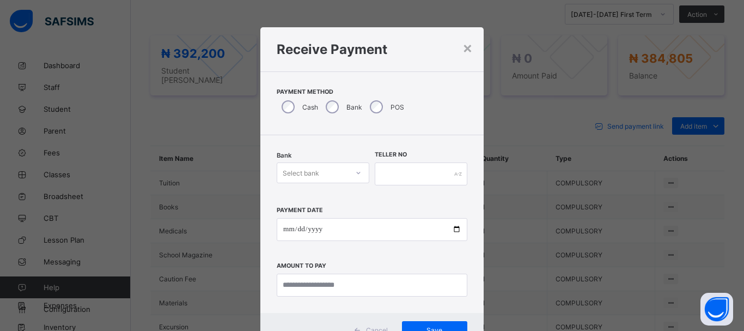
click at [332, 177] on div "Select bank" at bounding box center [312, 172] width 71 height 15
click at [415, 168] on input "text" at bounding box center [421, 173] width 93 height 23
type input "*****"
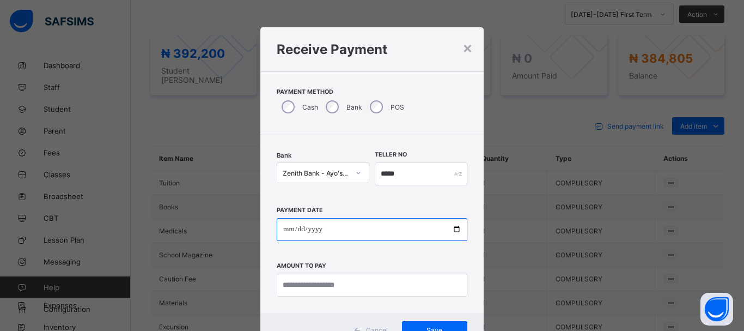
click at [288, 229] on input "date" at bounding box center [372, 229] width 191 height 23
type input "**********"
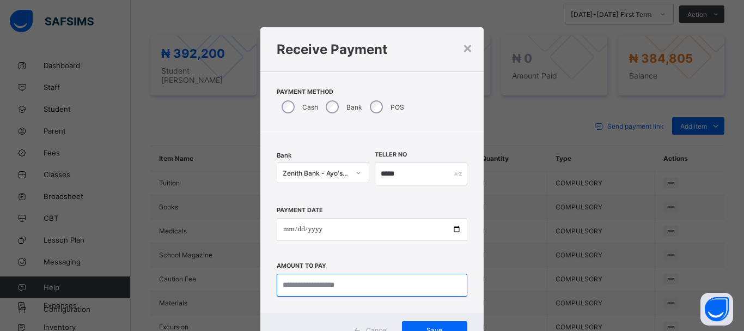
click at [288, 288] on input "currency" at bounding box center [372, 285] width 191 height 23
type input "*********"
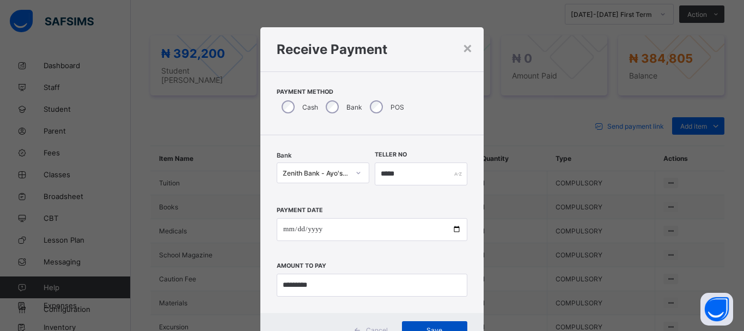
click at [440, 326] on span "Save" at bounding box center [434, 330] width 49 height 8
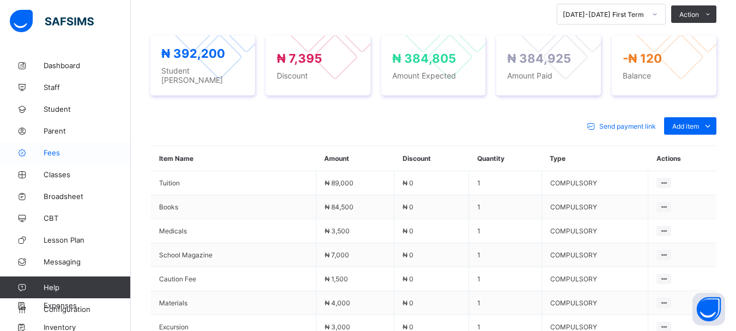
click at [65, 156] on span "Fees" at bounding box center [87, 152] width 87 height 9
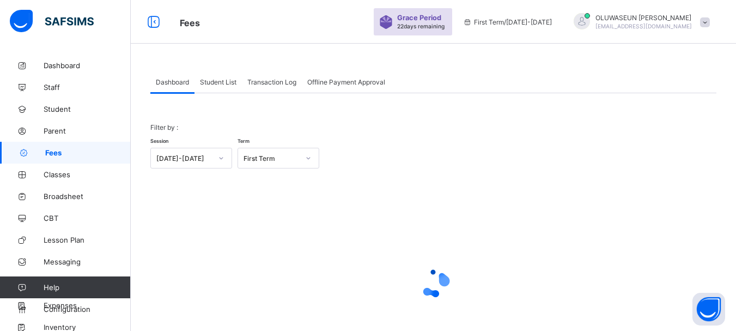
click at [223, 86] on span "Student List" at bounding box center [218, 82] width 37 height 8
click at [225, 82] on span "Student List" at bounding box center [218, 82] width 37 height 8
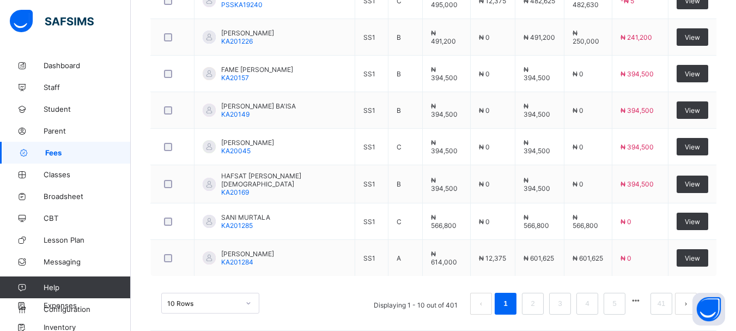
scroll to position [440, 0]
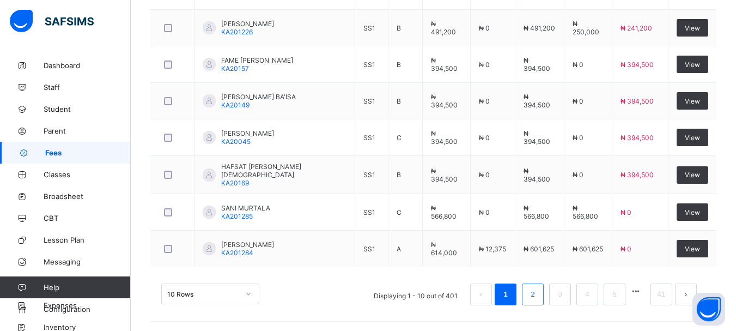
click at [536, 294] on link "2" at bounding box center [533, 294] width 10 height 14
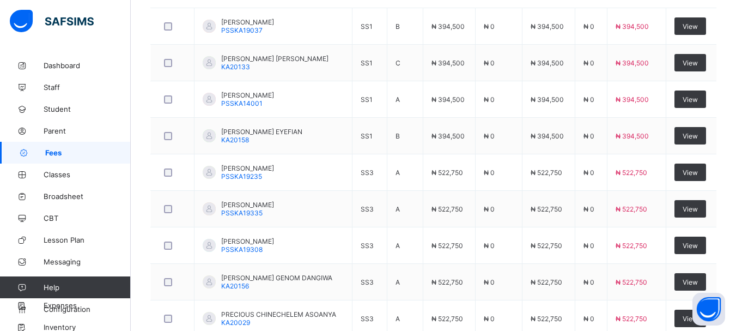
scroll to position [302, 0]
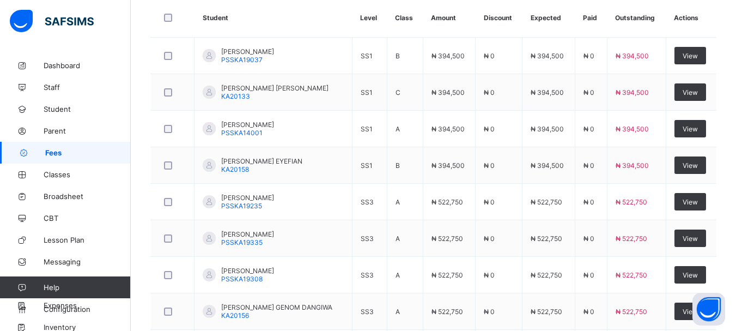
click at [736, 24] on div "Dashboard Student List Transaction Log Offline Payment Approval Student List Mo…" at bounding box center [433, 110] width 605 height 716
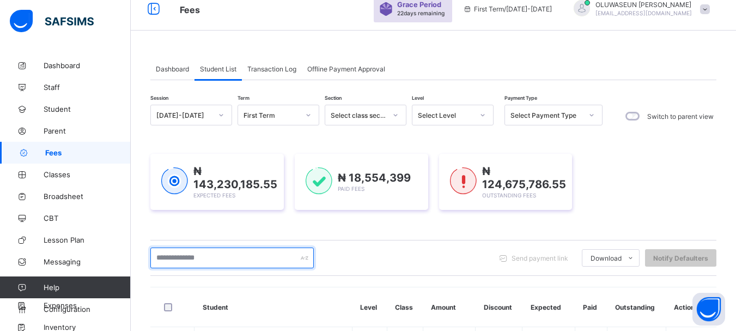
click at [216, 252] on input "text" at bounding box center [231, 257] width 163 height 21
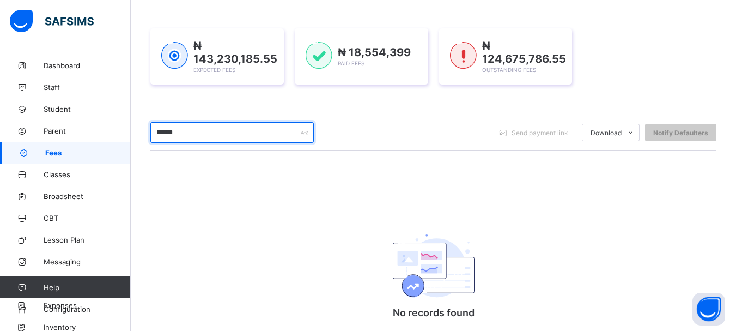
scroll to position [88, 0]
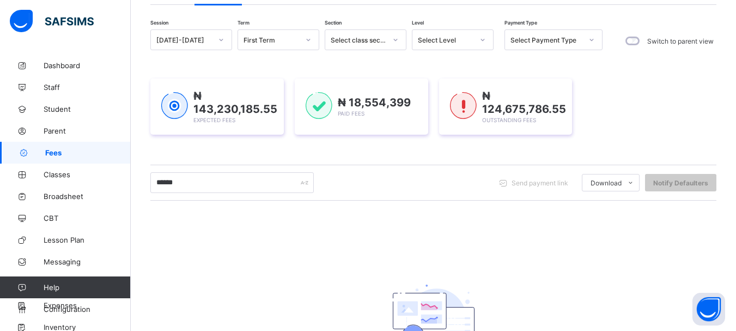
click at [482, 42] on icon at bounding box center [483, 39] width 7 height 11
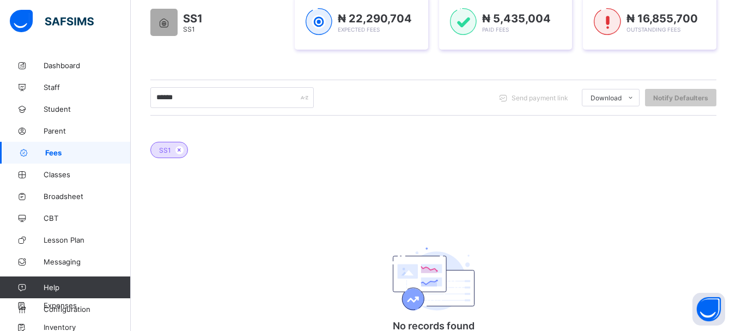
scroll to position [201, 0]
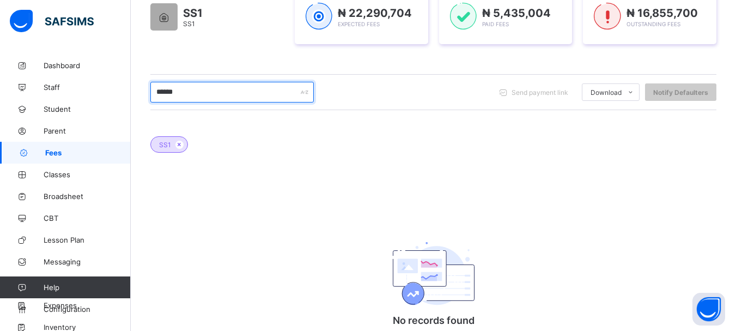
click at [187, 95] on input "******" at bounding box center [231, 92] width 163 height 21
type input "*"
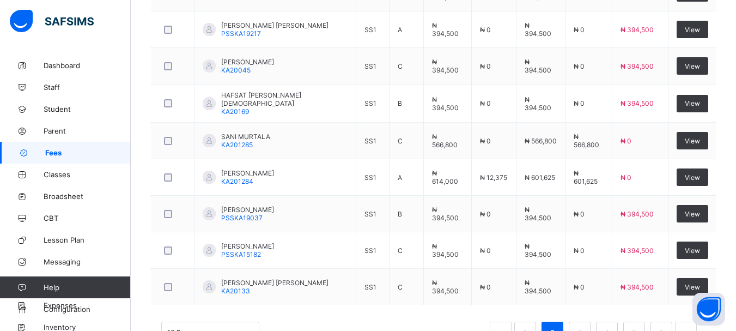
scroll to position [510, 0]
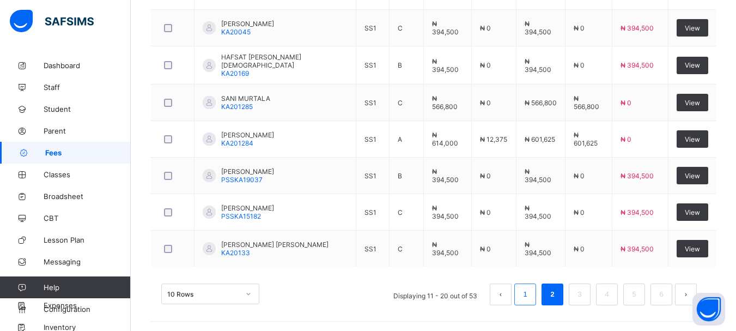
click at [529, 293] on link "1" at bounding box center [525, 294] width 10 height 14
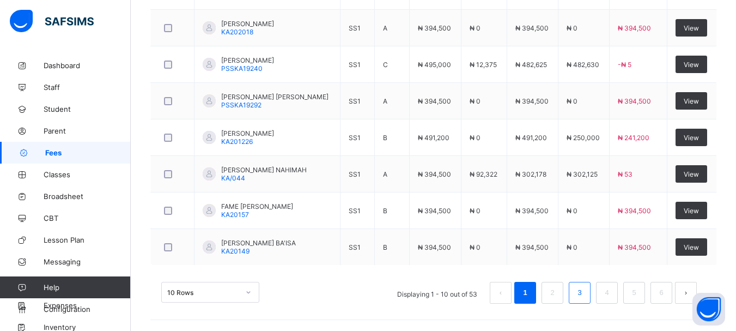
click at [585, 297] on link "3" at bounding box center [579, 293] width 10 height 14
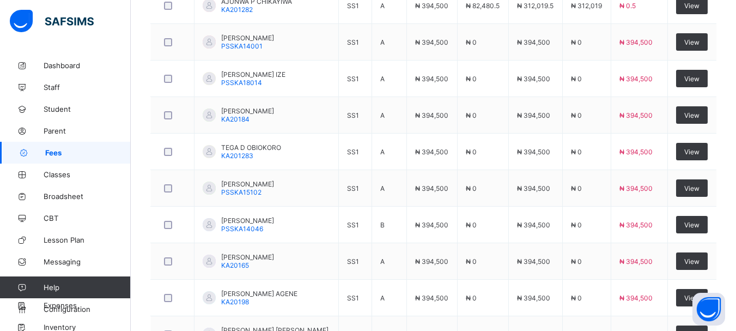
scroll to position [477, 0]
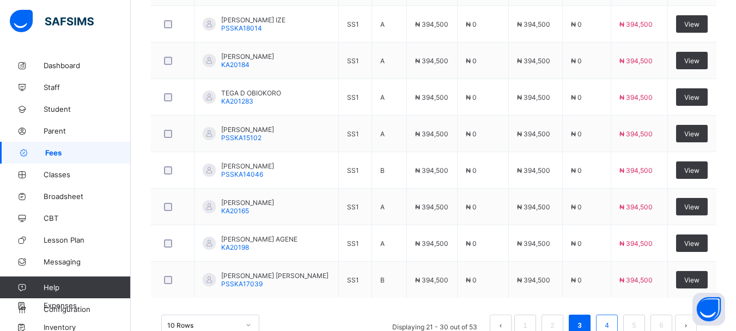
click at [614, 316] on li "4" at bounding box center [607, 325] width 22 height 22
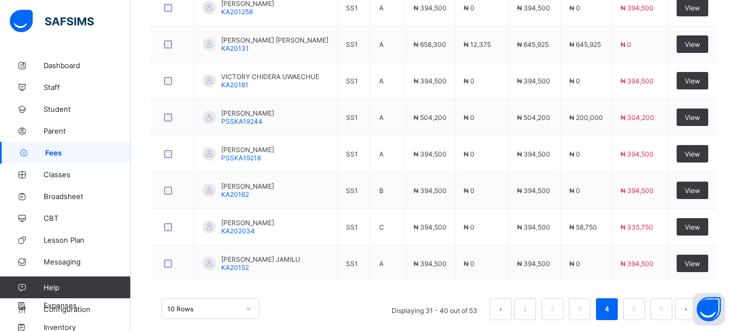
scroll to position [512, 0]
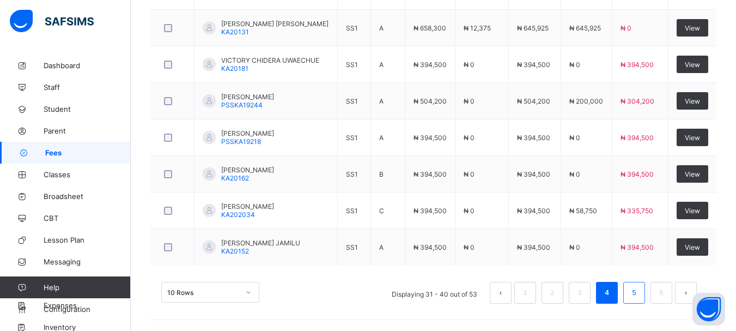
click at [637, 295] on link "5" at bounding box center [634, 293] width 10 height 14
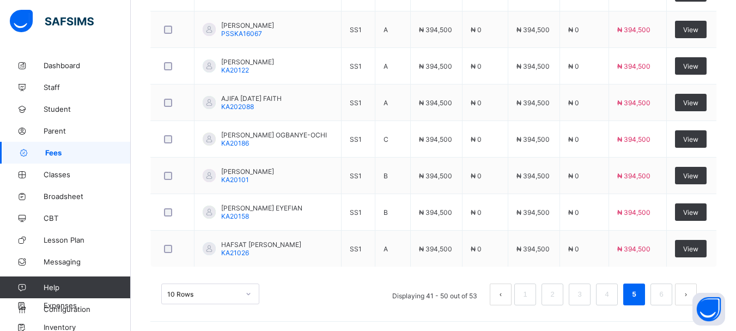
scroll to position [510, 0]
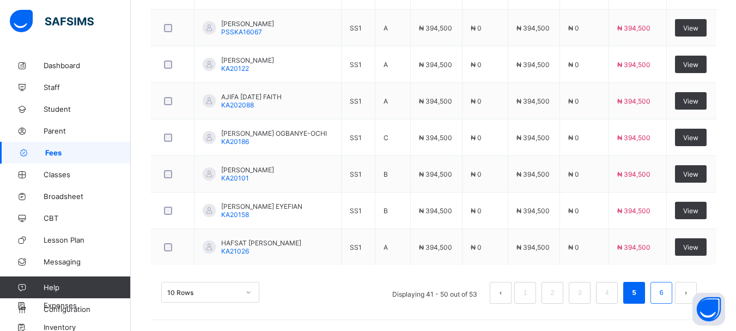
click at [667, 286] on link "6" at bounding box center [661, 293] width 10 height 14
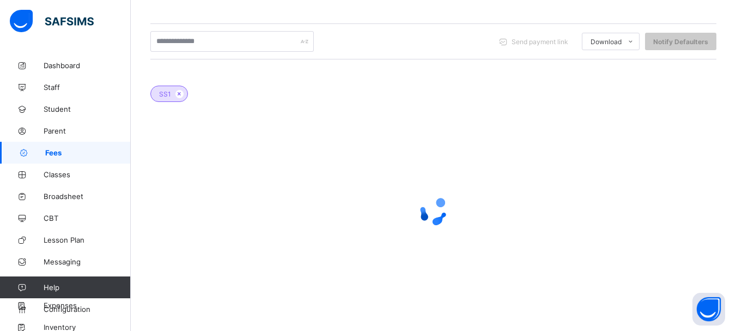
scroll to position [255, 0]
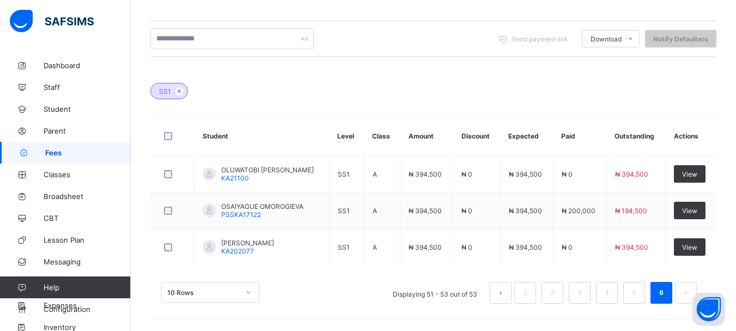
click at [510, 290] on button "prev page" at bounding box center [501, 293] width 22 height 22
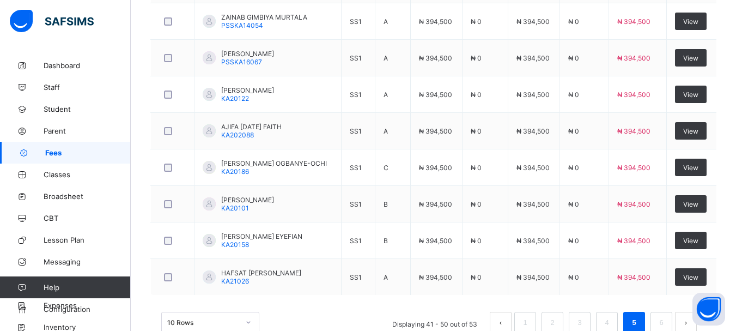
scroll to position [510, 0]
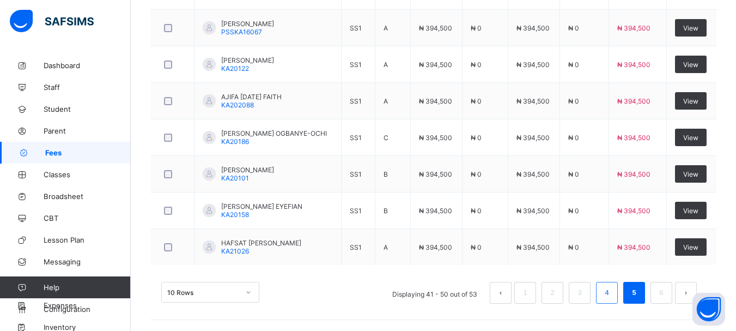
click at [612, 292] on link "4" at bounding box center [607, 293] width 10 height 14
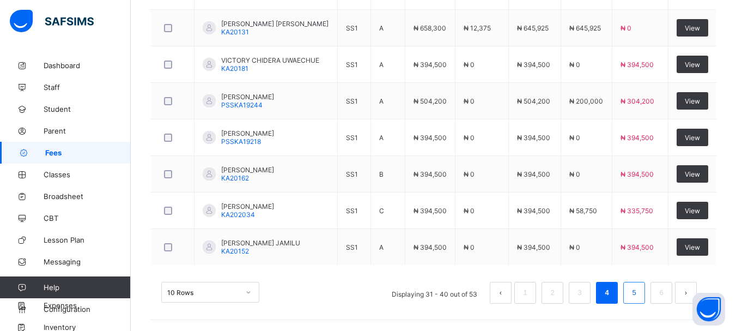
click at [639, 293] on link "5" at bounding box center [634, 293] width 10 height 14
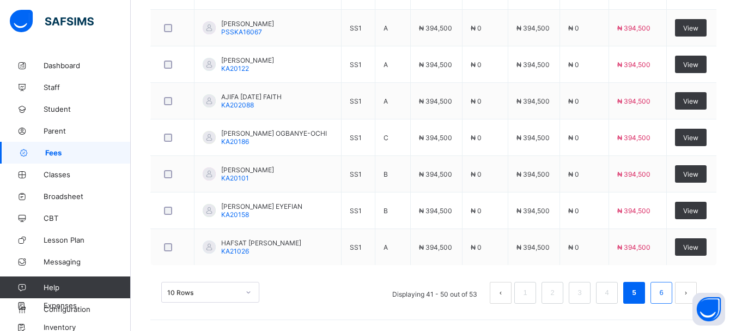
click at [662, 294] on li "6" at bounding box center [662, 293] width 22 height 22
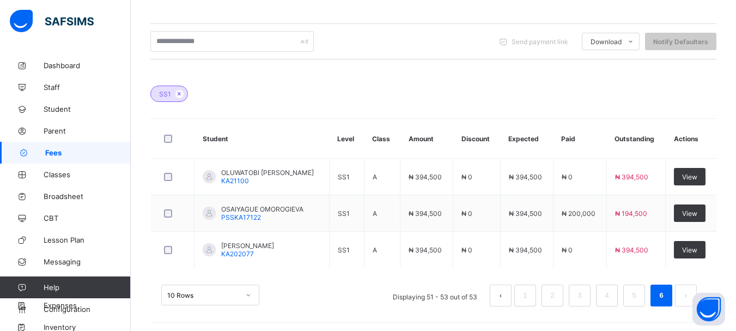
scroll to position [255, 0]
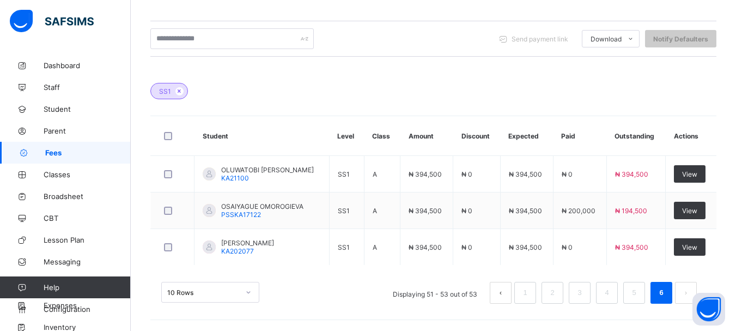
click at [504, 293] on button "prev page" at bounding box center [501, 293] width 22 height 22
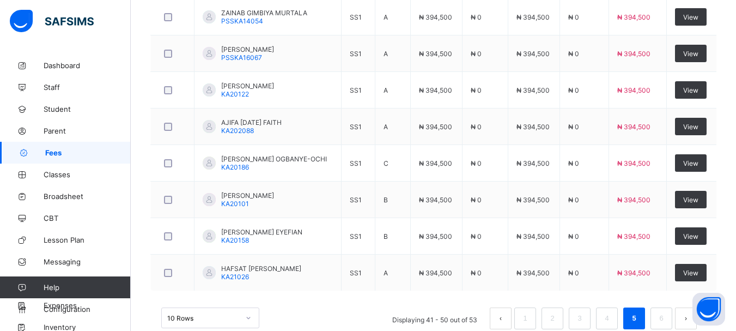
scroll to position [510, 0]
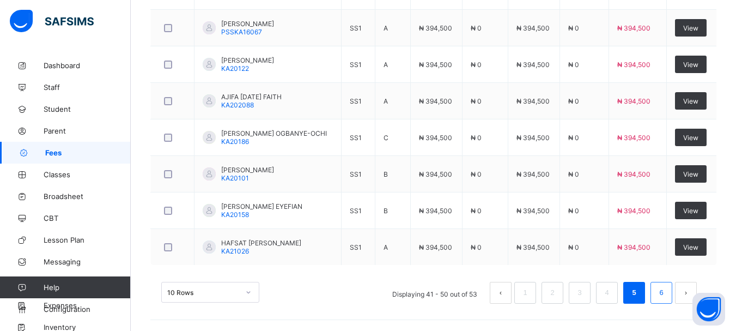
click at [667, 289] on link "6" at bounding box center [661, 293] width 10 height 14
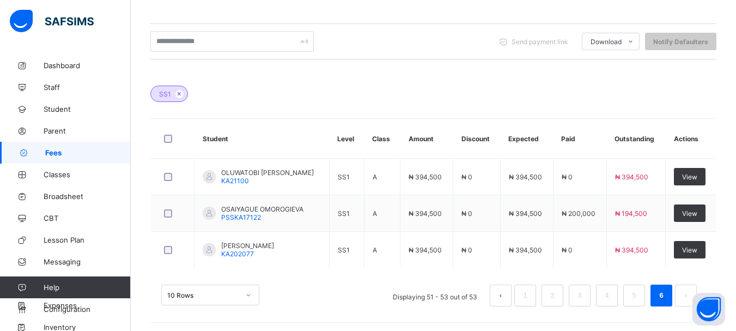
scroll to position [255, 0]
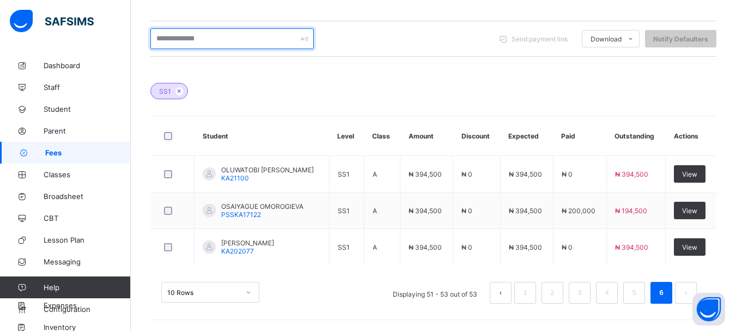
click at [226, 39] on input "text" at bounding box center [231, 38] width 163 height 21
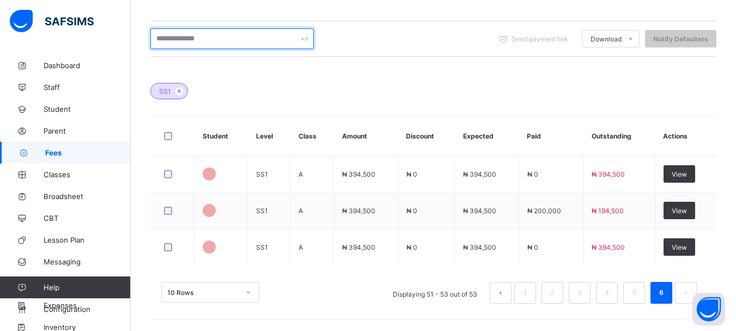
scroll to position [252, 0]
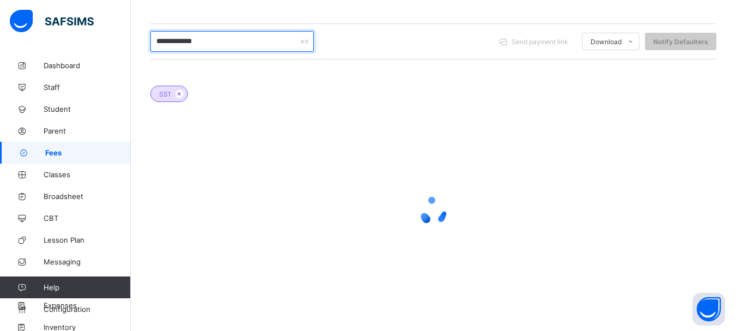
type input "**********"
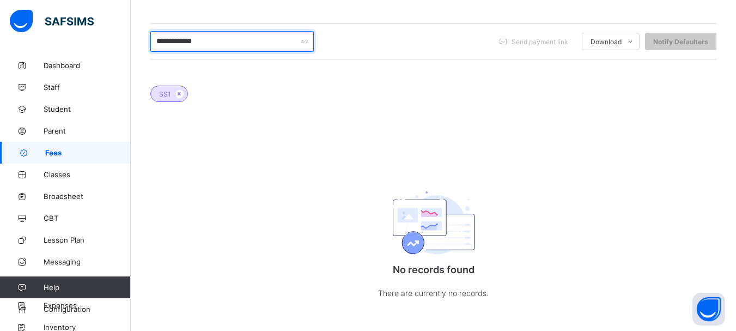
scroll to position [255, 0]
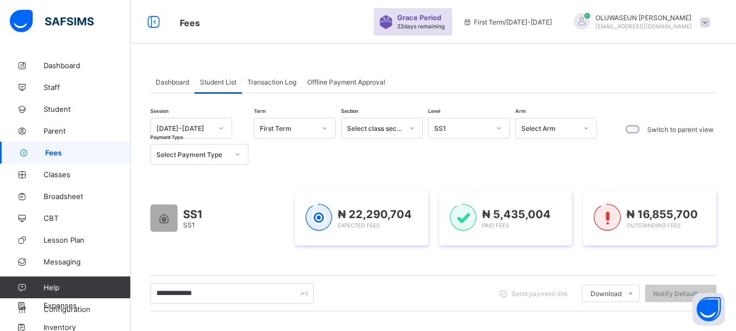
type input "**********"
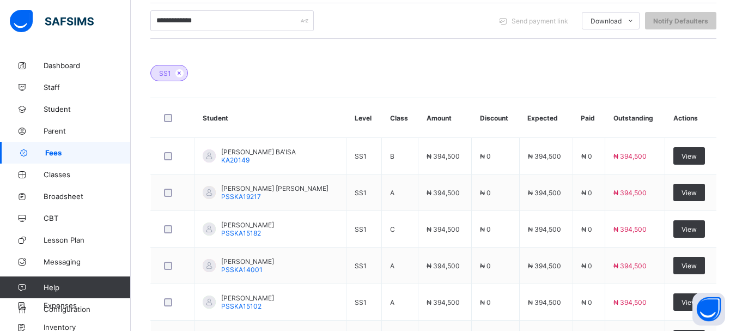
scroll to position [364, 0]
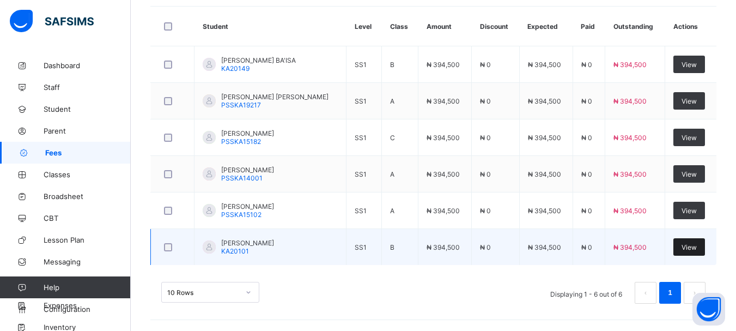
click at [692, 247] on span "View" at bounding box center [689, 247] width 15 height 8
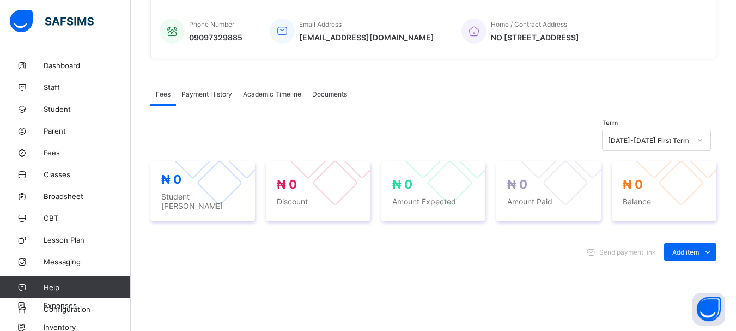
scroll to position [364, 0]
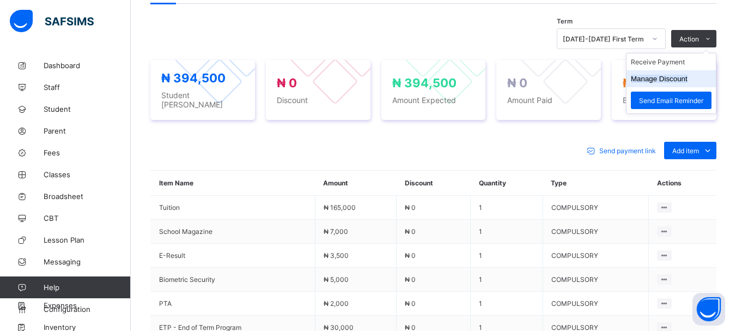
click at [674, 73] on li "Manage Discount" at bounding box center [671, 78] width 89 height 17
click at [672, 76] on button "Manage Discount" at bounding box center [659, 79] width 57 height 8
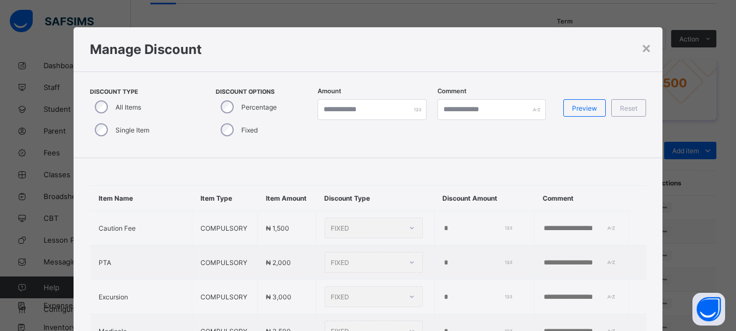
type input "*"
click at [650, 50] on div "×" at bounding box center [654, 47] width 10 height 19
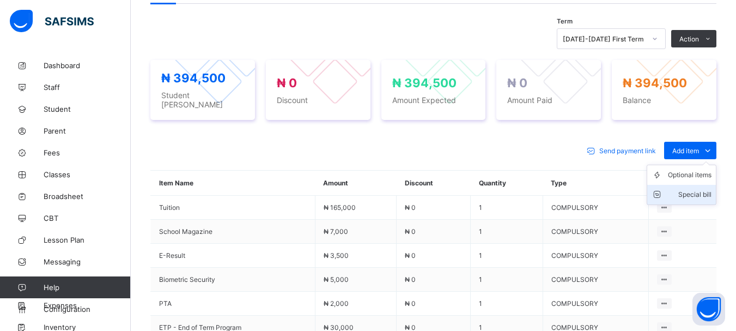
click at [700, 191] on div "Special bill" at bounding box center [690, 194] width 44 height 11
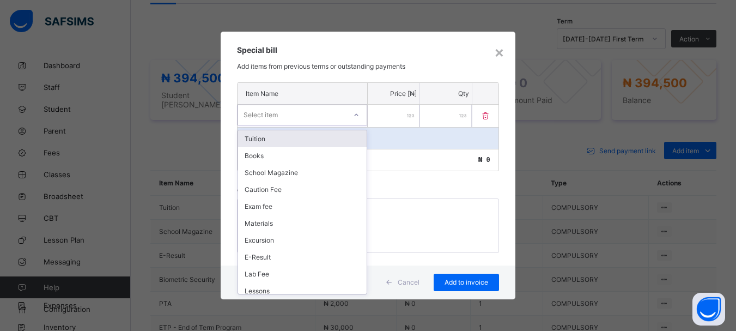
click at [356, 117] on icon at bounding box center [356, 115] width 7 height 11
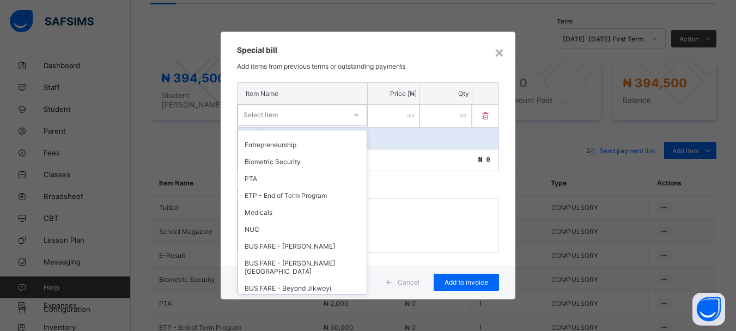
scroll to position [197, 0]
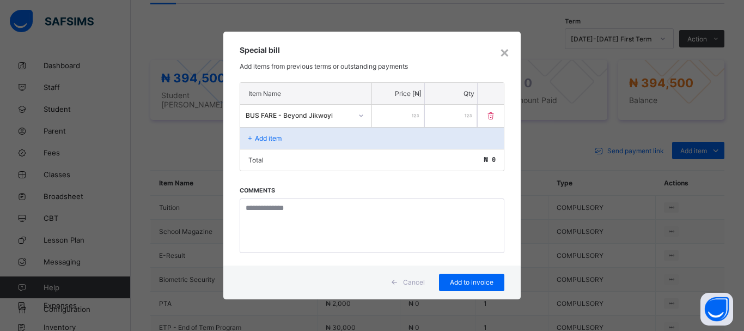
click at [380, 114] on input "number" at bounding box center [398, 116] width 52 height 22
type input "******"
click at [465, 279] on span "Add to invoice" at bounding box center [471, 282] width 49 height 8
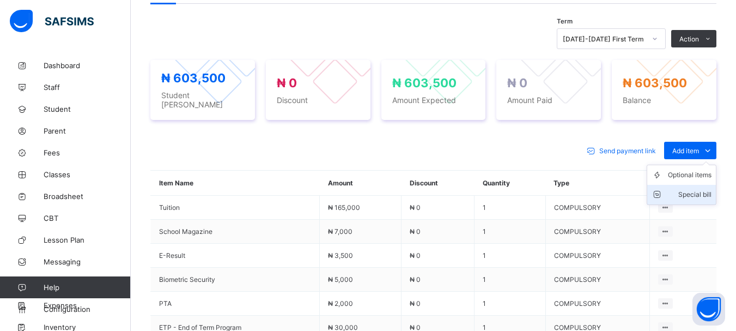
click at [698, 189] on div "Special bill" at bounding box center [690, 194] width 44 height 11
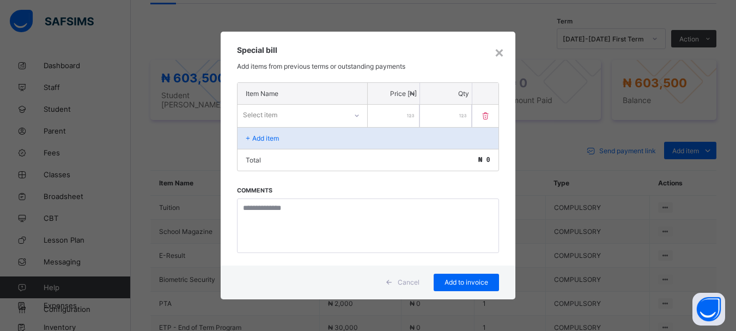
click at [608, 226] on div "× Special bill Add items from previous terms or outstanding payments Item Name …" at bounding box center [368, 165] width 736 height 331
click at [504, 55] on div "×" at bounding box center [499, 52] width 10 height 19
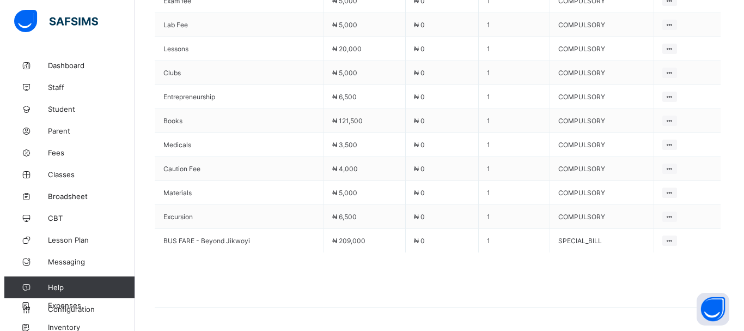
scroll to position [746, 0]
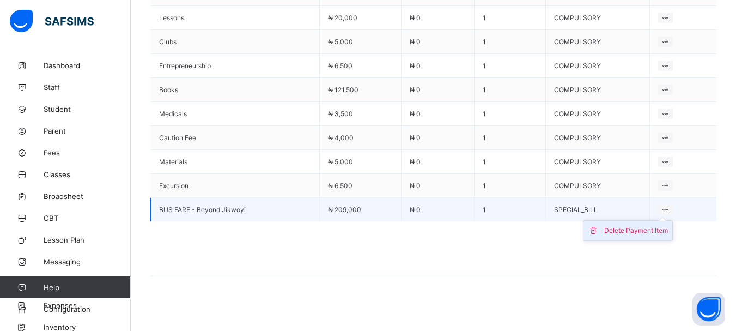
click at [654, 225] on div "Delete Payment Item" at bounding box center [636, 230] width 64 height 11
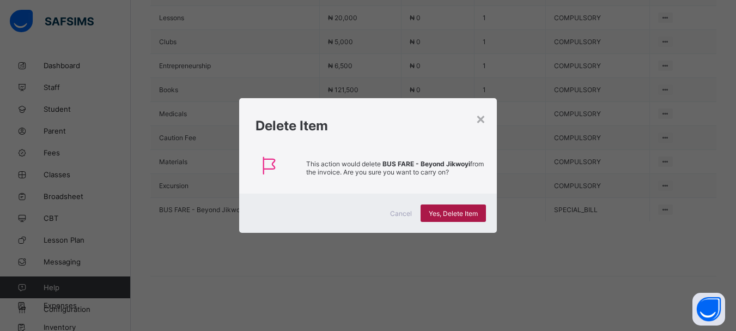
click at [444, 209] on span "Yes, Delete Item" at bounding box center [453, 213] width 49 height 8
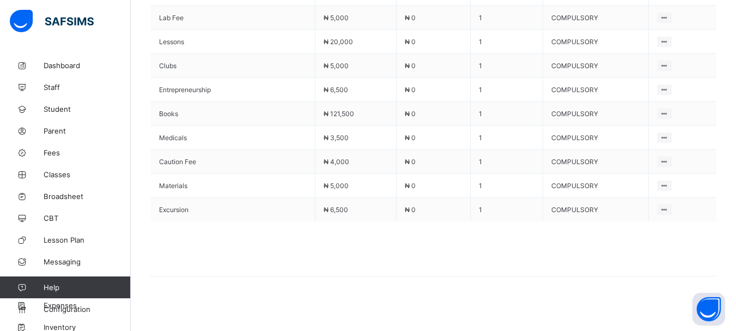
scroll to position [432, 0]
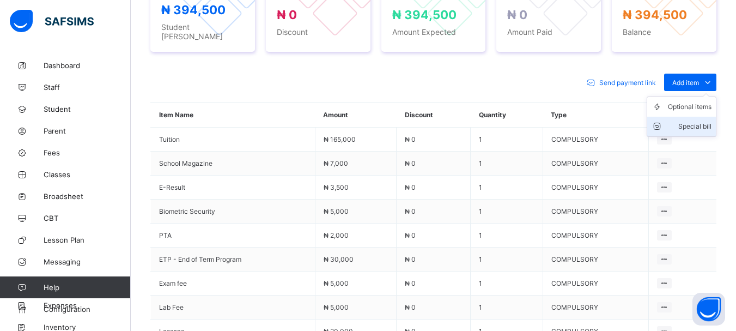
click at [702, 121] on div "Special bill" at bounding box center [690, 126] width 44 height 11
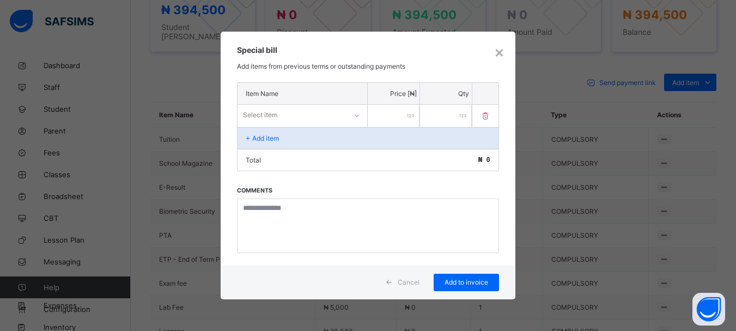
click at [342, 116] on div "Select item" at bounding box center [292, 114] width 109 height 15
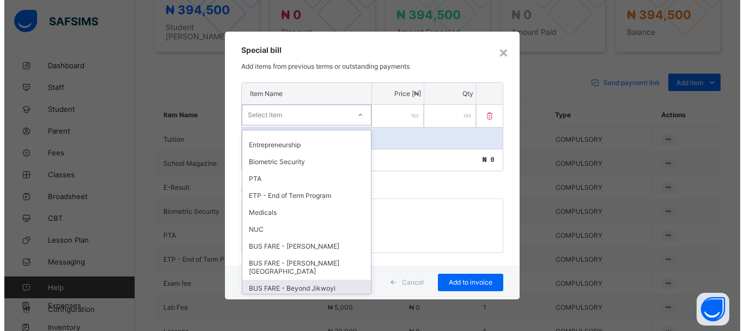
scroll to position [197, 0]
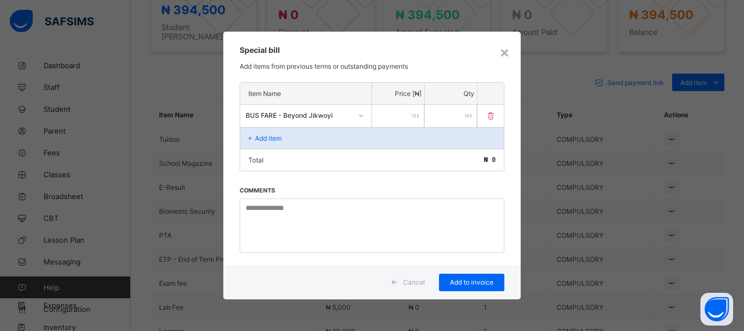
click at [391, 119] on input "number" at bounding box center [398, 116] width 52 height 22
type input "******"
click at [482, 284] on span "Add to invoice" at bounding box center [471, 282] width 49 height 8
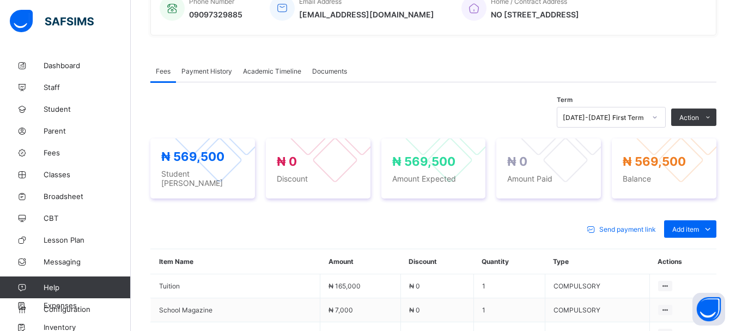
scroll to position [234, 0]
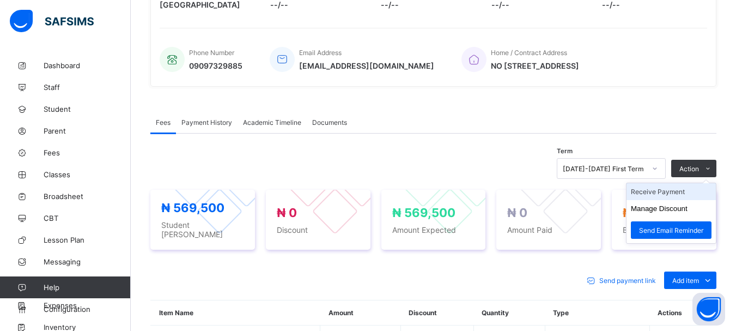
click at [657, 197] on li "Receive Payment" at bounding box center [671, 191] width 89 height 17
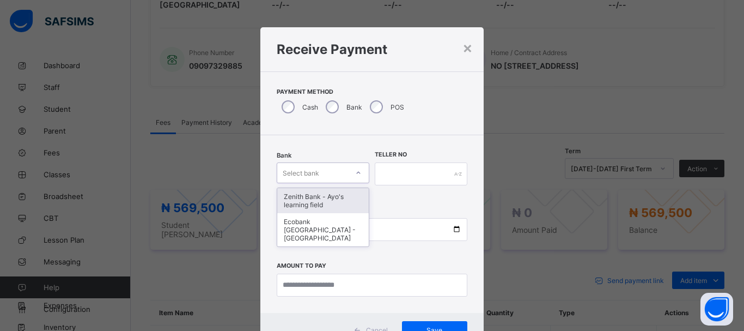
click at [357, 174] on icon at bounding box center [359, 173] width 4 height 2
click at [324, 197] on div "Zenith Bank - Ayo's learning field" at bounding box center [323, 200] width 92 height 25
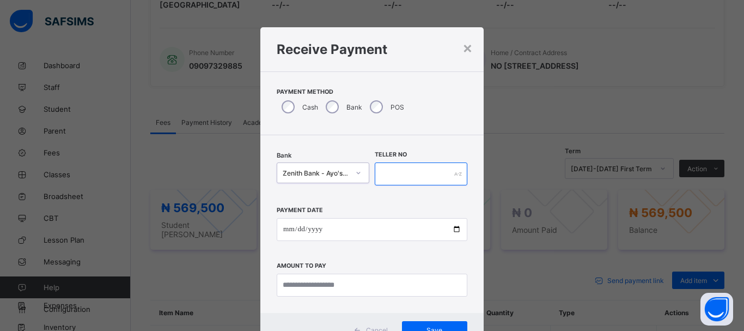
click at [416, 177] on input "text" at bounding box center [421, 173] width 93 height 23
type input "*****"
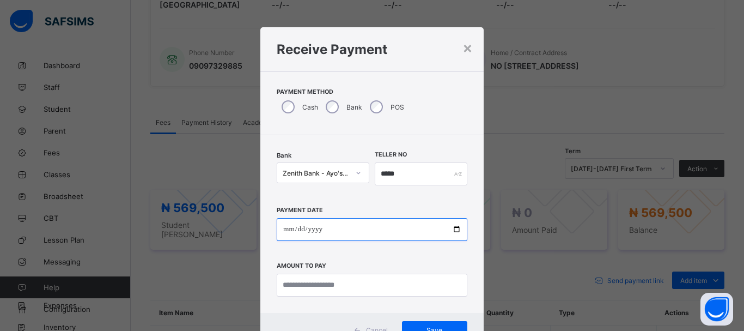
click at [282, 231] on input "date" at bounding box center [372, 229] width 191 height 23
type input "**********"
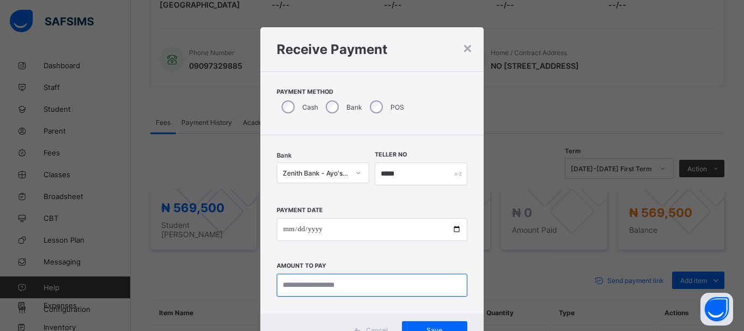
click at [294, 286] on input "currency" at bounding box center [372, 285] width 191 height 23
type input "*********"
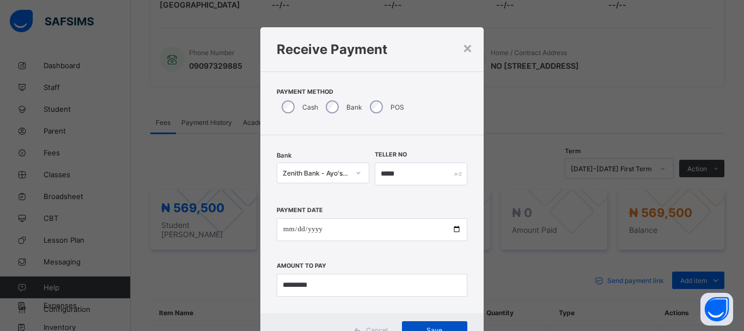
click at [438, 322] on div "Save" at bounding box center [434, 329] width 65 height 17
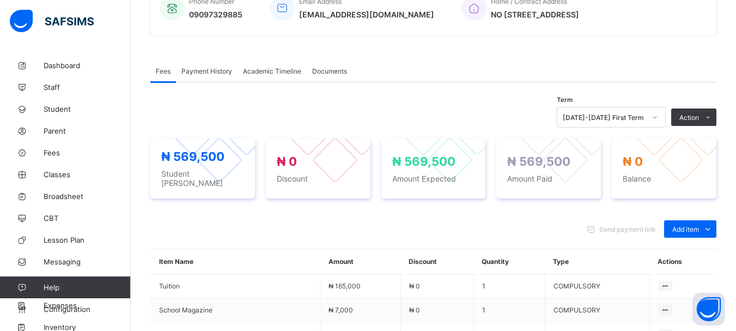
scroll to position [242, 0]
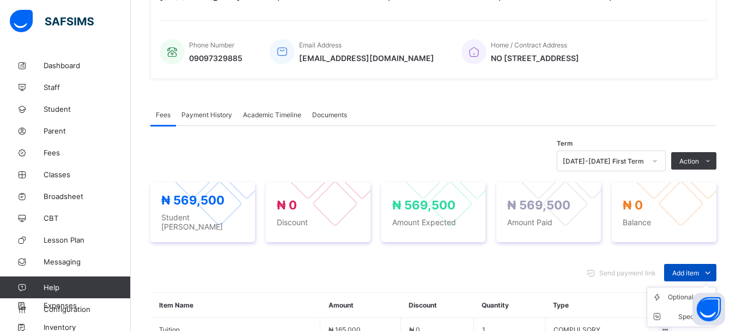
click at [714, 268] on icon at bounding box center [708, 272] width 12 height 11
click at [680, 311] on div "Special bill" at bounding box center [690, 316] width 44 height 11
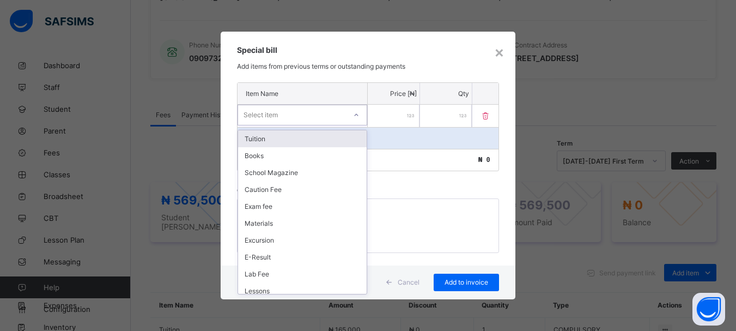
click at [356, 116] on icon at bounding box center [356, 115] width 7 height 11
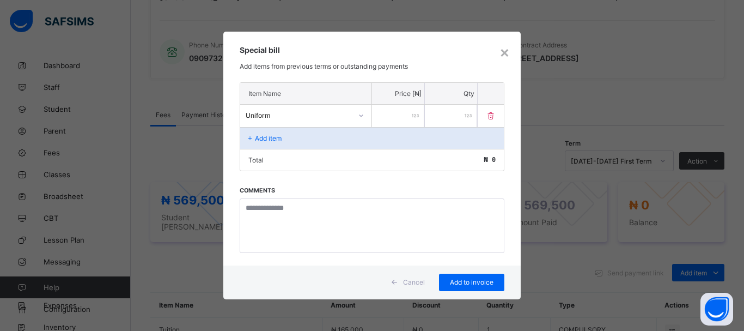
click at [378, 118] on input "number" at bounding box center [398, 116] width 52 height 22
type input "******"
click at [475, 282] on span "Add to invoice" at bounding box center [471, 282] width 49 height 8
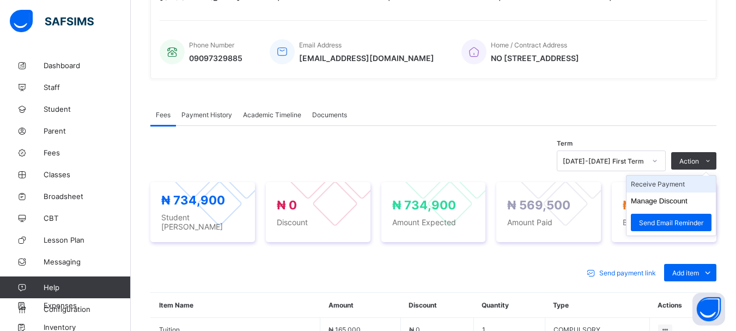
click at [675, 182] on li "Receive Payment" at bounding box center [671, 183] width 89 height 17
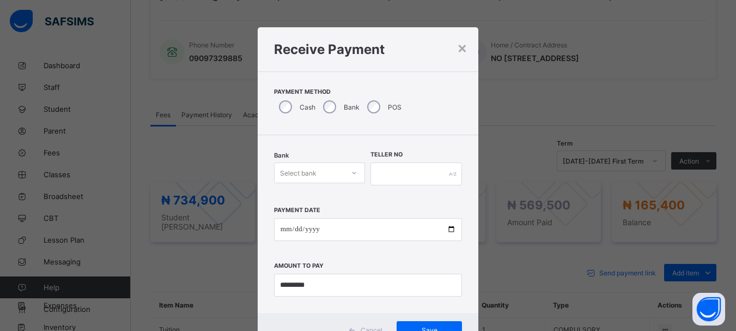
click at [353, 173] on icon at bounding box center [355, 173] width 4 height 2
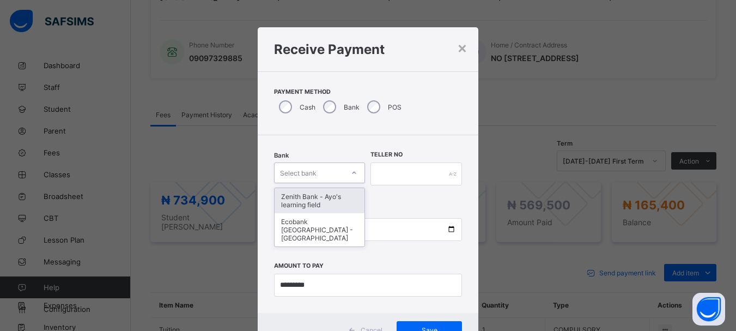
click at [327, 204] on div "Zenith Bank - Ayo's learning field" at bounding box center [320, 200] width 90 height 25
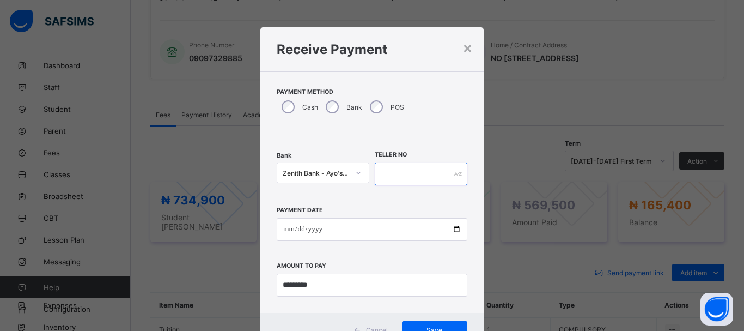
click at [406, 173] on input "text" at bounding box center [421, 173] width 93 height 23
type input "*****"
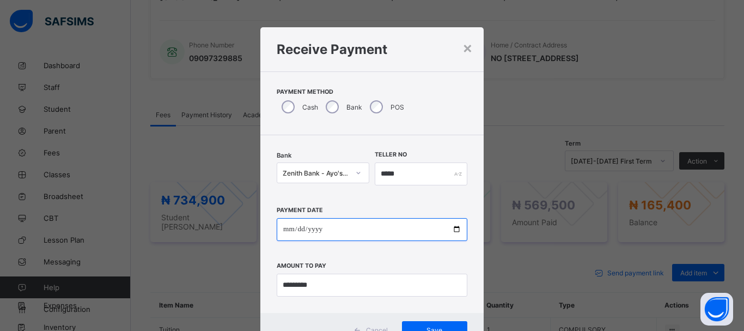
click at [282, 232] on input "date" at bounding box center [372, 229] width 191 height 23
type input "**********"
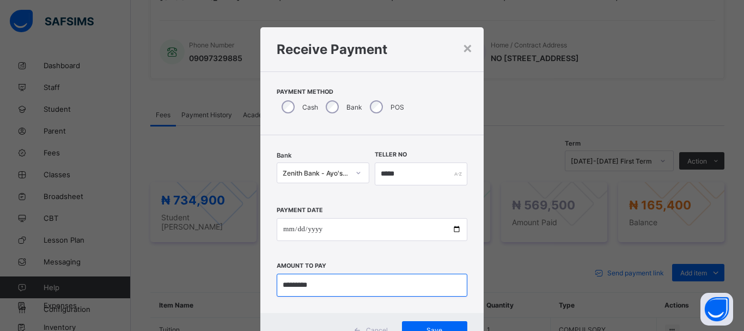
click at [323, 287] on input "currency" at bounding box center [372, 285] width 191 height 23
type input "***"
type input "*********"
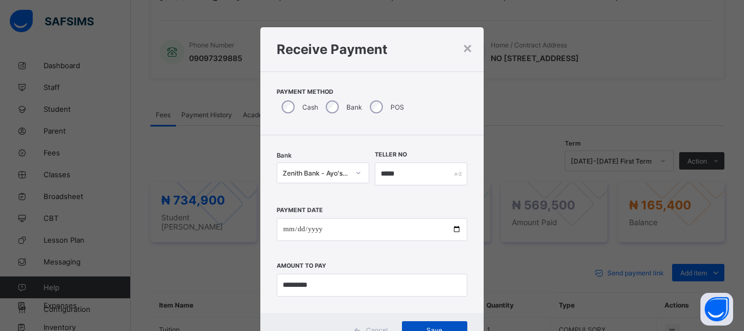
click at [453, 324] on div "Save" at bounding box center [434, 329] width 65 height 17
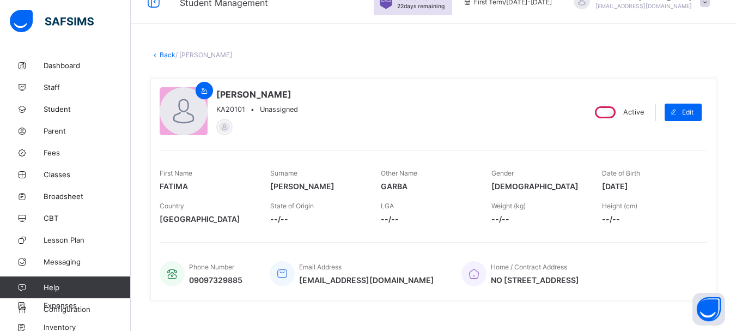
scroll to position [0, 0]
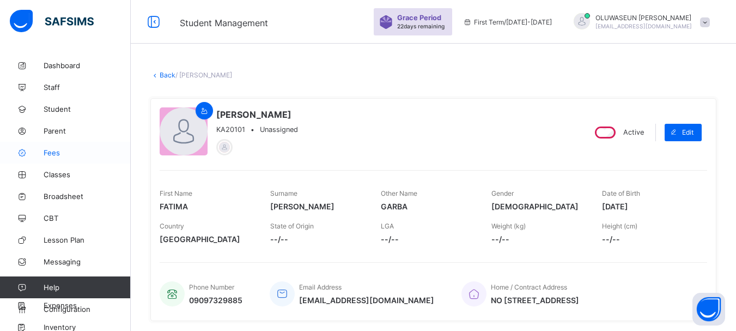
click at [59, 149] on span "Fees" at bounding box center [87, 152] width 87 height 9
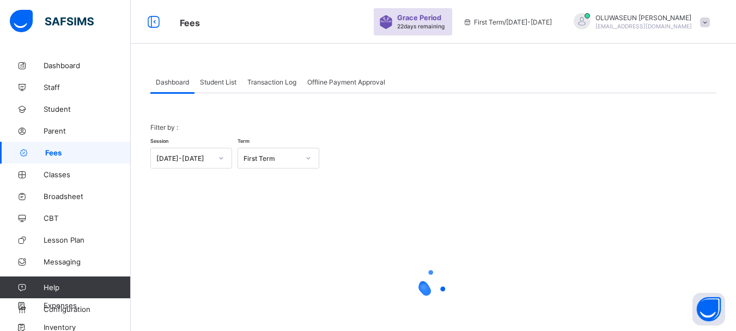
click at [208, 80] on span "Student List" at bounding box center [218, 82] width 37 height 8
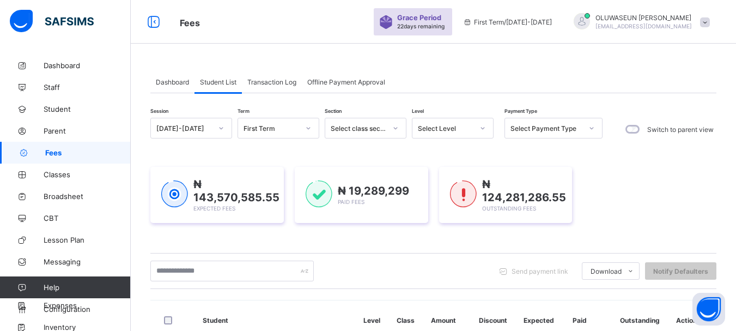
click at [483, 129] on icon at bounding box center [483, 128] width 7 height 11
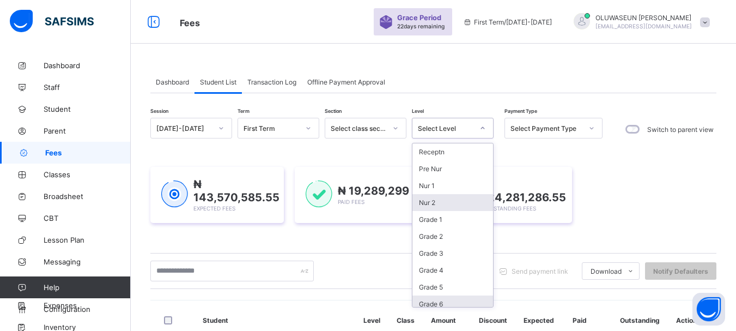
click at [438, 194] on div "Nur 2" at bounding box center [453, 202] width 81 height 17
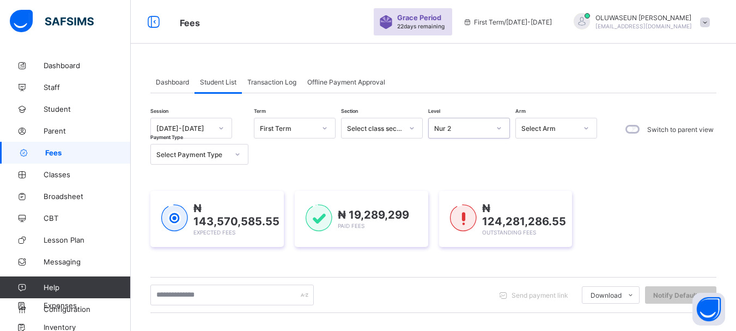
click at [500, 129] on icon at bounding box center [499, 128] width 7 height 11
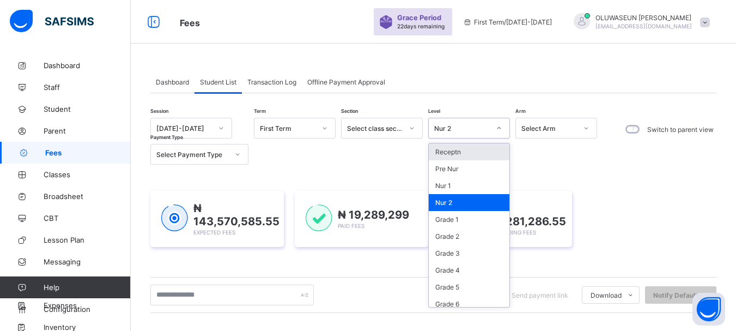
scroll to position [107, 0]
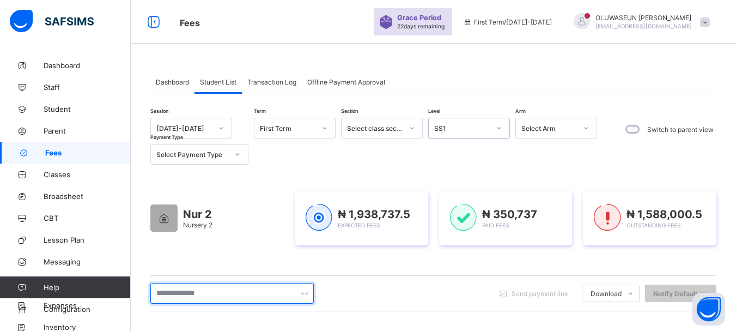
click at [217, 288] on input "text" at bounding box center [231, 293] width 163 height 21
type input "*"
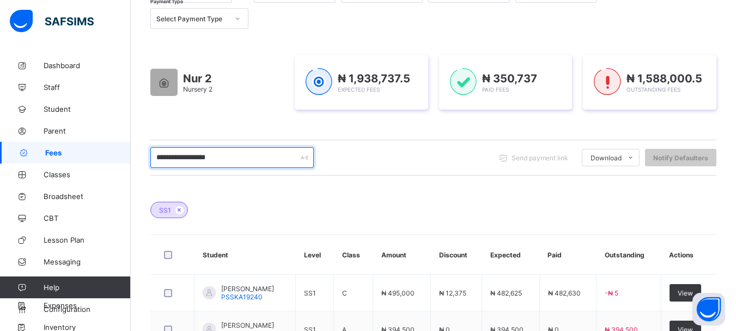
scroll to position [146, 0]
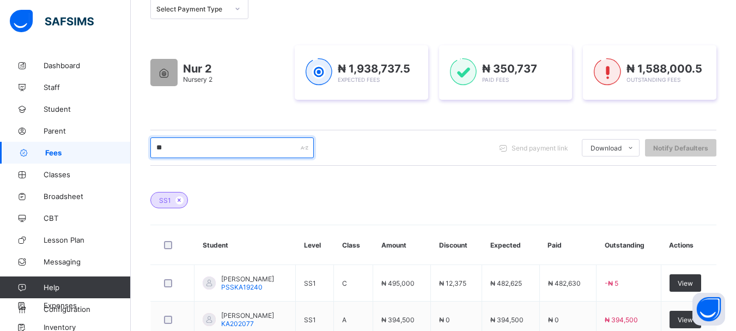
type input "*"
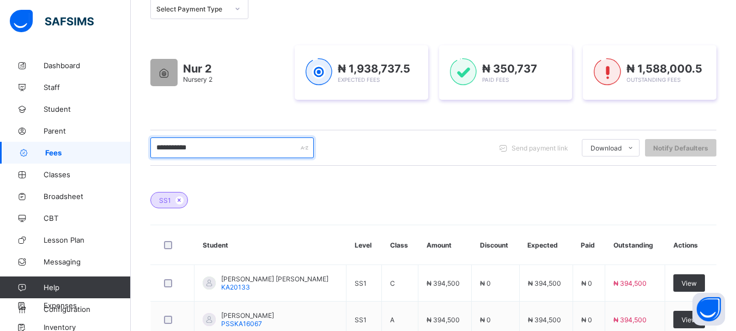
type input "**********"
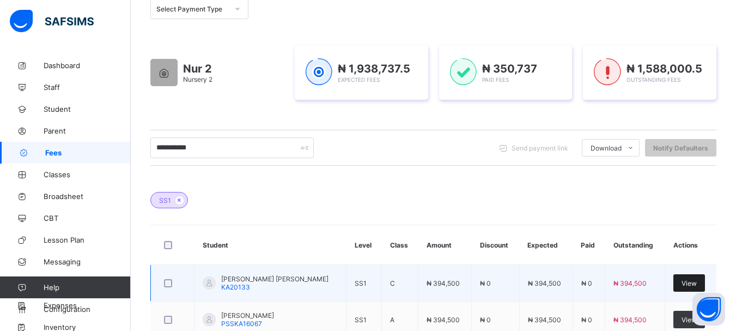
click at [697, 283] on span "View" at bounding box center [689, 283] width 15 height 8
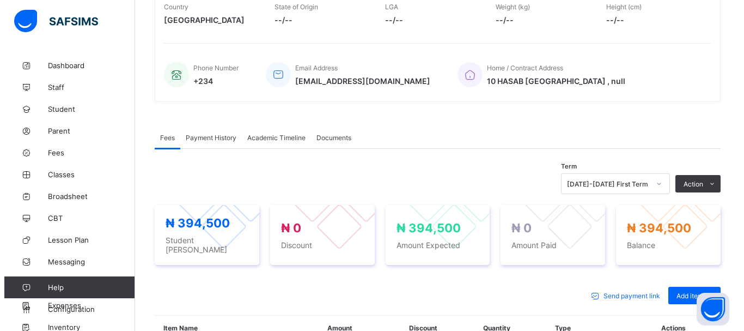
scroll to position [217, 0]
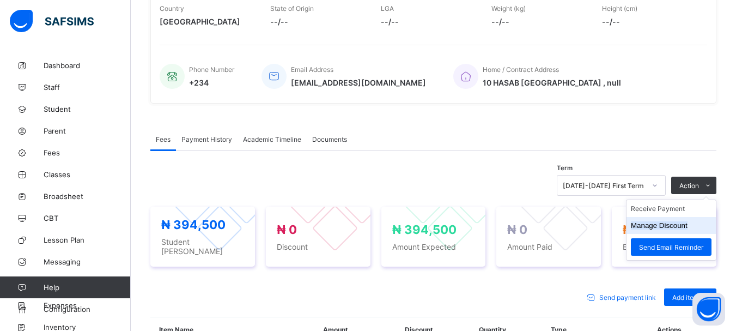
click at [677, 222] on button "Manage Discount" at bounding box center [659, 225] width 57 height 8
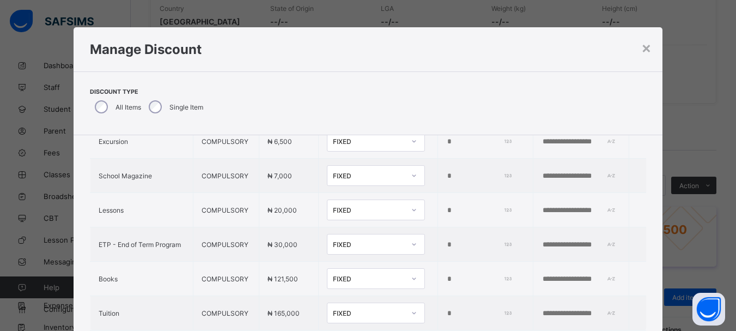
scroll to position [447, 0]
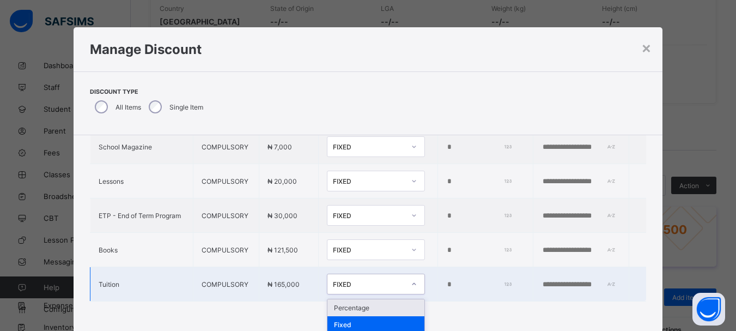
click at [411, 280] on icon at bounding box center [414, 283] width 7 height 11
click at [360, 302] on div "Percentage" at bounding box center [376, 307] width 97 height 17
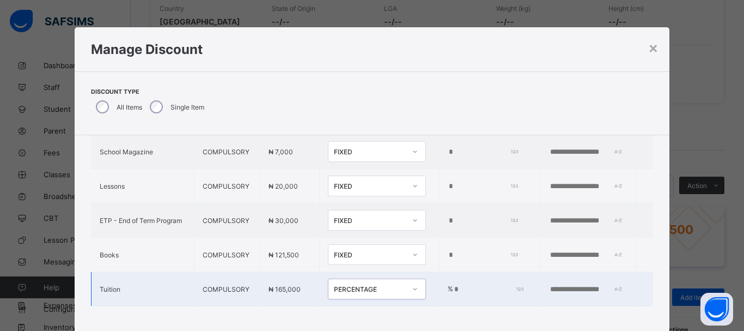
click at [453, 285] on input "*" at bounding box center [487, 289] width 69 height 9
type input "***"
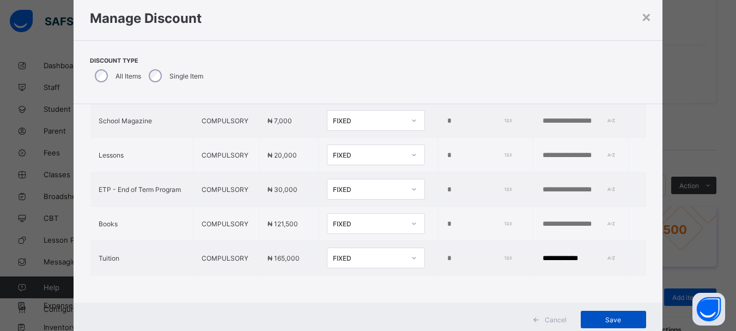
type input "**********"
click at [614, 321] on span "Save" at bounding box center [613, 320] width 49 height 8
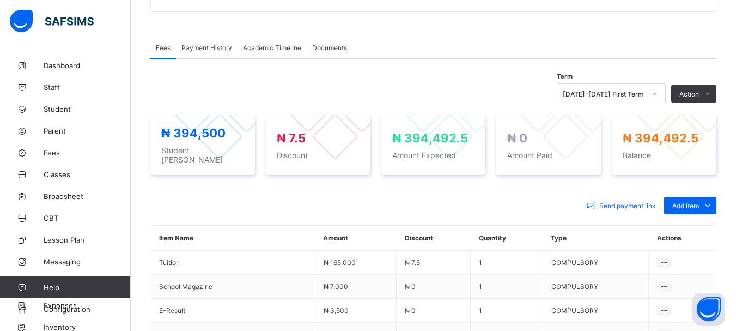
scroll to position [263, 0]
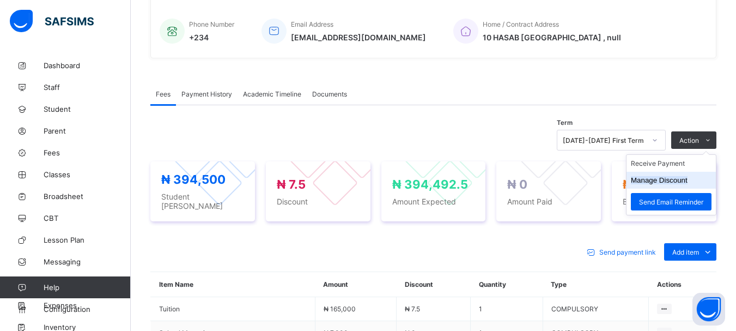
click at [692, 175] on li "Manage Discount" at bounding box center [671, 180] width 89 height 17
click at [675, 183] on button "Manage Discount" at bounding box center [659, 180] width 57 height 8
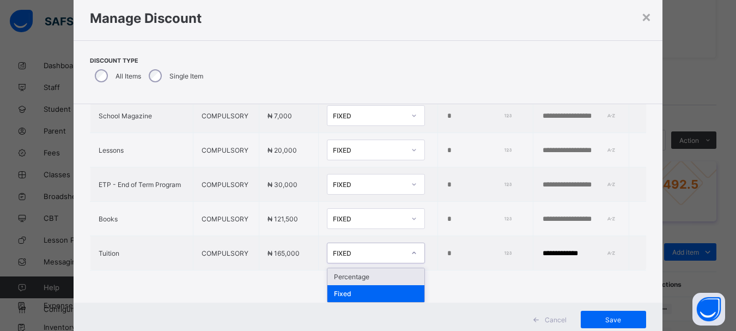
click at [411, 252] on icon at bounding box center [414, 252] width 7 height 11
click at [353, 275] on div "Percentage" at bounding box center [376, 276] width 97 height 17
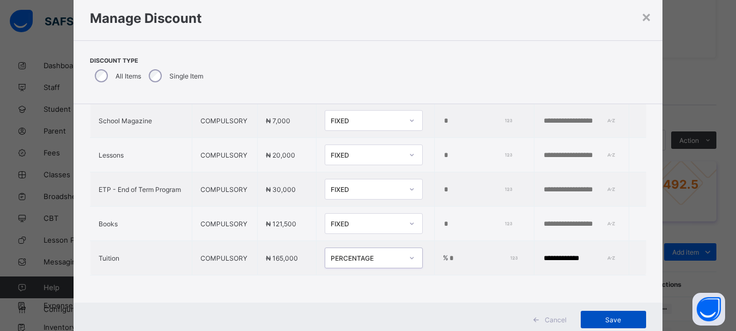
click at [631, 321] on span "Save" at bounding box center [613, 320] width 49 height 8
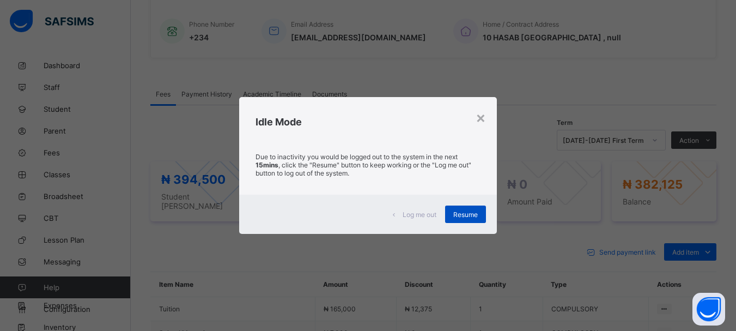
click at [475, 214] on span "Resume" at bounding box center [465, 214] width 25 height 8
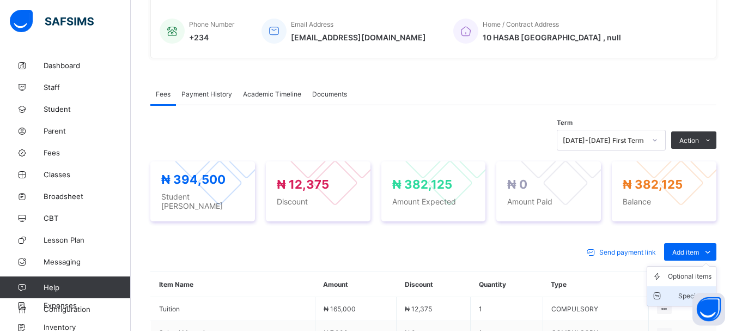
click at [689, 290] on div "Special bill" at bounding box center [690, 295] width 44 height 11
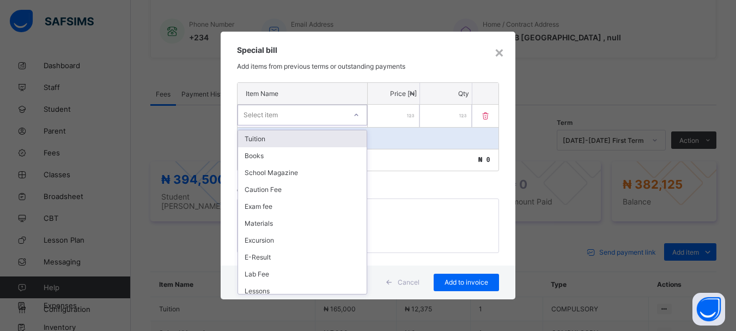
click at [356, 117] on icon at bounding box center [356, 115] width 7 height 11
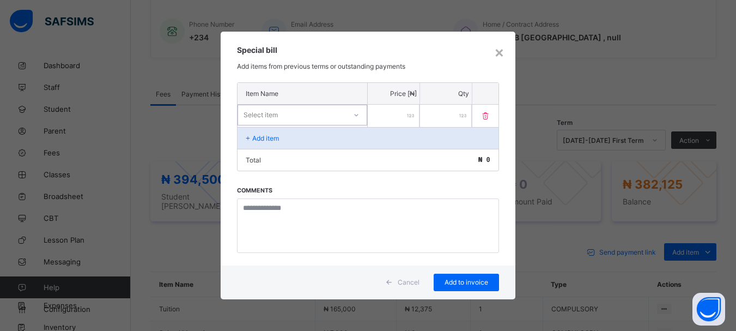
click at [357, 116] on icon at bounding box center [356, 115] width 7 height 11
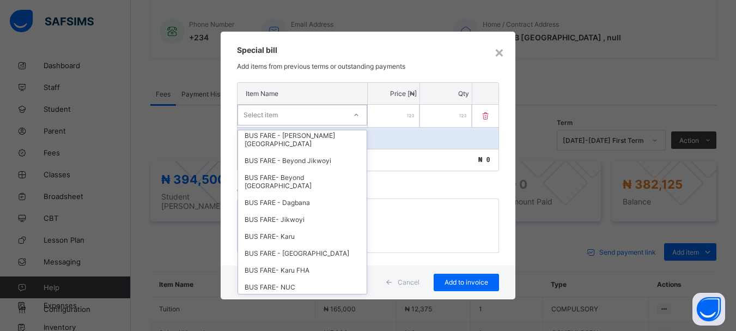
scroll to position [377, 0]
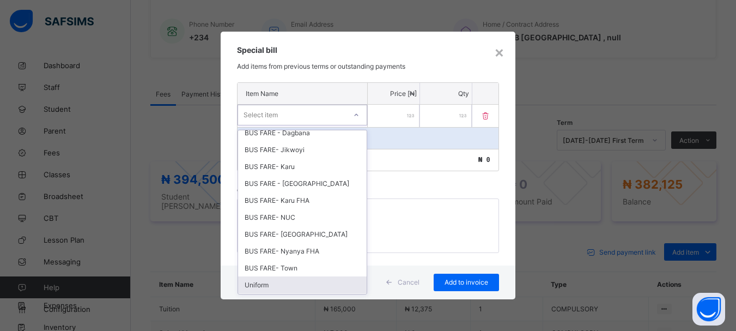
click at [267, 276] on div "Uniform" at bounding box center [302, 284] width 129 height 17
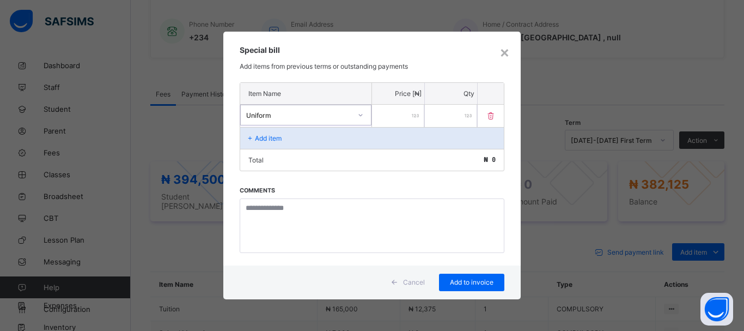
click at [407, 122] on input "number" at bounding box center [398, 116] width 52 height 22
type input "******"
click at [483, 281] on span "Add to invoice" at bounding box center [471, 282] width 49 height 8
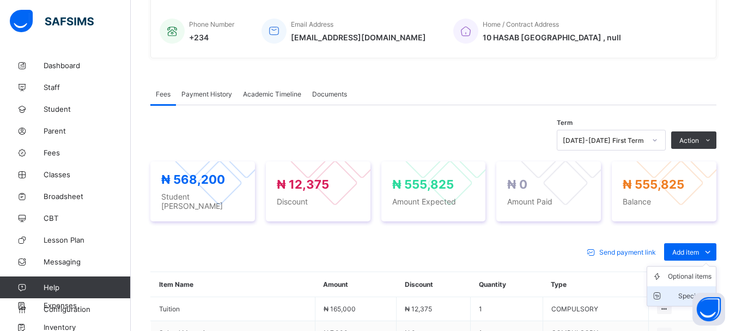
click at [695, 290] on div "Special bill" at bounding box center [690, 295] width 44 height 11
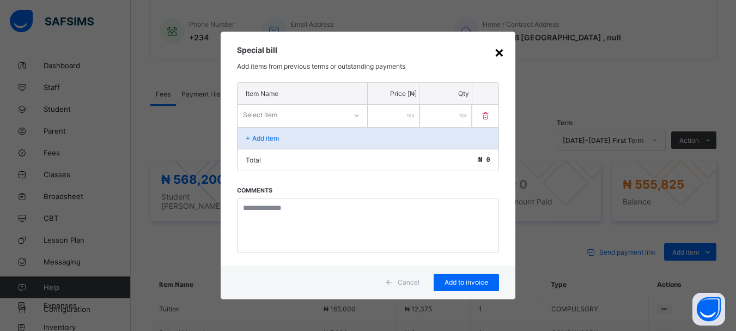
click at [501, 52] on div "×" at bounding box center [499, 52] width 10 height 19
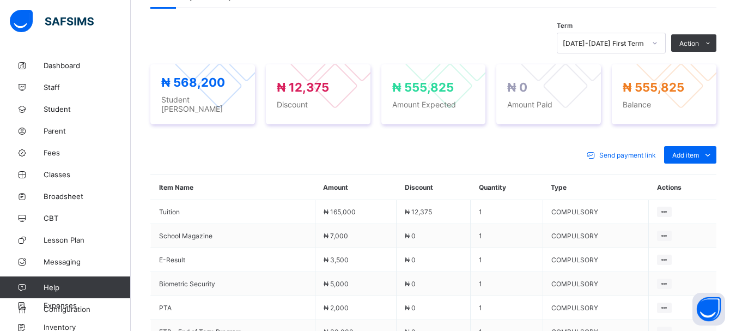
scroll to position [354, 0]
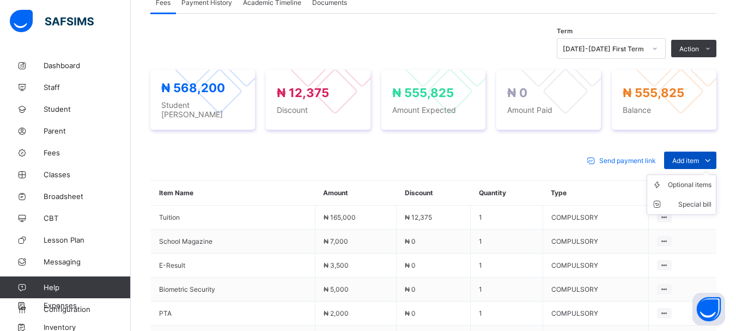
click at [683, 156] on span "Add item" at bounding box center [686, 160] width 27 height 8
click at [692, 199] on div "Special bill" at bounding box center [690, 204] width 44 height 11
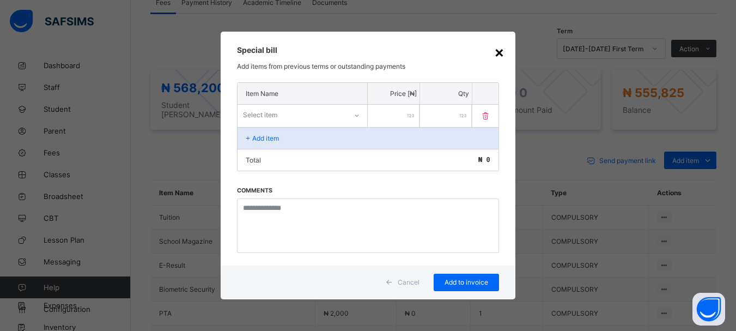
click at [500, 57] on div "×" at bounding box center [499, 52] width 10 height 19
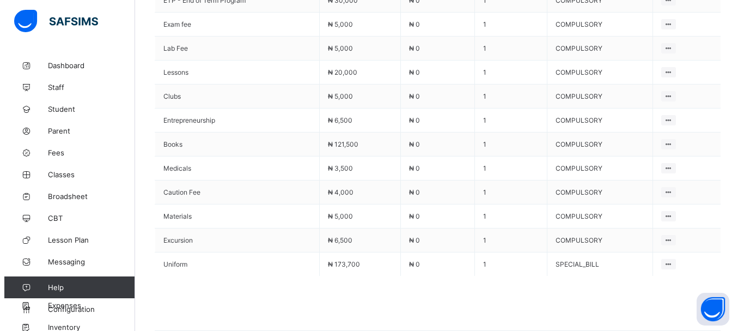
scroll to position [693, 0]
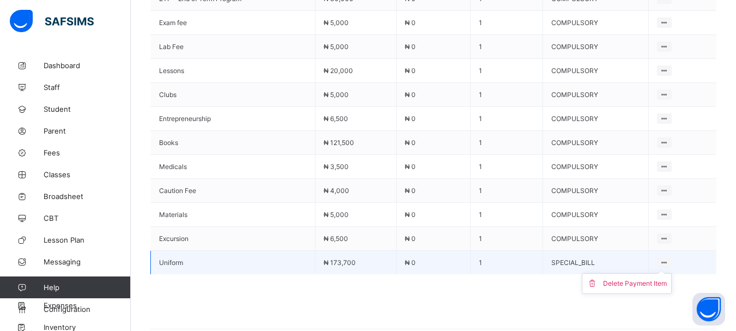
click at [670, 273] on ul "Delete Payment Item" at bounding box center [627, 283] width 90 height 21
click at [638, 279] on div "Delete Payment Item" at bounding box center [635, 283] width 64 height 11
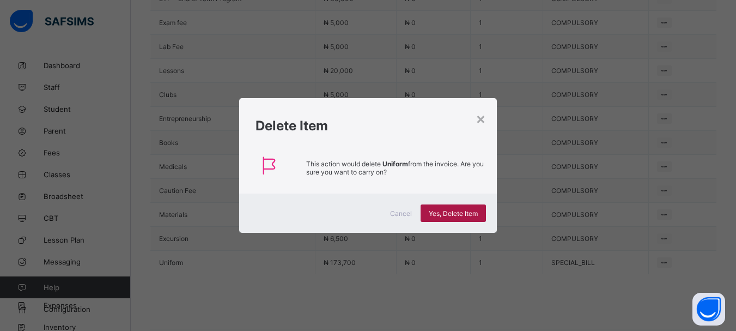
click at [469, 211] on span "Yes, Delete Item" at bounding box center [453, 213] width 49 height 8
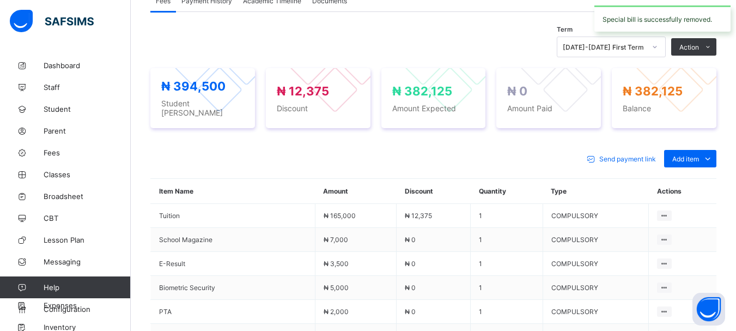
scroll to position [348, 0]
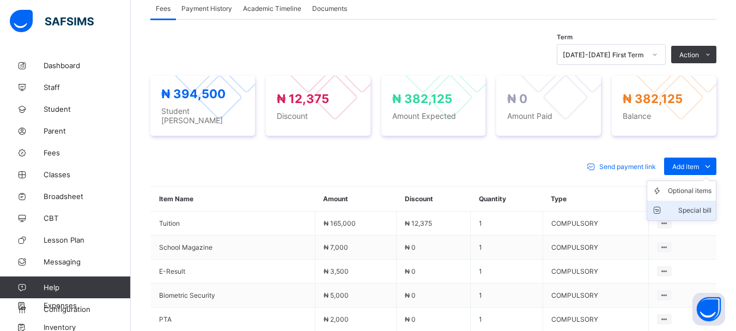
click at [692, 205] on div "Special bill" at bounding box center [690, 210] width 44 height 11
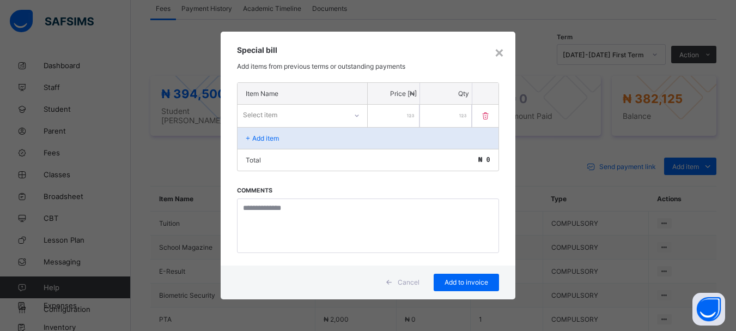
click at [305, 114] on div "Select item" at bounding box center [292, 114] width 109 height 15
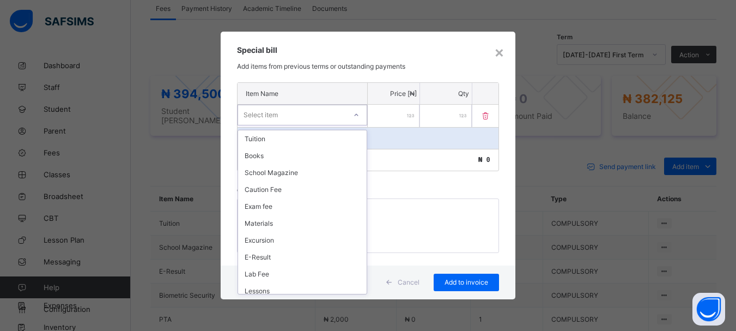
scroll to position [377, 0]
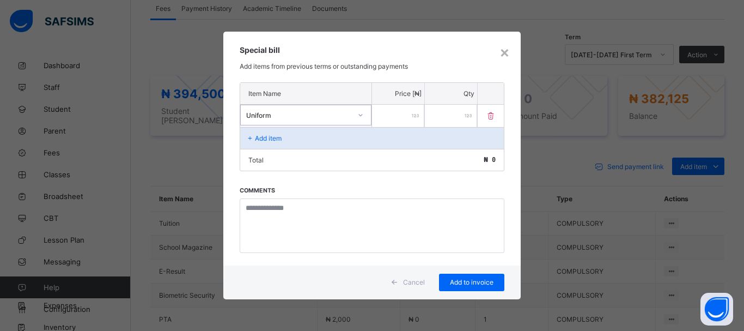
click at [386, 117] on input "number" at bounding box center [398, 116] width 52 height 22
type input "******"
click at [460, 283] on span "Add to invoice" at bounding box center [471, 282] width 49 height 8
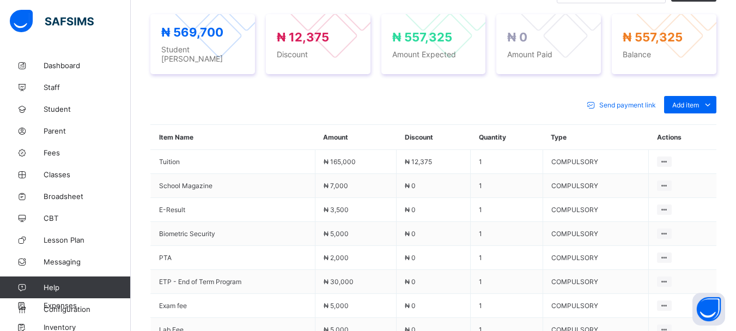
scroll to position [372, 0]
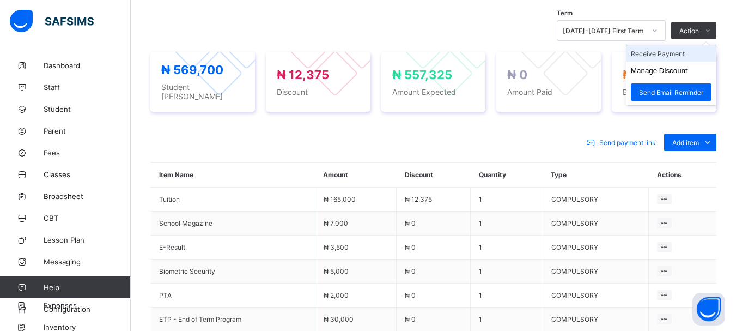
click at [686, 52] on li "Receive Payment" at bounding box center [671, 53] width 89 height 17
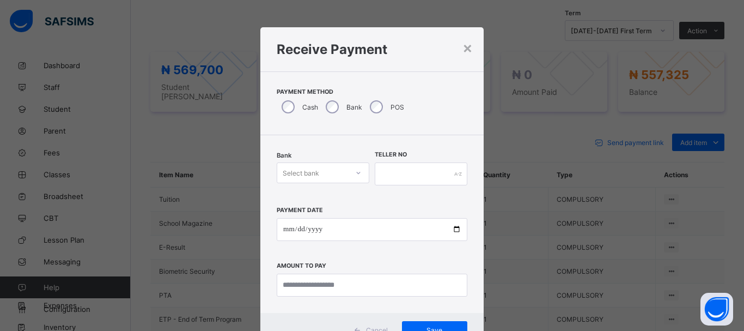
click at [359, 174] on div at bounding box center [358, 172] width 19 height 17
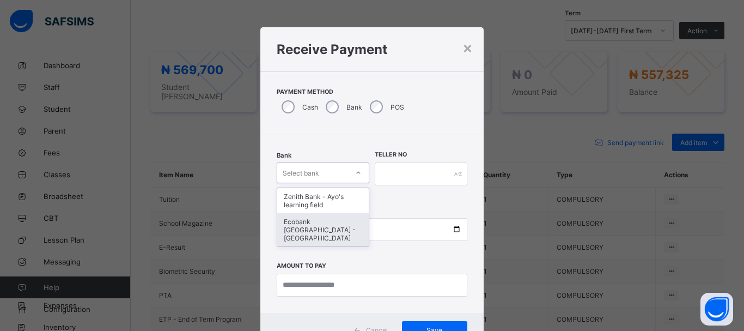
click at [328, 226] on div "Ecobank Nigeria - Ayos learning field" at bounding box center [323, 229] width 92 height 33
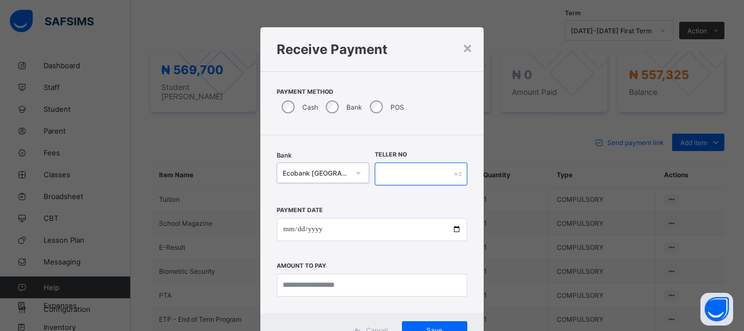
click at [385, 174] on input "text" at bounding box center [421, 173] width 93 height 23
type input "*****"
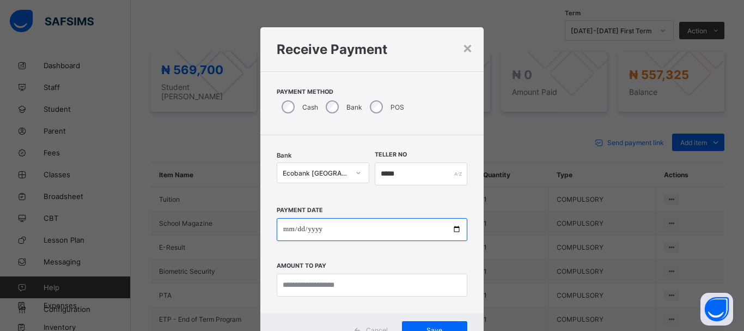
click at [286, 233] on input "date" at bounding box center [372, 229] width 191 height 23
type input "**********"
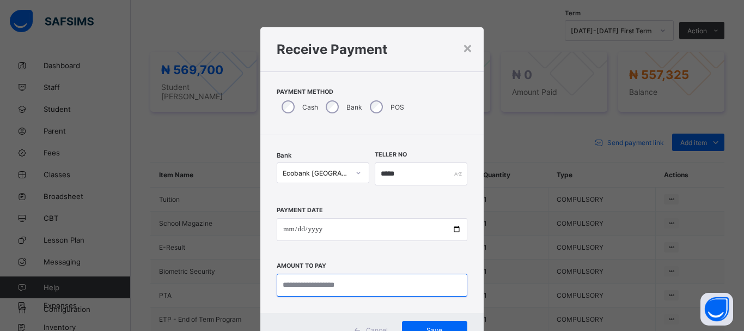
click at [293, 281] on input "currency" at bounding box center [372, 285] width 191 height 23
type input "*********"
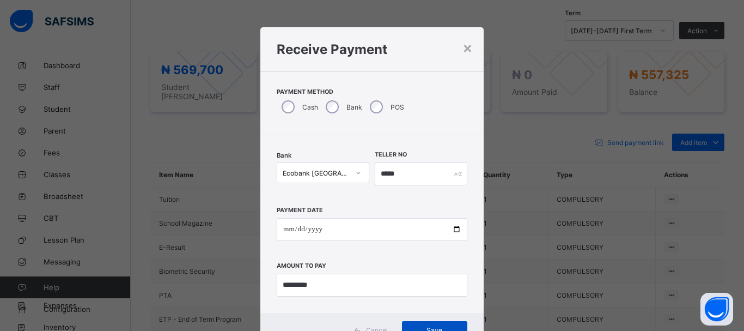
click at [419, 326] on span "Save" at bounding box center [434, 330] width 49 height 8
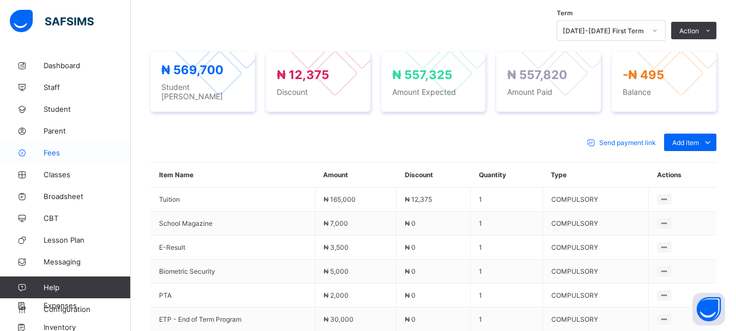
click at [51, 153] on span "Fees" at bounding box center [87, 152] width 87 height 9
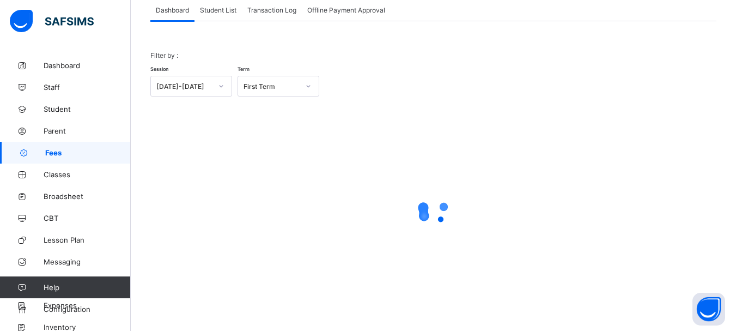
scroll to position [72, 0]
click at [218, 11] on span "Student List" at bounding box center [218, 10] width 37 height 8
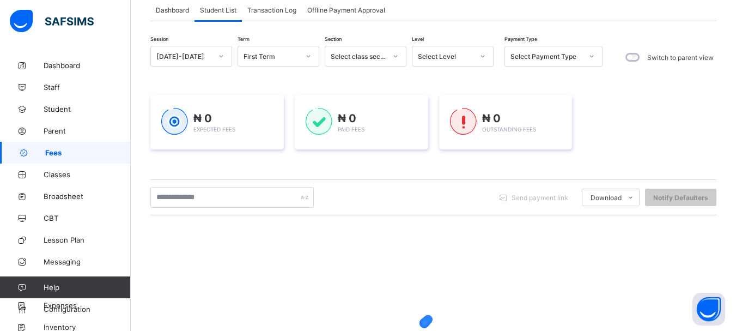
click at [483, 58] on icon at bounding box center [483, 56] width 7 height 11
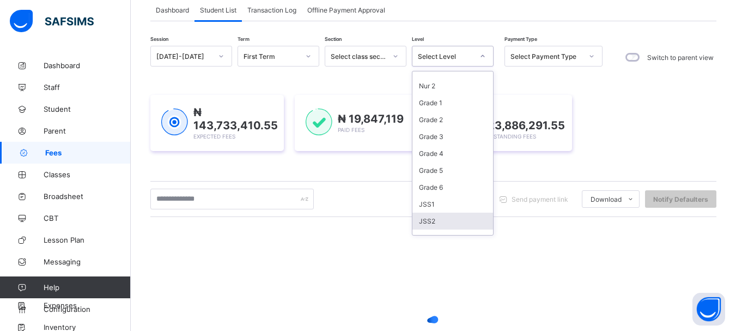
scroll to position [62, 0]
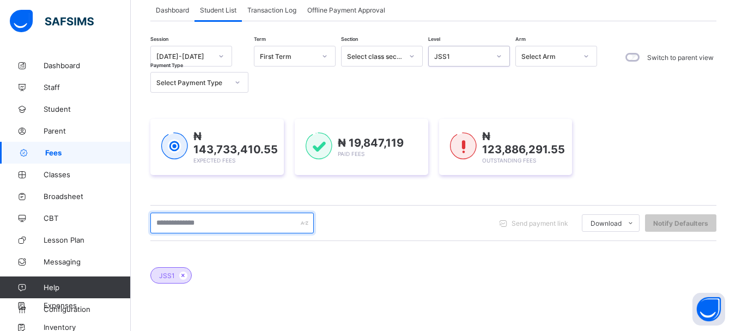
click at [210, 227] on input "text" at bounding box center [231, 223] width 163 height 21
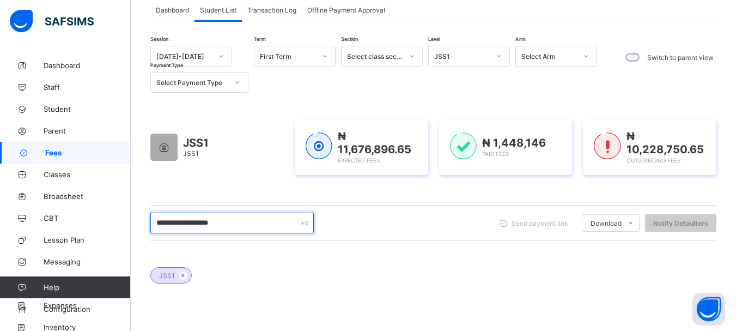
type input "**********"
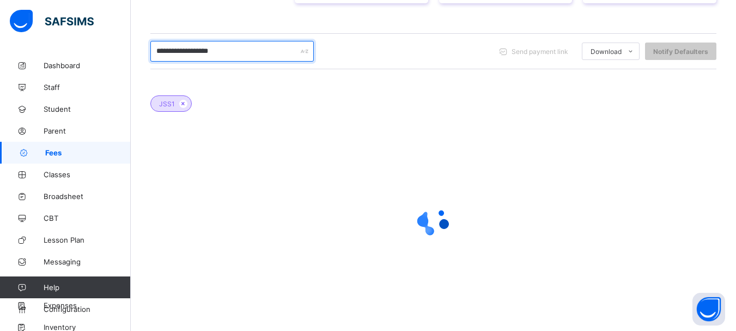
scroll to position [248, 0]
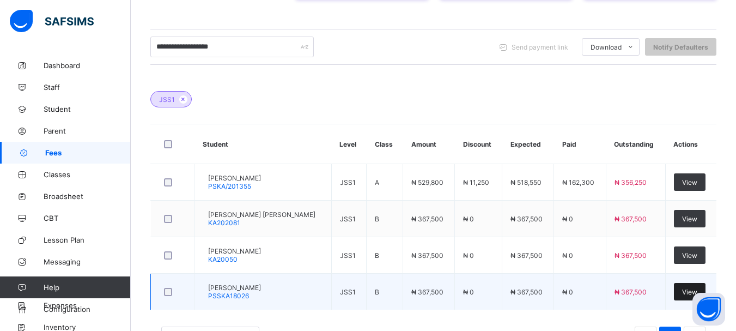
click at [690, 292] on span "View" at bounding box center [689, 292] width 15 height 8
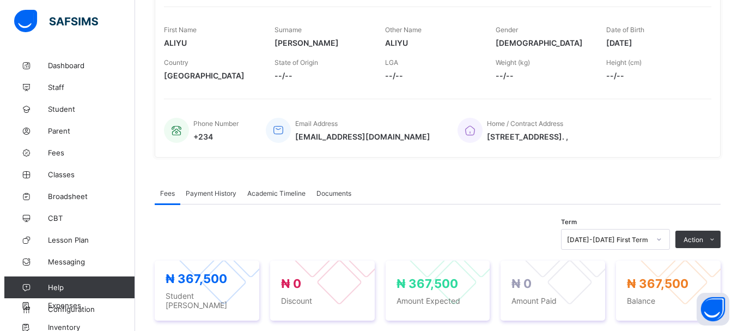
scroll to position [306, 0]
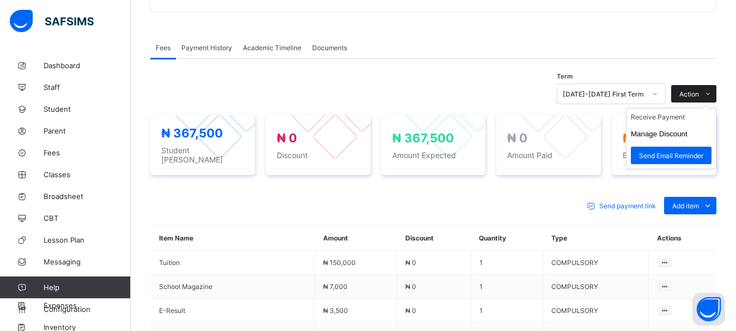
click at [707, 99] on span at bounding box center [707, 93] width 17 height 17
click at [680, 142] on li "Manage Discount" at bounding box center [671, 133] width 89 height 17
click at [677, 138] on button "Manage Discount" at bounding box center [659, 134] width 57 height 8
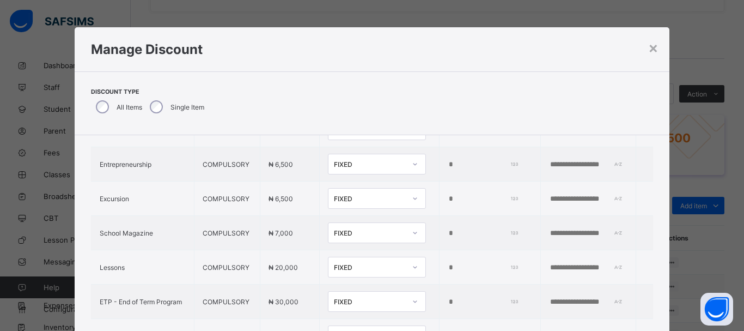
scroll to position [447, 0]
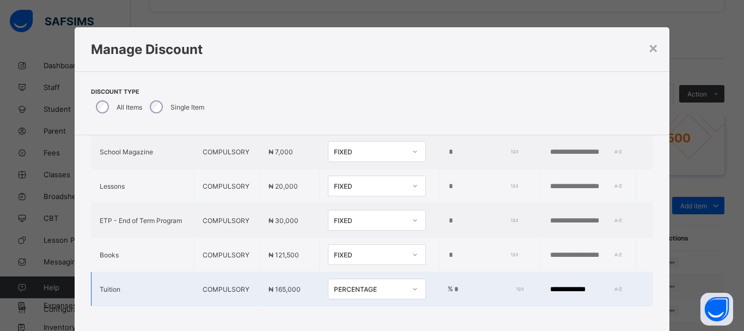
click at [453, 285] on input "***" at bounding box center [487, 289] width 69 height 9
type input "*"
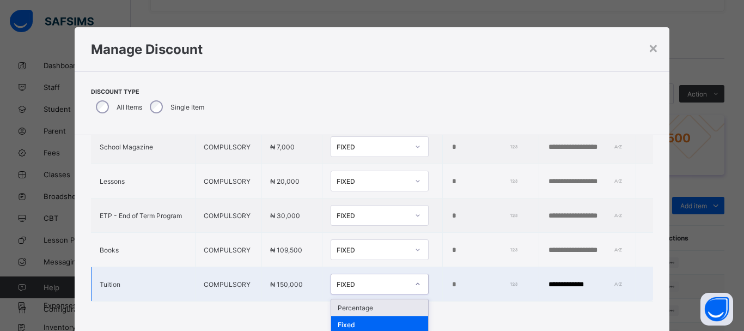
click at [415, 281] on icon at bounding box center [418, 283] width 7 height 11
click at [368, 306] on div "Percentage" at bounding box center [379, 307] width 97 height 17
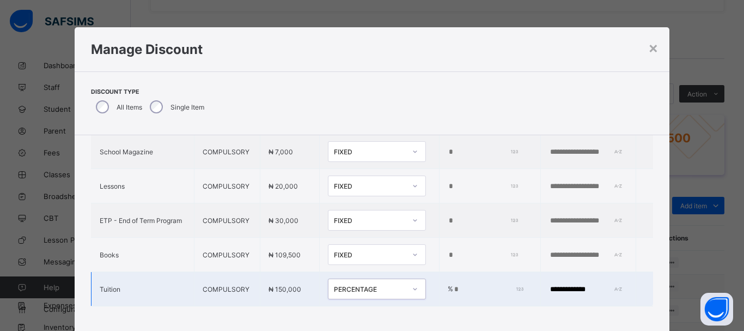
click at [453, 285] on input "number" at bounding box center [487, 289] width 69 height 9
type input "***"
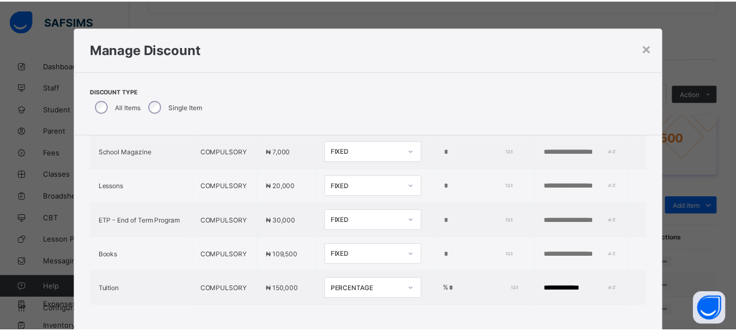
scroll to position [37, 0]
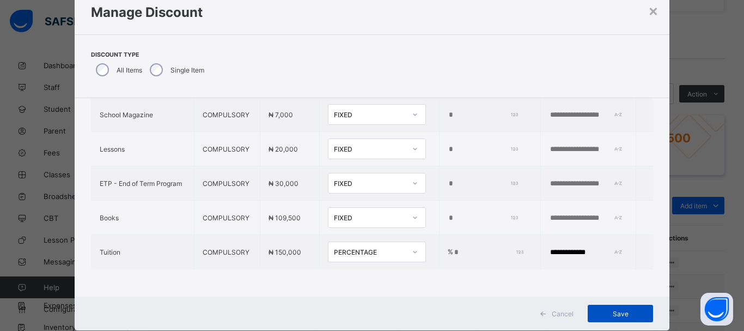
click at [632, 317] on span "Save" at bounding box center [620, 314] width 49 height 8
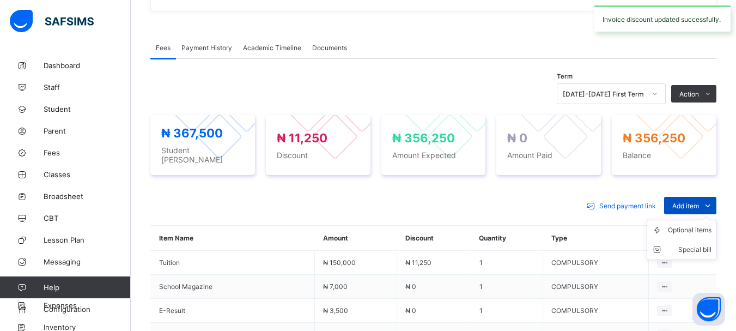
click at [699, 202] on span "Add item" at bounding box center [686, 206] width 27 height 8
click at [704, 247] on div "Special bill" at bounding box center [690, 249] width 44 height 11
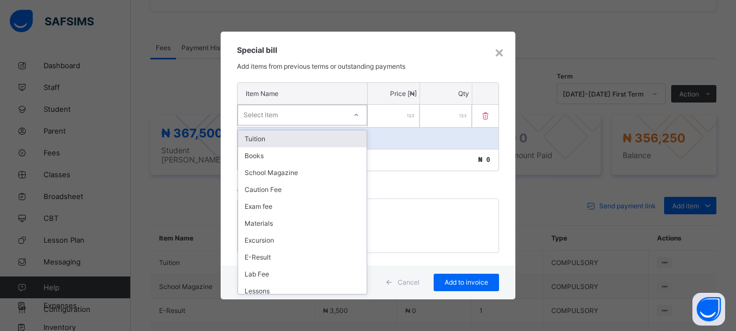
click at [358, 117] on icon at bounding box center [356, 115] width 7 height 11
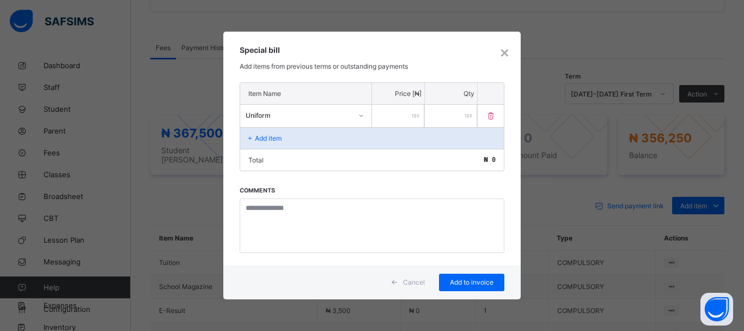
click at [400, 118] on input "number" at bounding box center [398, 116] width 52 height 22
type input "******"
click at [469, 288] on div "Add to invoice" at bounding box center [471, 282] width 65 height 17
click at [503, 54] on div "×" at bounding box center [505, 52] width 10 height 19
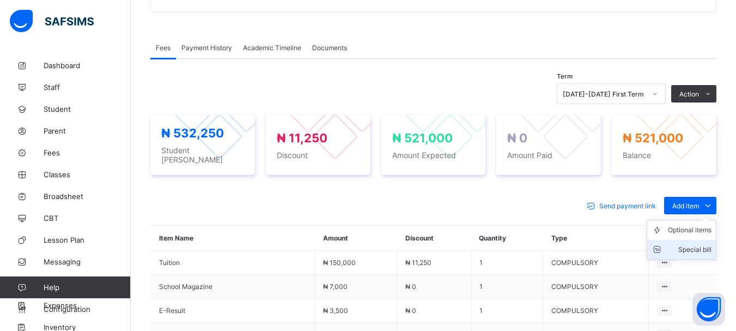
click at [700, 247] on div "Special bill" at bounding box center [690, 249] width 44 height 11
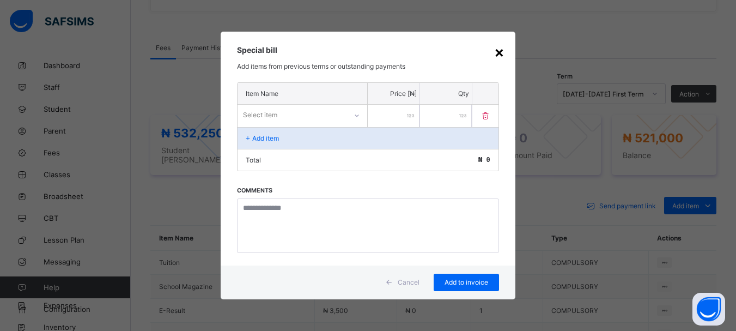
click at [499, 52] on div "×" at bounding box center [499, 52] width 10 height 19
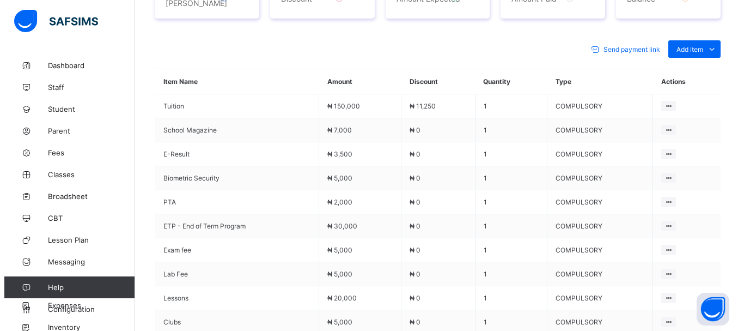
scroll to position [722, 0]
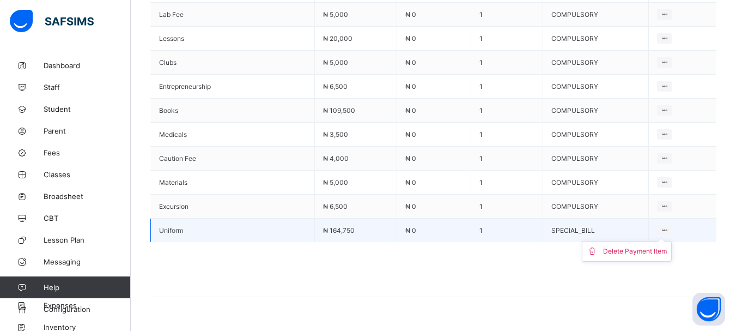
click at [669, 227] on icon at bounding box center [664, 230] width 9 height 8
click at [647, 246] on div "Delete Payment Item" at bounding box center [635, 251] width 64 height 11
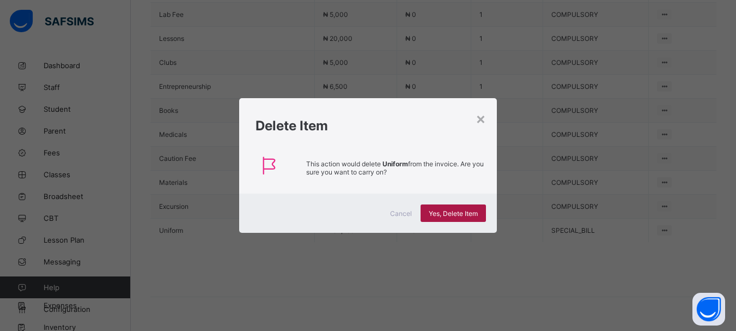
click at [469, 215] on span "Yes, Delete Item" at bounding box center [453, 213] width 49 height 8
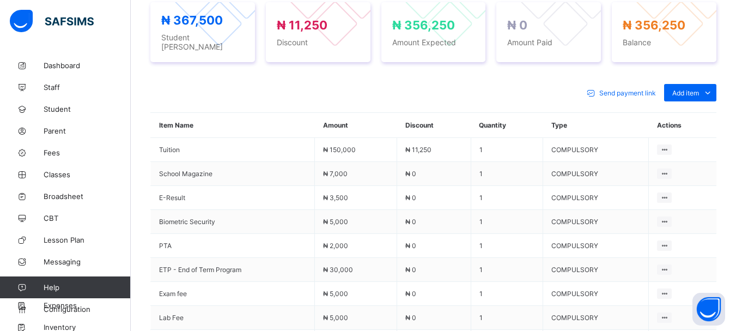
scroll to position [369, 0]
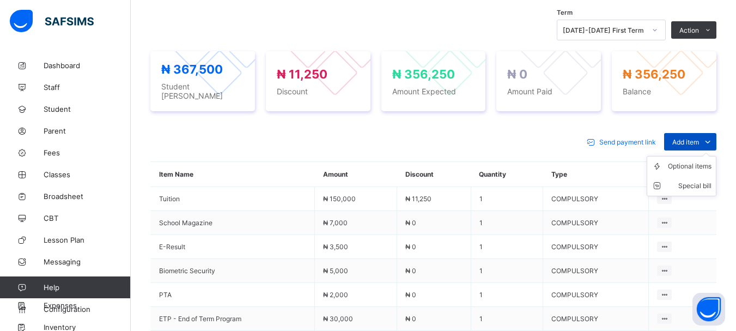
click at [697, 138] on span "Add item" at bounding box center [686, 142] width 27 height 8
click at [702, 183] on div "Special bill" at bounding box center [690, 185] width 44 height 11
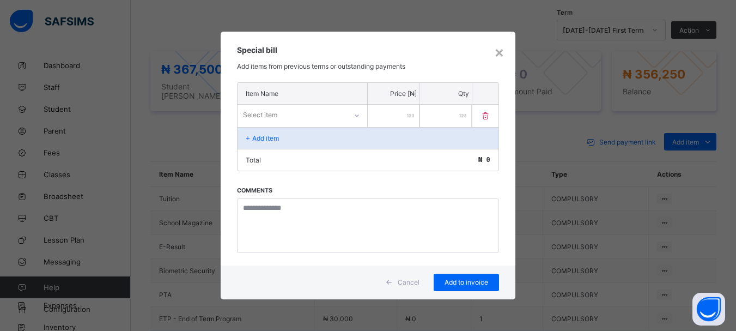
click at [356, 119] on div at bounding box center [357, 115] width 19 height 17
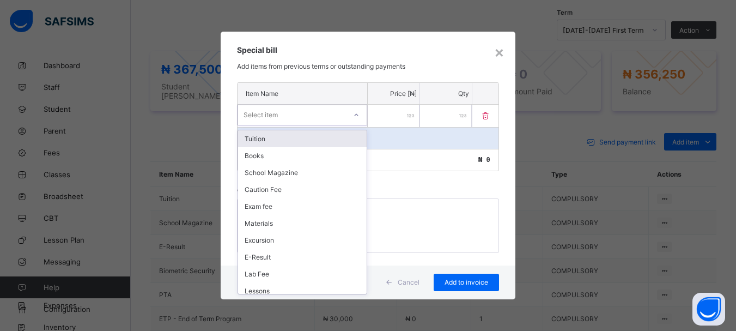
scroll to position [377, 0]
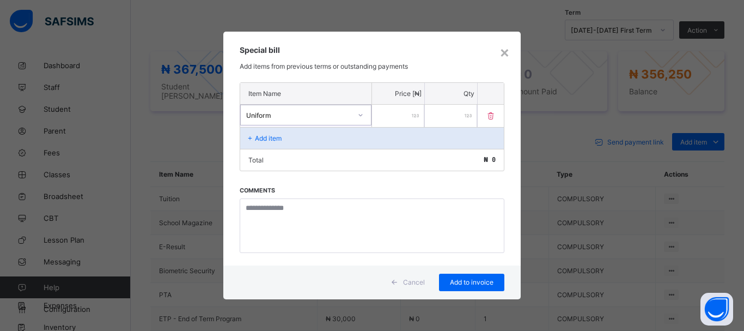
click at [411, 116] on div at bounding box center [398, 116] width 52 height 22
click at [409, 115] on input "number" at bounding box center [398, 116] width 52 height 22
type input "******"
click at [472, 283] on span "Add to invoice" at bounding box center [471, 282] width 49 height 8
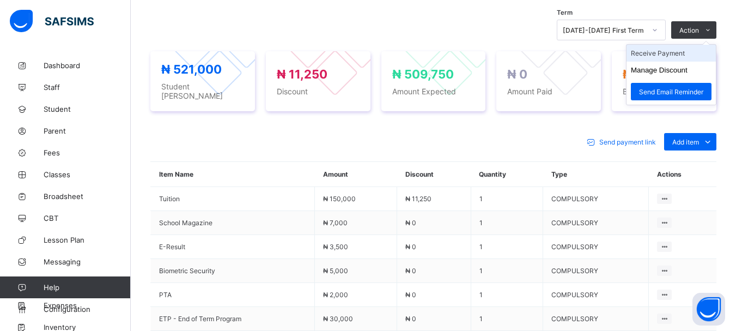
click at [673, 58] on li "Receive Payment" at bounding box center [671, 53] width 89 height 17
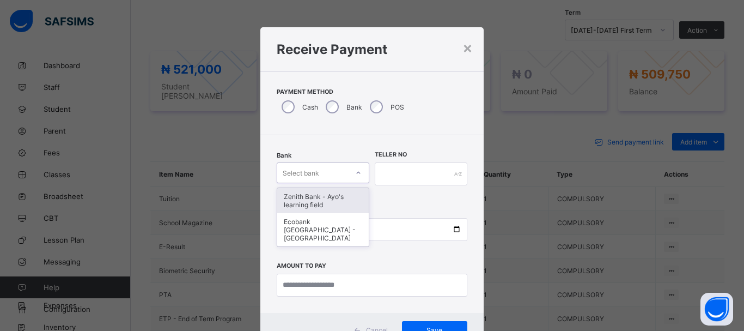
click at [311, 172] on div "Select bank" at bounding box center [301, 172] width 37 height 21
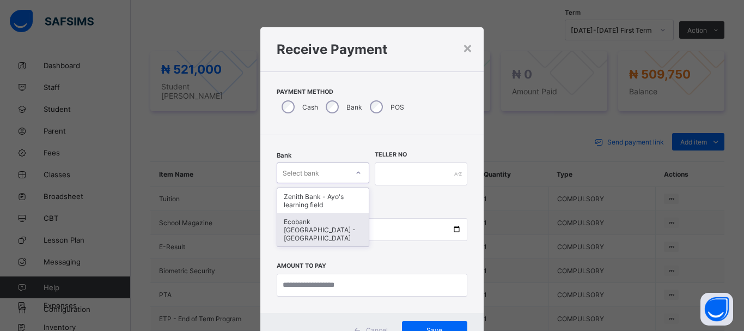
click at [319, 225] on div "Ecobank Nigeria - Ayos learning field" at bounding box center [323, 229] width 92 height 33
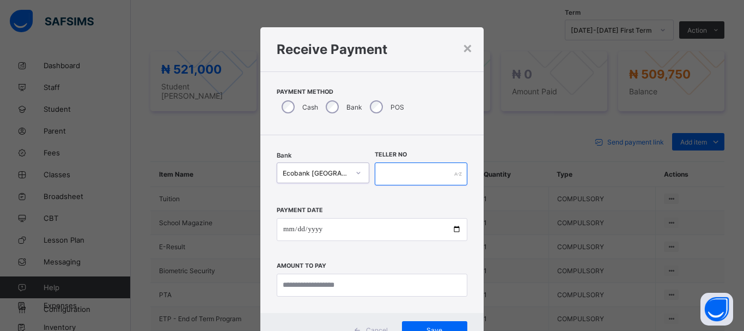
click at [399, 176] on input "text" at bounding box center [421, 173] width 93 height 23
type input "*****"
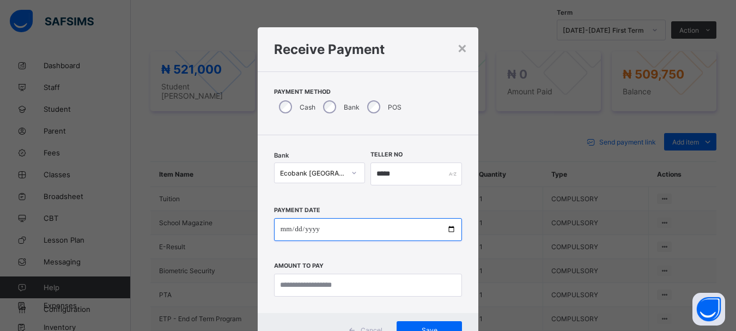
click at [283, 227] on input "date" at bounding box center [368, 229] width 188 height 23
type input "**********"
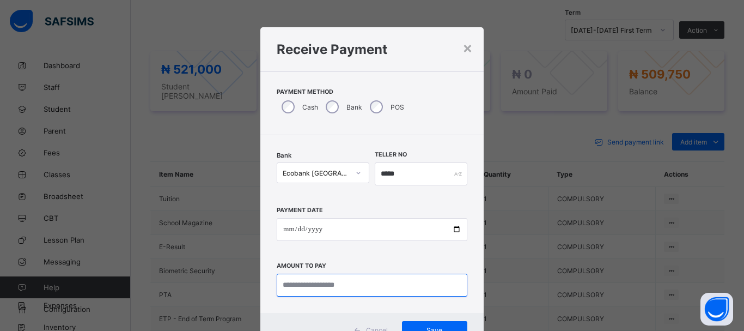
click at [298, 293] on input "currency" at bounding box center [372, 285] width 191 height 23
type input "*********"
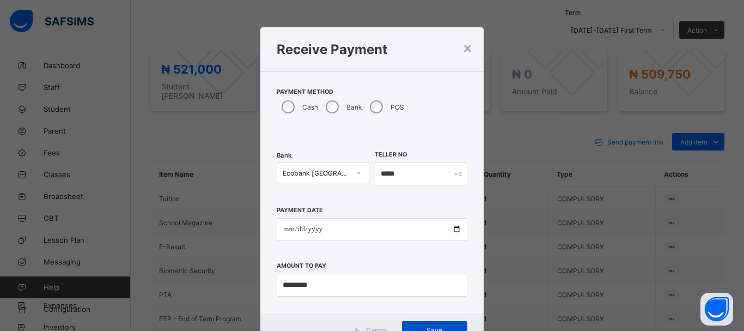
click at [421, 324] on div "Save" at bounding box center [434, 329] width 65 height 17
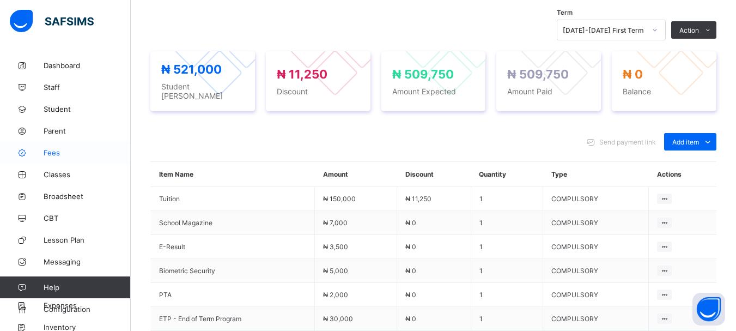
click at [53, 156] on span "Fees" at bounding box center [87, 152] width 87 height 9
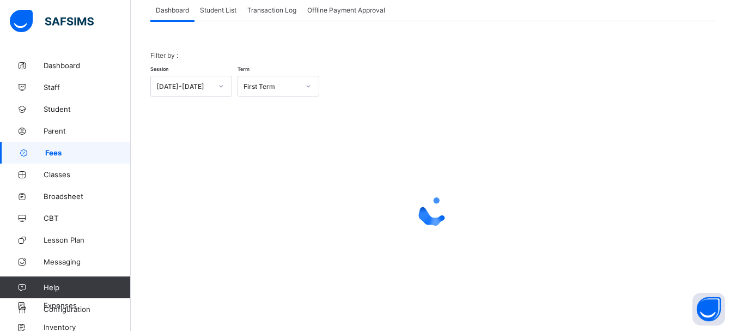
scroll to position [72, 0]
click at [219, 14] on div "Student List" at bounding box center [218, 10] width 47 height 22
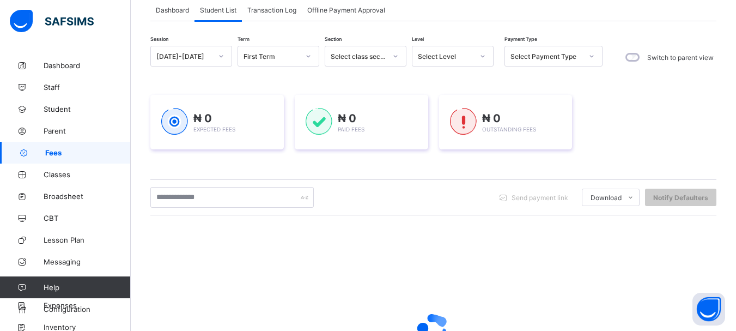
click at [481, 56] on icon at bounding box center [483, 56] width 7 height 11
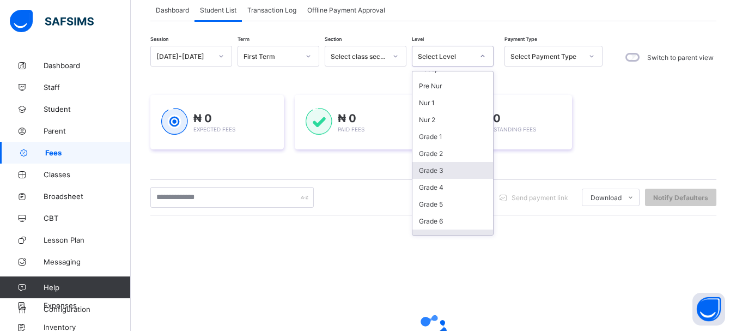
scroll to position [28, 0]
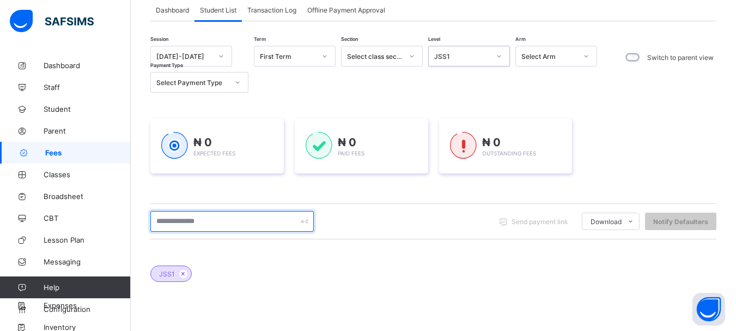
click at [221, 222] on input "text" at bounding box center [231, 221] width 163 height 21
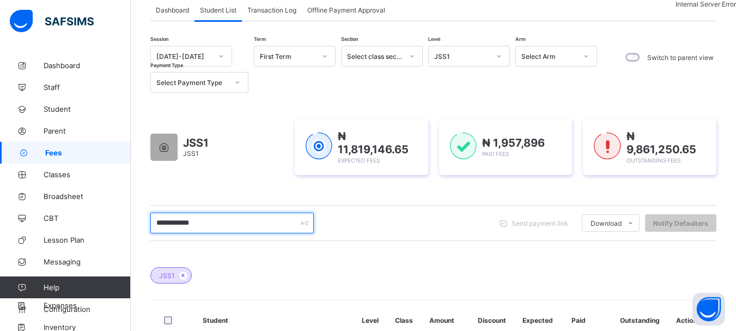
type input "**********"
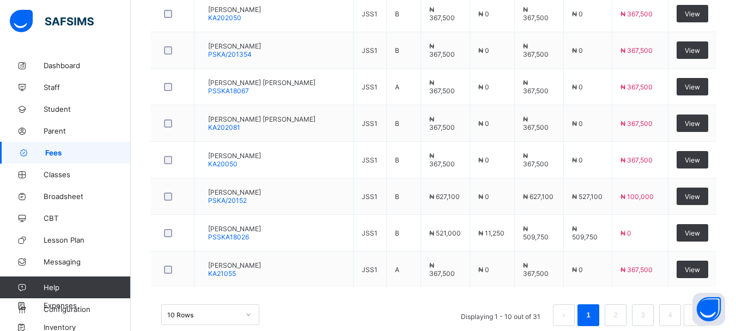
scroll to position [512, 0]
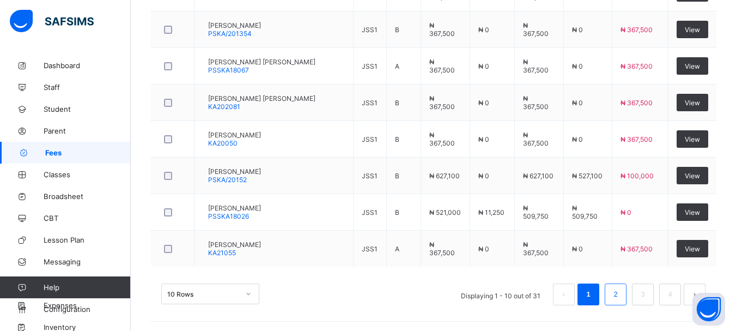
click at [615, 289] on li "2" at bounding box center [616, 294] width 22 height 22
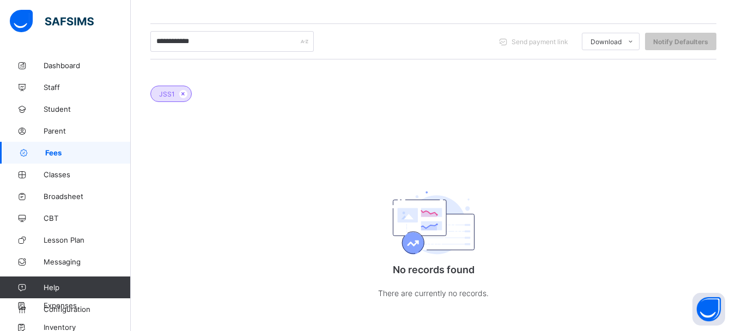
scroll to position [261, 0]
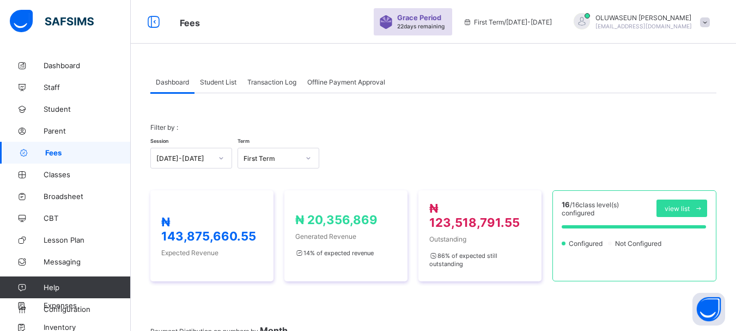
click at [213, 84] on span "Student List" at bounding box center [218, 82] width 37 height 8
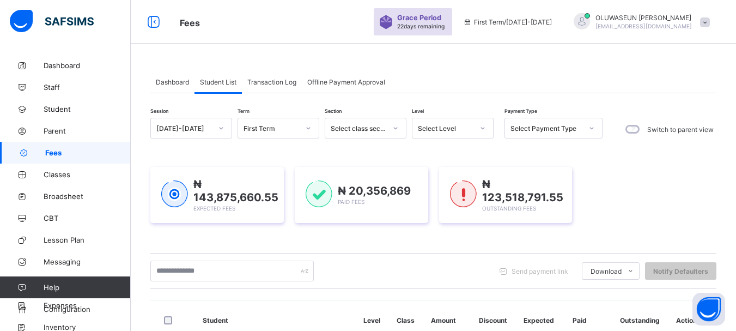
click at [590, 129] on icon at bounding box center [592, 128] width 7 height 11
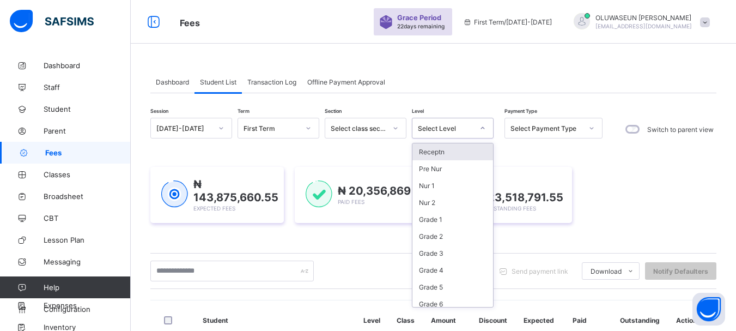
click at [484, 128] on icon at bounding box center [483, 128] width 7 height 11
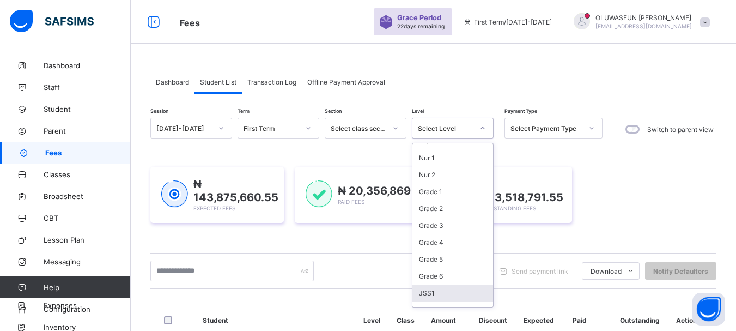
scroll to position [45, 0]
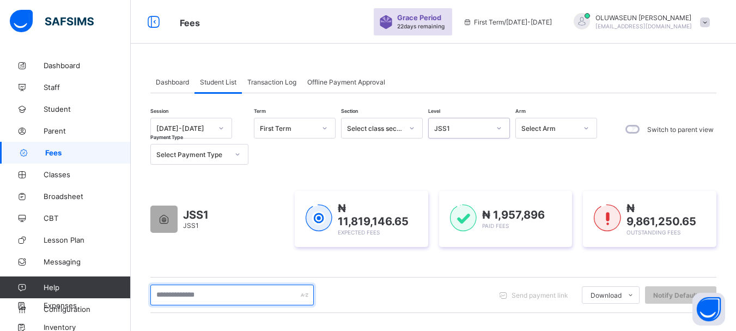
click at [170, 299] on input "text" at bounding box center [231, 294] width 163 height 21
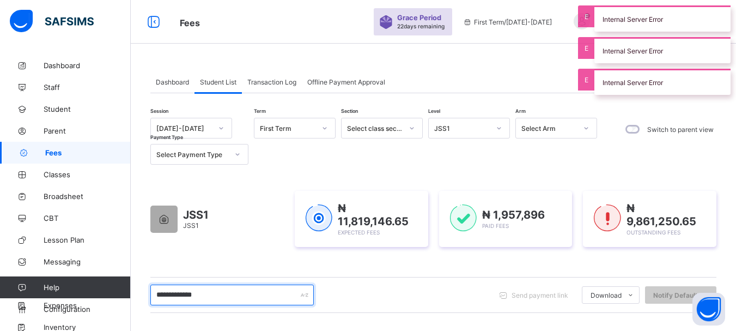
type input "**********"
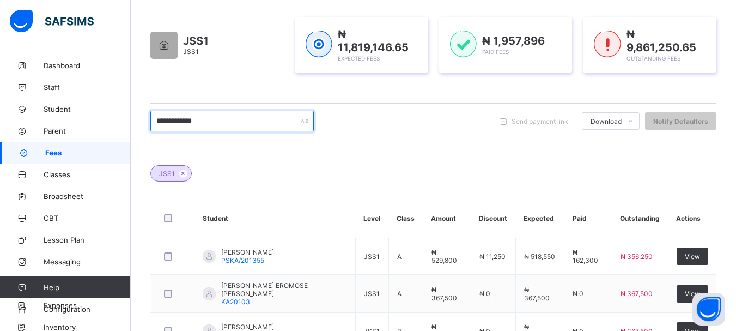
scroll to position [180, 0]
